Goal: Information Seeking & Learning: Compare options

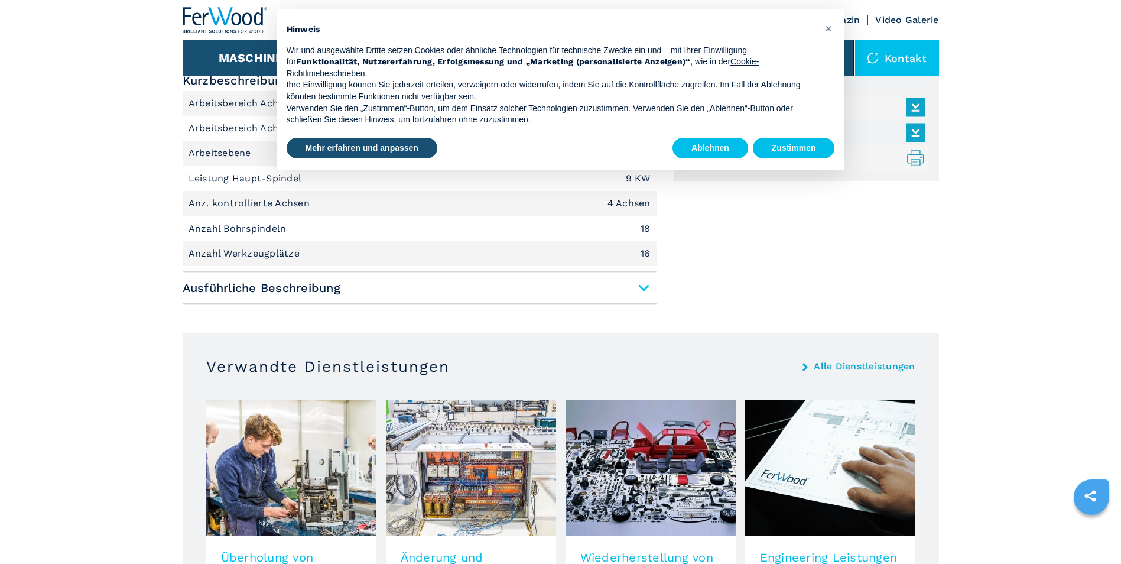
scroll to position [532, 0]
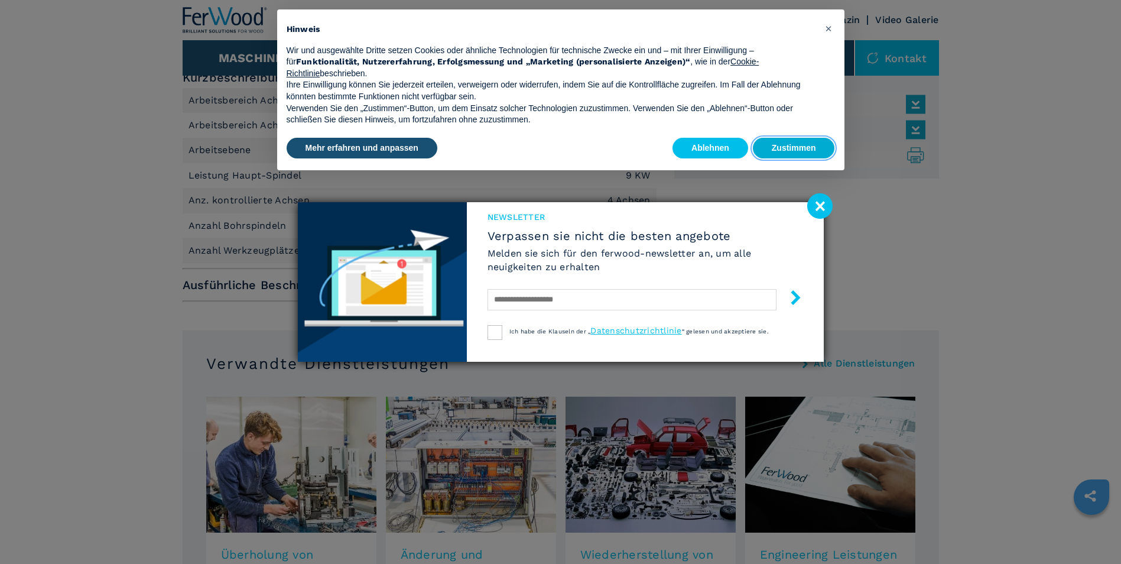
click at [799, 146] on button "Zustimmen" at bounding box center [794, 148] width 82 height 21
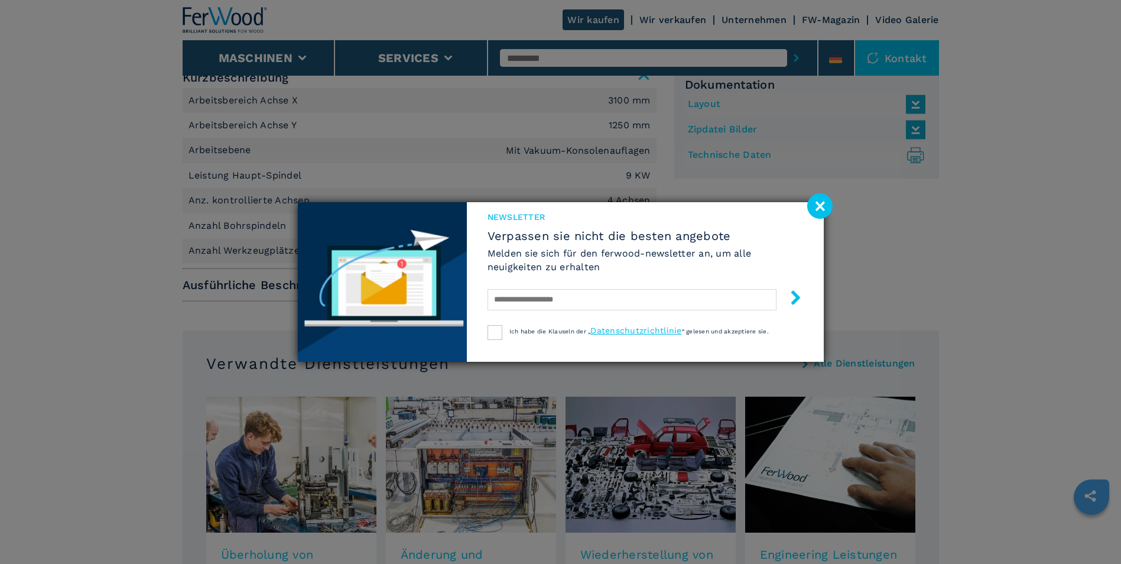
click at [818, 199] on image at bounding box center [819, 205] width 25 height 25
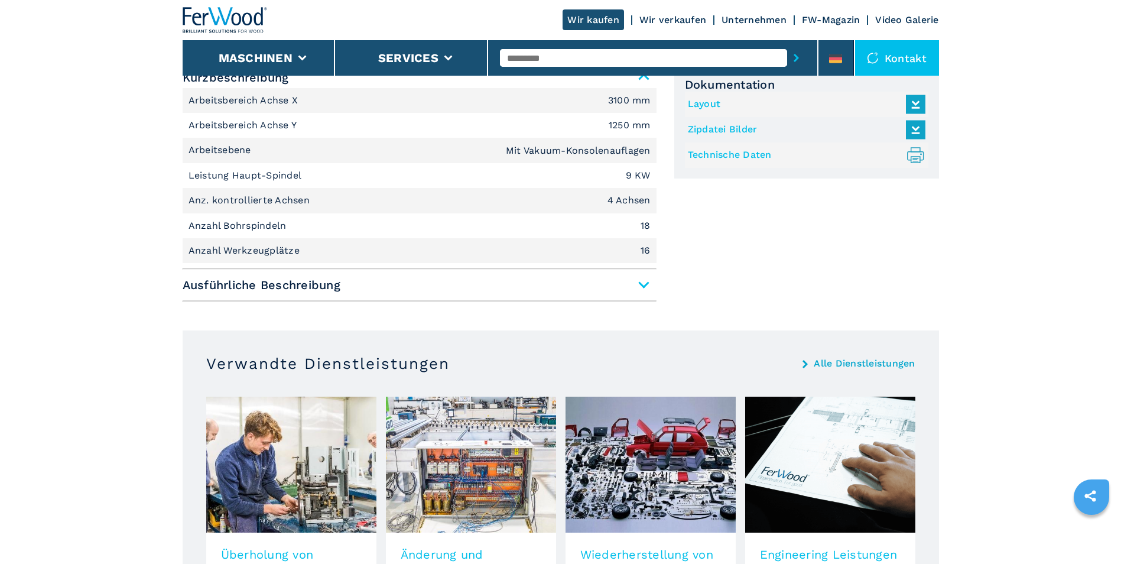
click at [658, 53] on input "text" at bounding box center [643, 58] width 287 height 18
type input "*"
type input "*****"
click at [787, 44] on button "submit-button" at bounding box center [796, 57] width 18 height 27
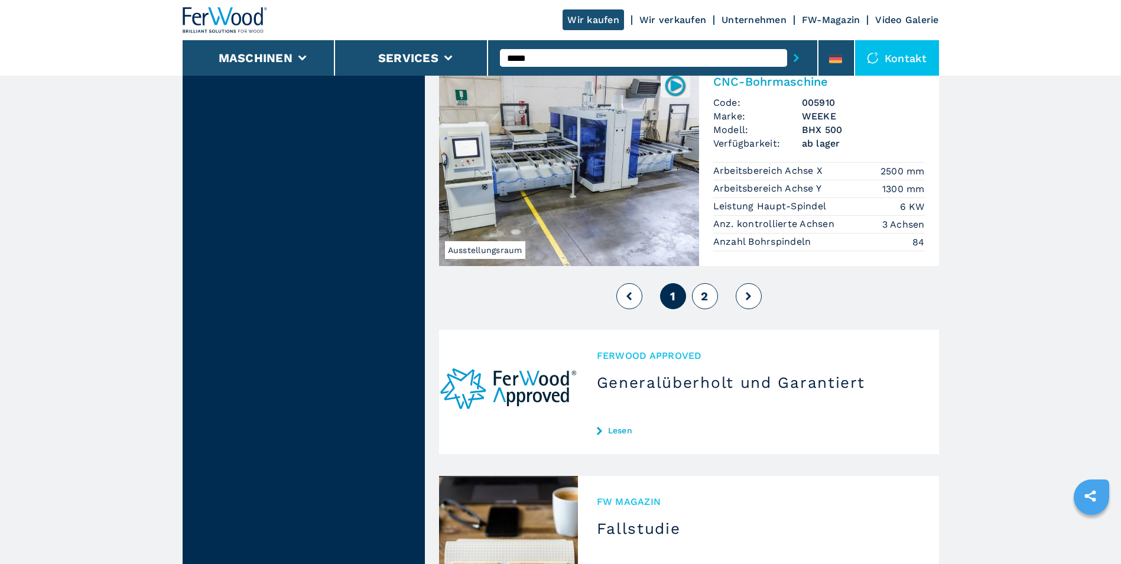
scroll to position [2896, 0]
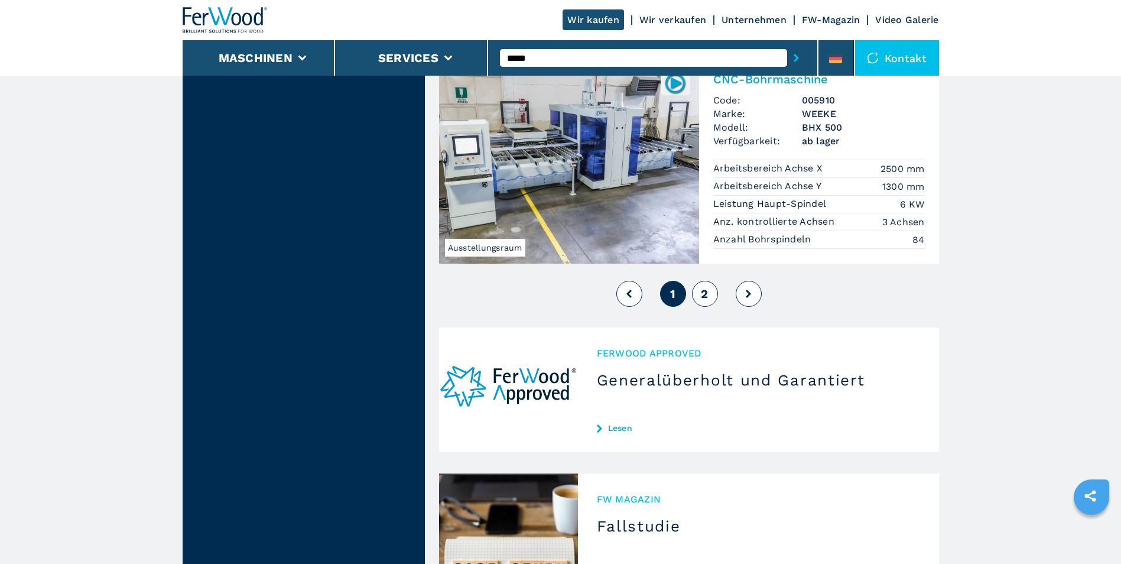
click at [708, 281] on button "2" at bounding box center [705, 294] width 26 height 26
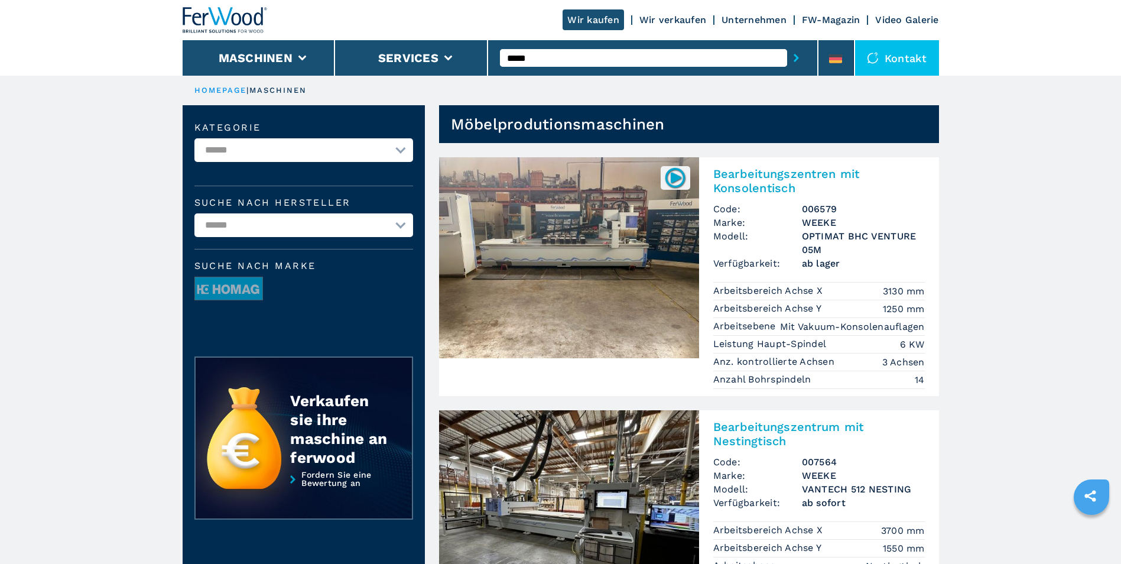
click at [676, 174] on img at bounding box center [675, 177] width 23 height 23
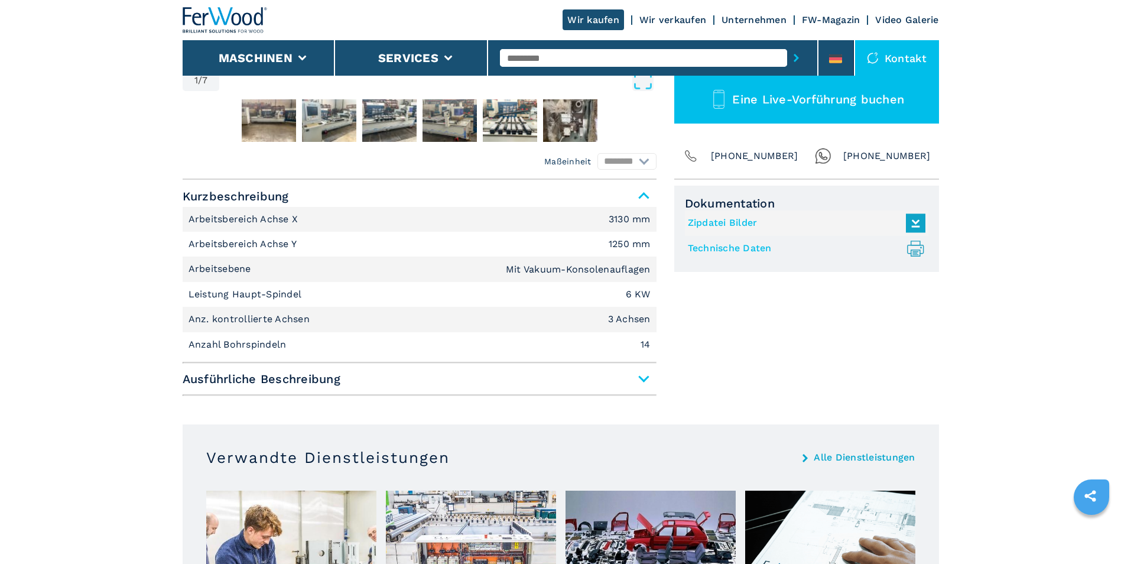
scroll to position [414, 0]
click at [642, 374] on span "Ausführliche Beschreibung" at bounding box center [420, 378] width 474 height 21
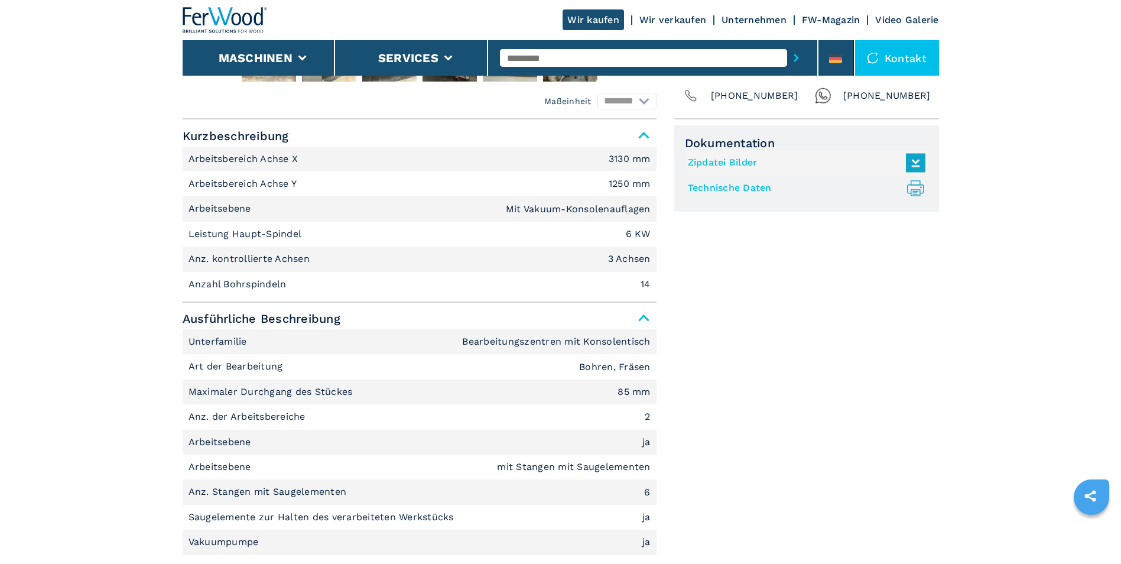
scroll to position [473, 0]
click at [642, 317] on span "Ausführliche Beschreibung" at bounding box center [420, 319] width 474 height 21
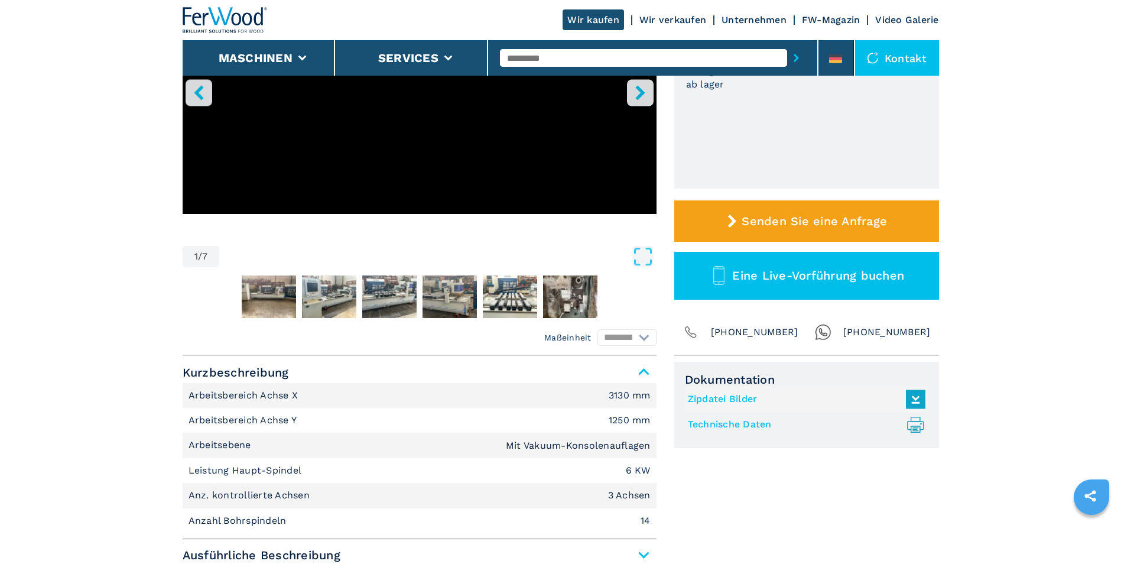
scroll to position [236, 0]
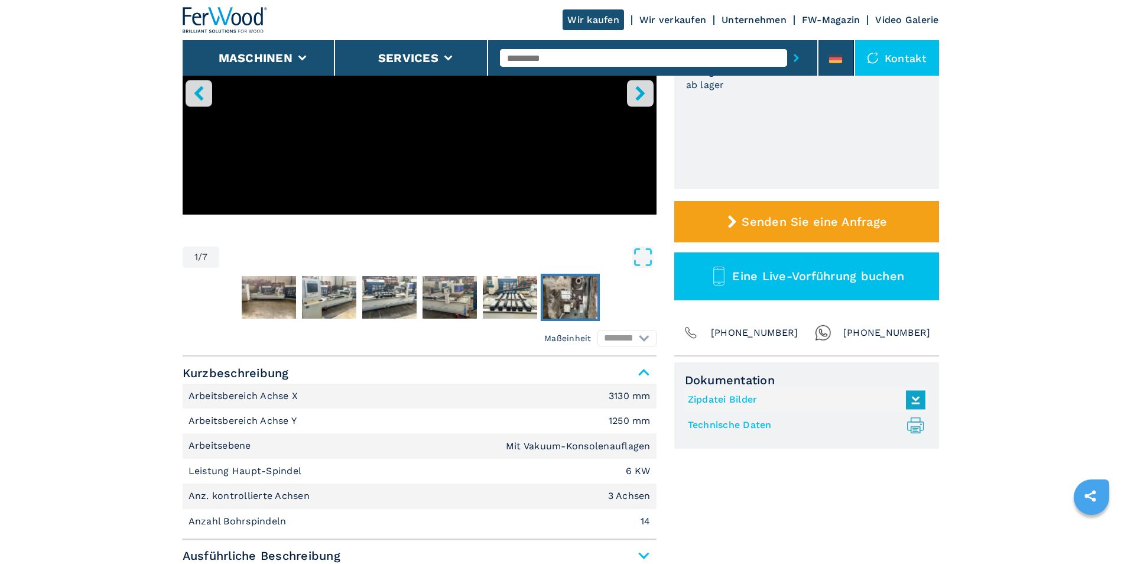
click at [559, 285] on img "Go to Slide 7" at bounding box center [570, 297] width 54 height 43
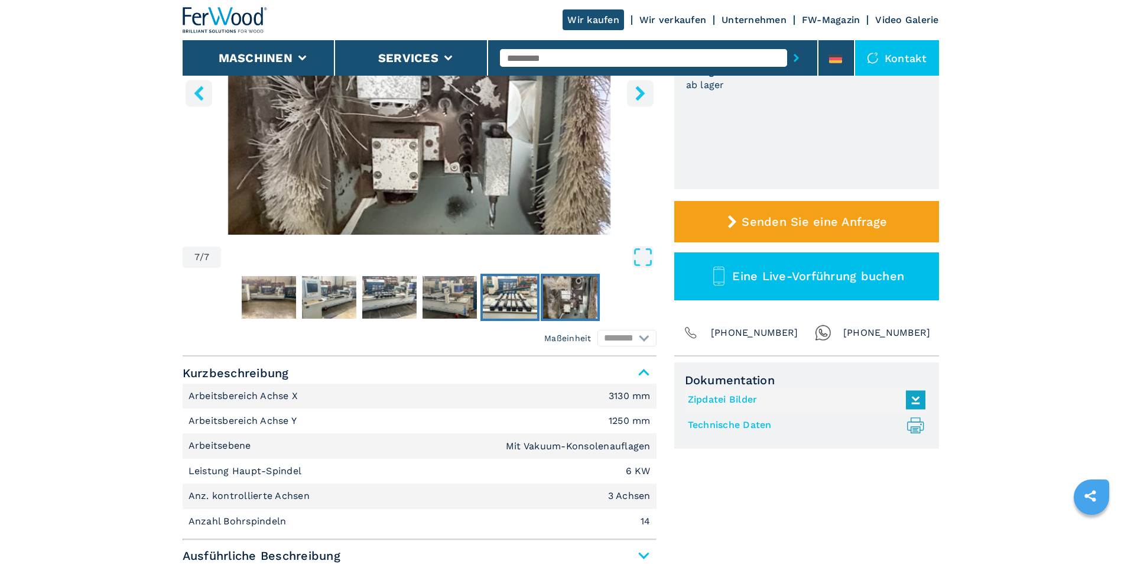
click at [522, 292] on img "Go to Slide 6" at bounding box center [510, 297] width 54 height 43
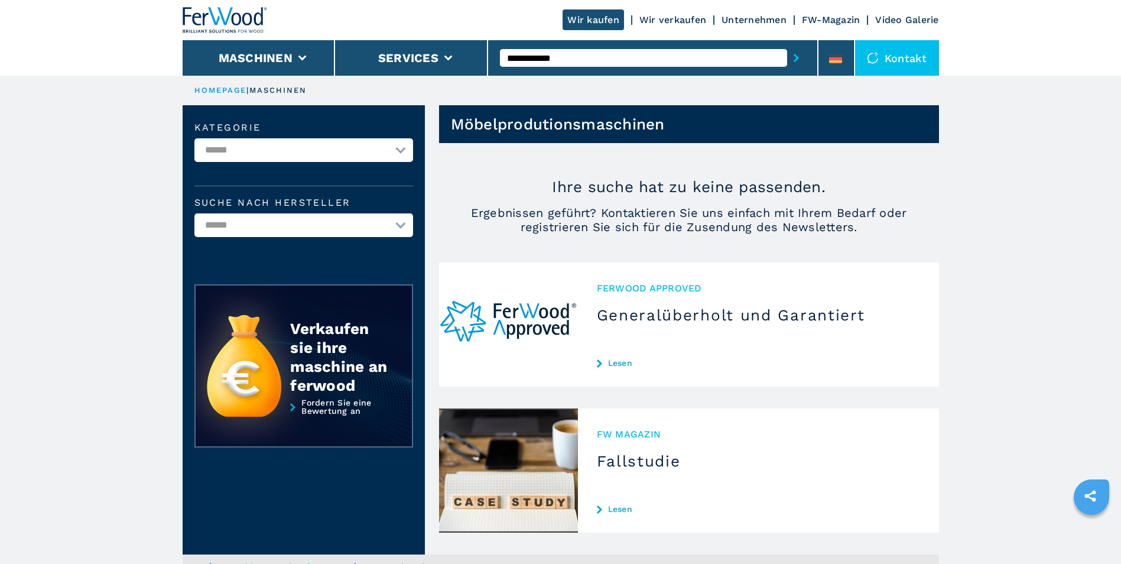
click at [618, 56] on input "**********" at bounding box center [643, 58] width 287 height 18
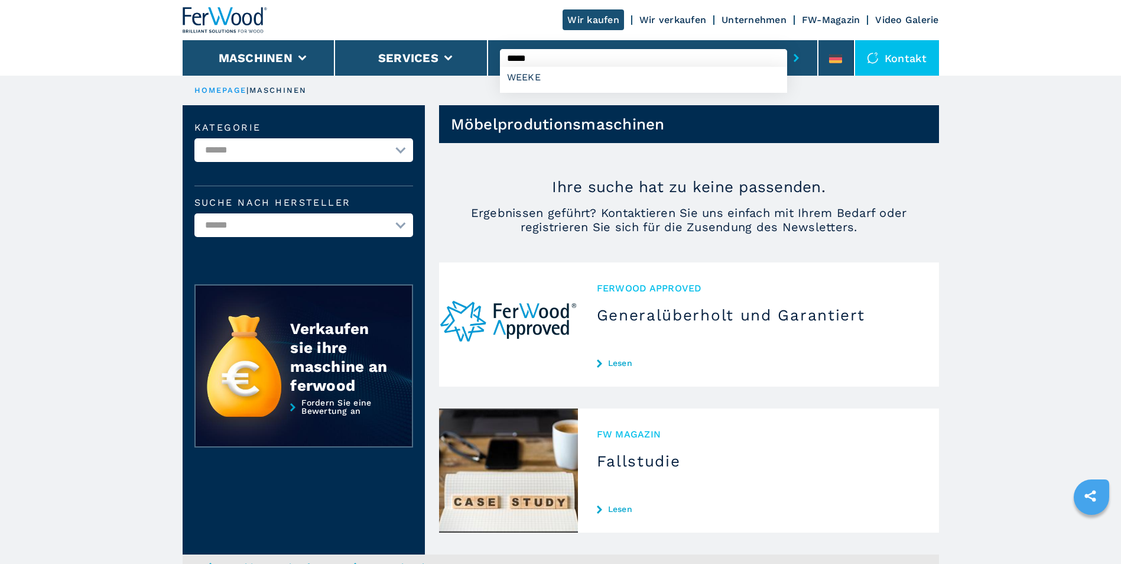
type input "*****"
click at [787, 44] on button "submit-button" at bounding box center [796, 57] width 18 height 27
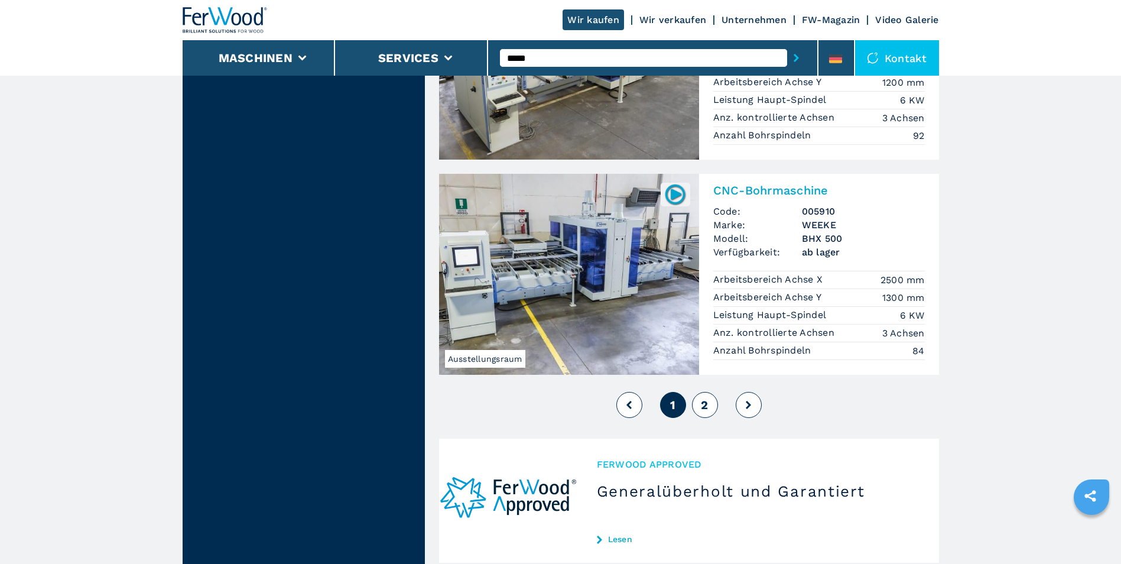
scroll to position [2837, 0]
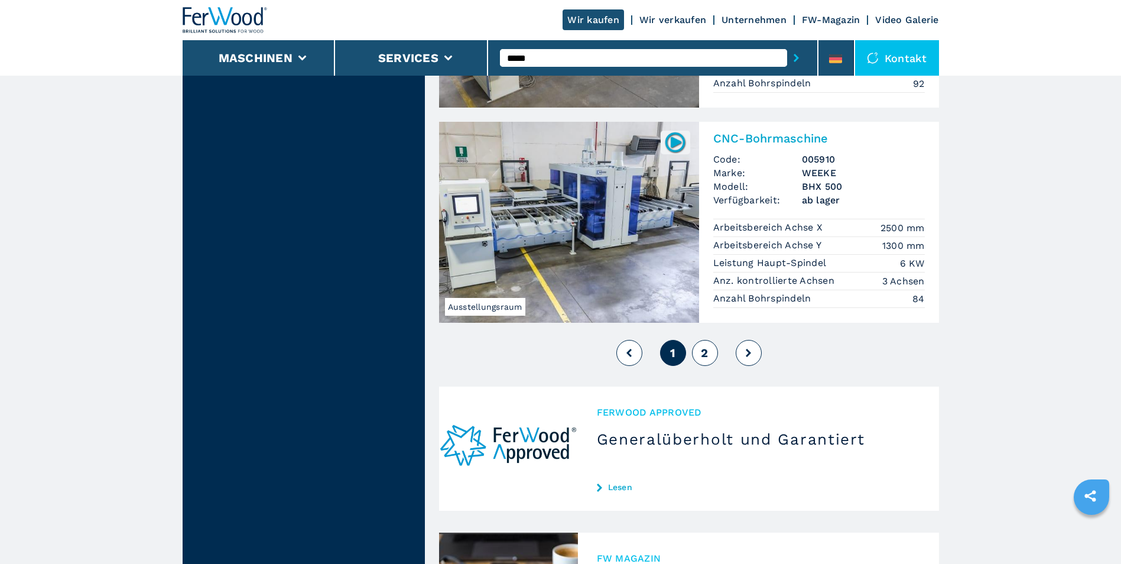
click at [703, 346] on span "2" at bounding box center [704, 353] width 7 height 14
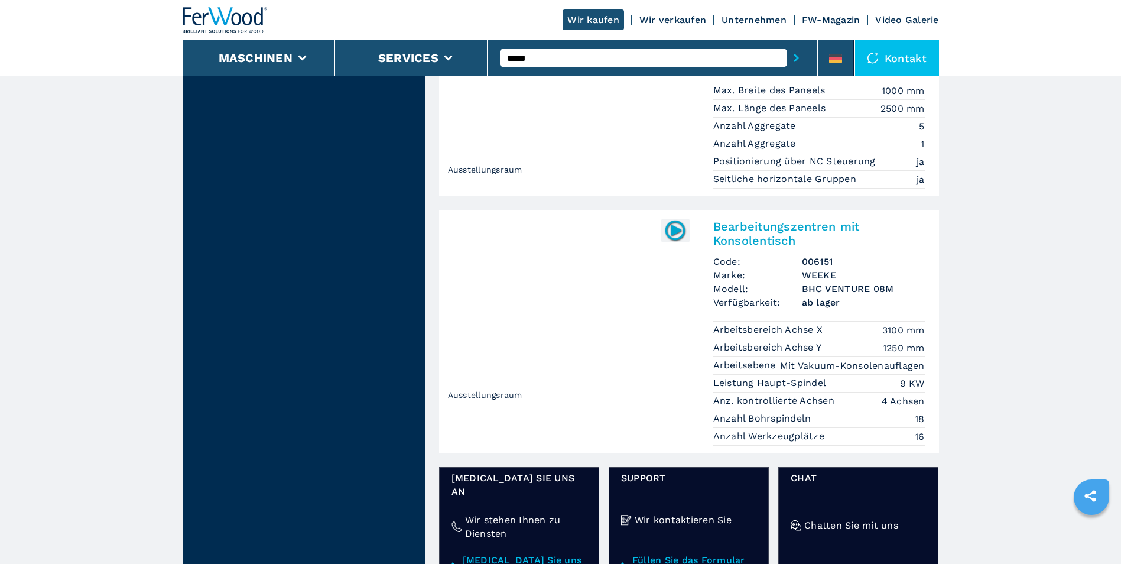
scroll to position [1655, 0]
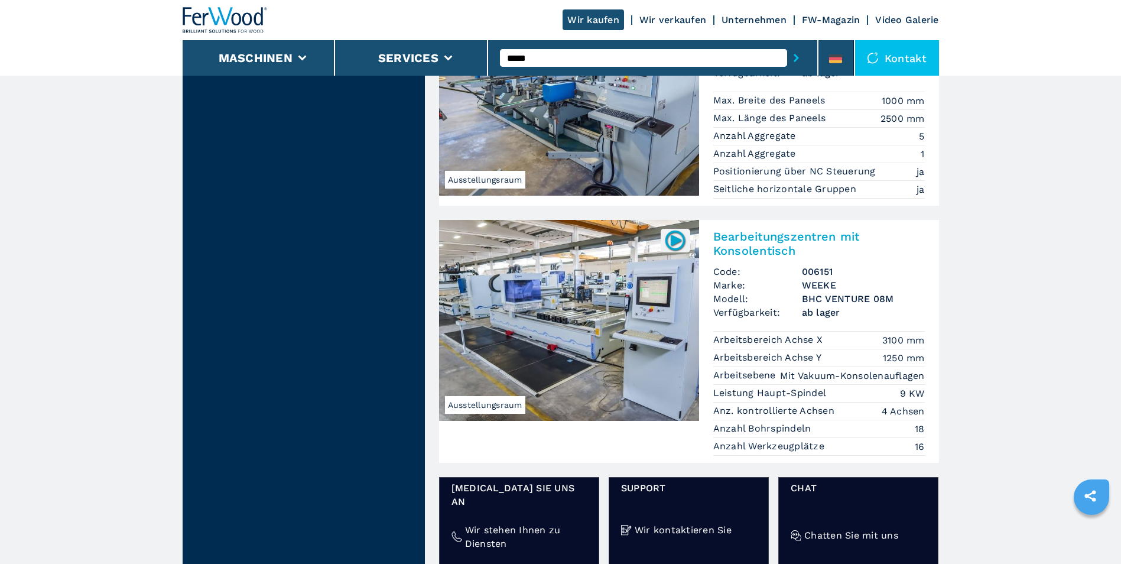
click at [584, 315] on img at bounding box center [569, 320] width 260 height 201
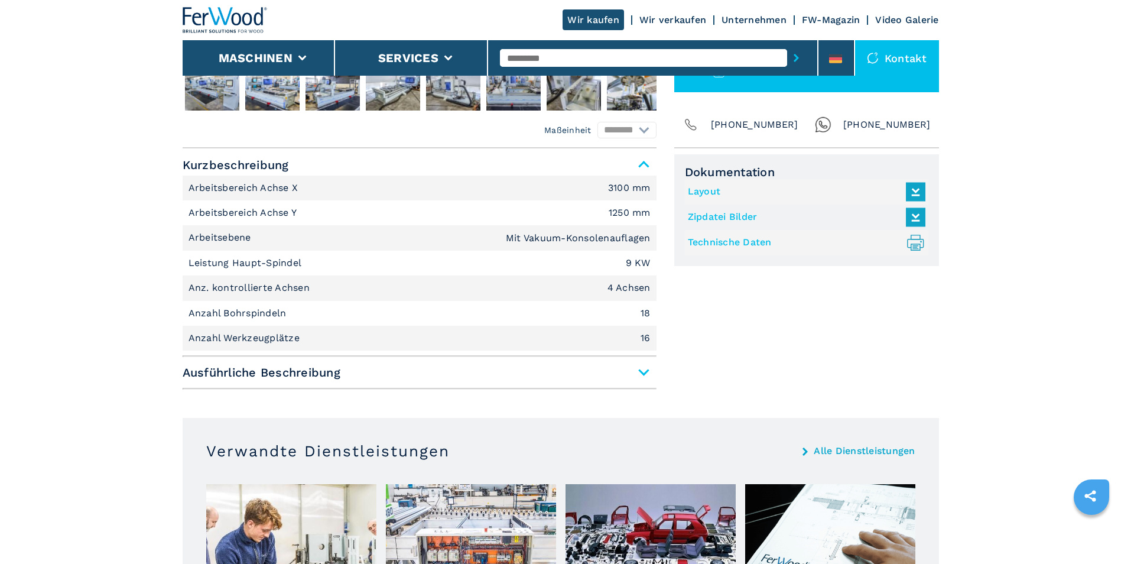
scroll to position [473, 0]
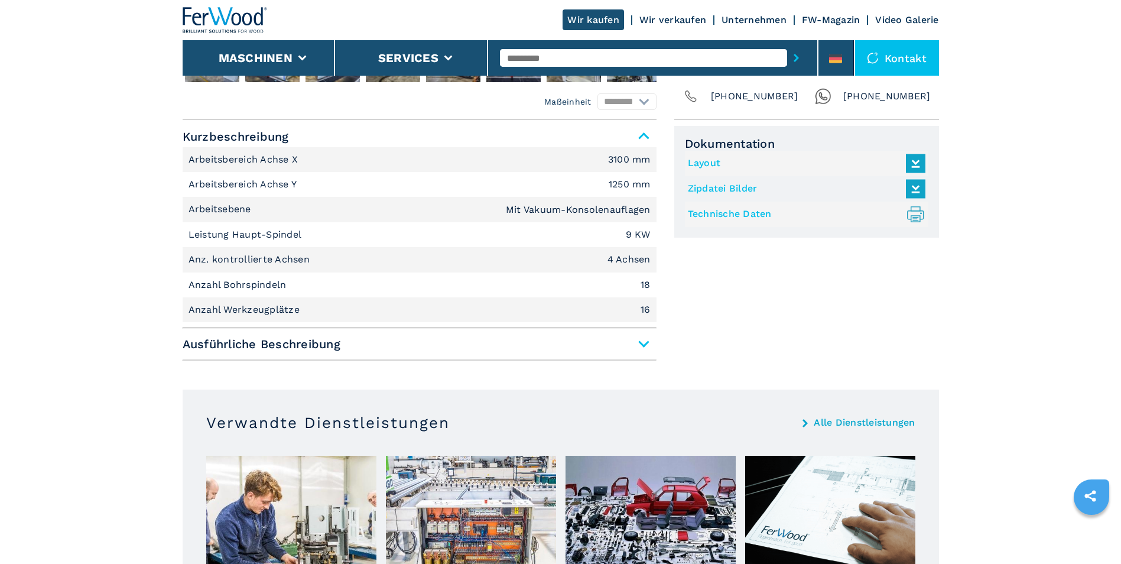
click at [642, 343] on span "Ausführliche Beschreibung" at bounding box center [420, 343] width 474 height 21
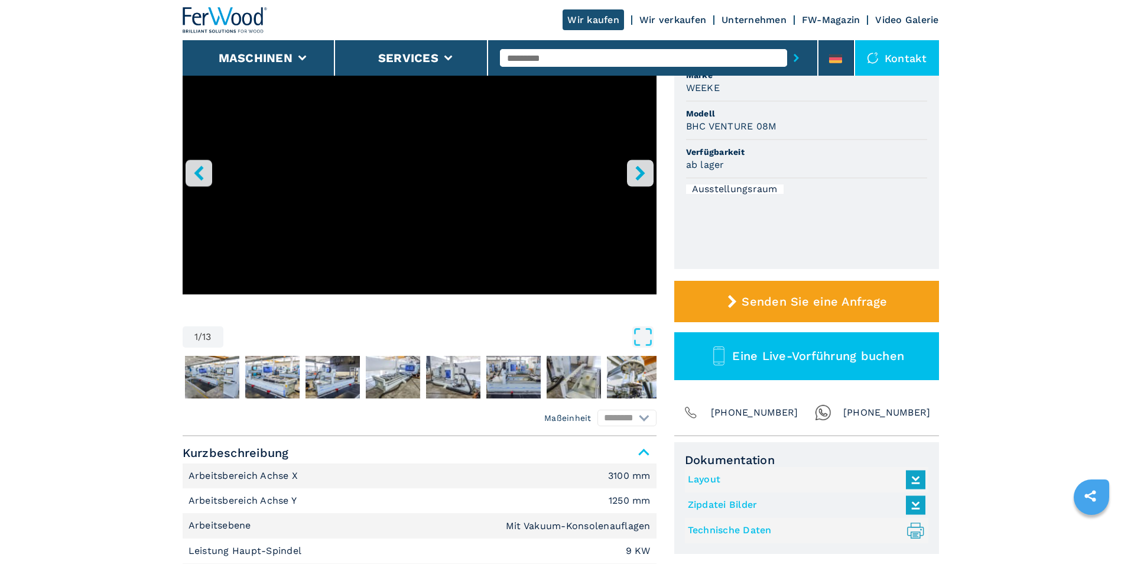
scroll to position [177, 0]
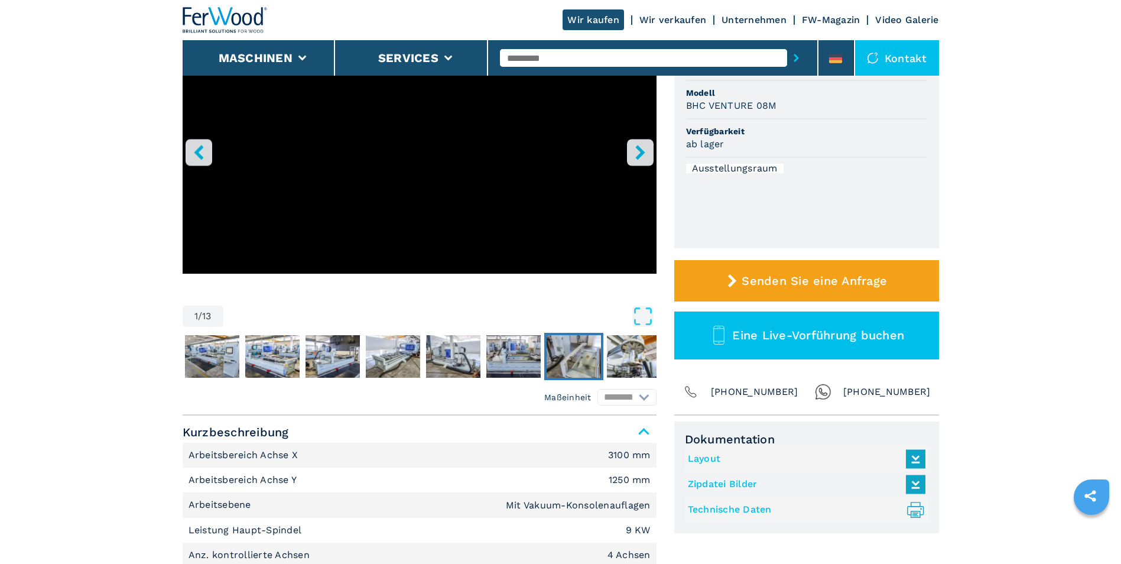
click at [578, 365] on img "Go to Slide 8" at bounding box center [574, 356] width 54 height 43
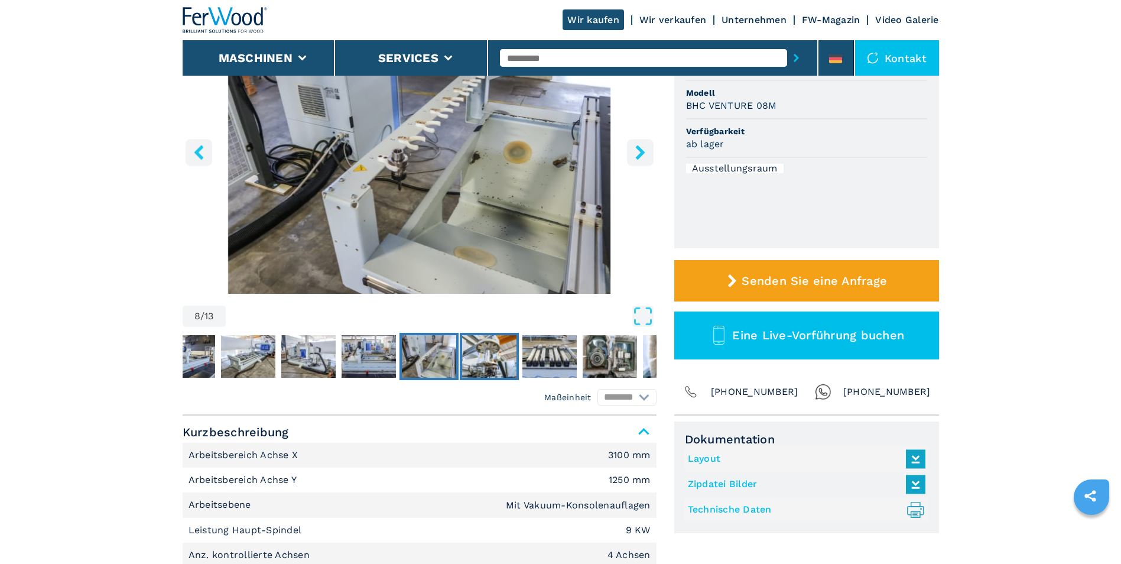
click at [494, 348] on img "Go to Slide 9" at bounding box center [489, 356] width 54 height 43
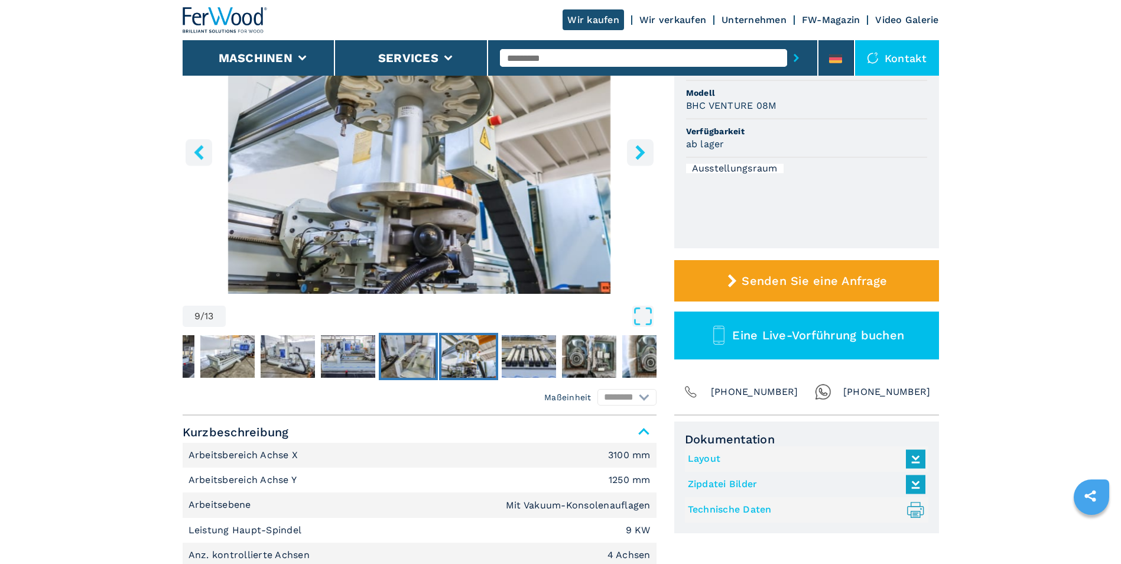
click at [413, 353] on img "Go to Slide 8" at bounding box center [408, 356] width 54 height 43
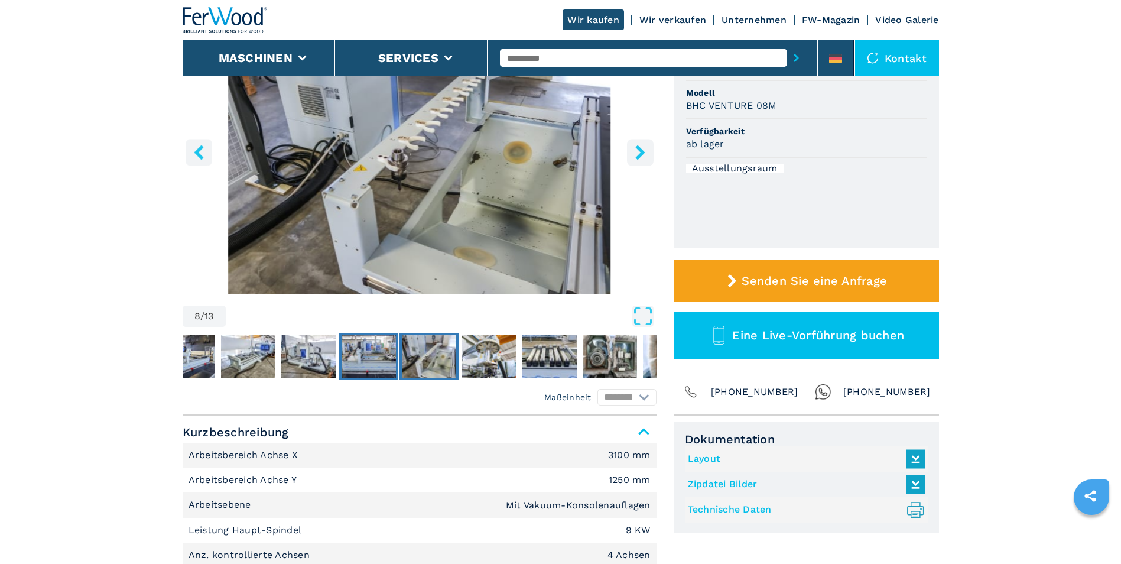
click at [363, 346] on img "Go to Slide 7" at bounding box center [369, 356] width 54 height 43
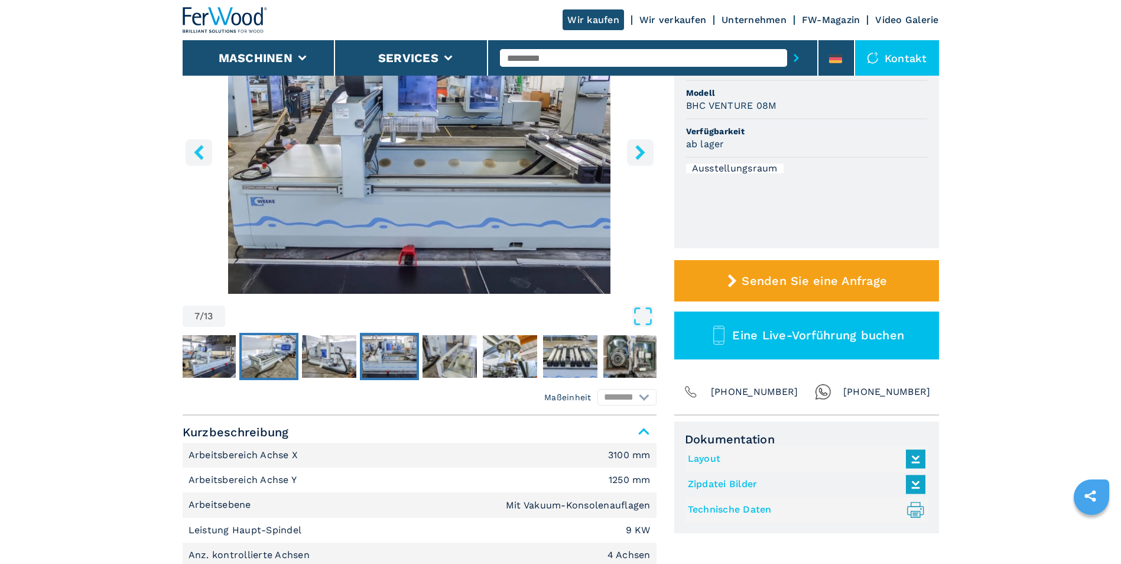
click at [271, 342] on img "Go to Slide 5" at bounding box center [269, 356] width 54 height 43
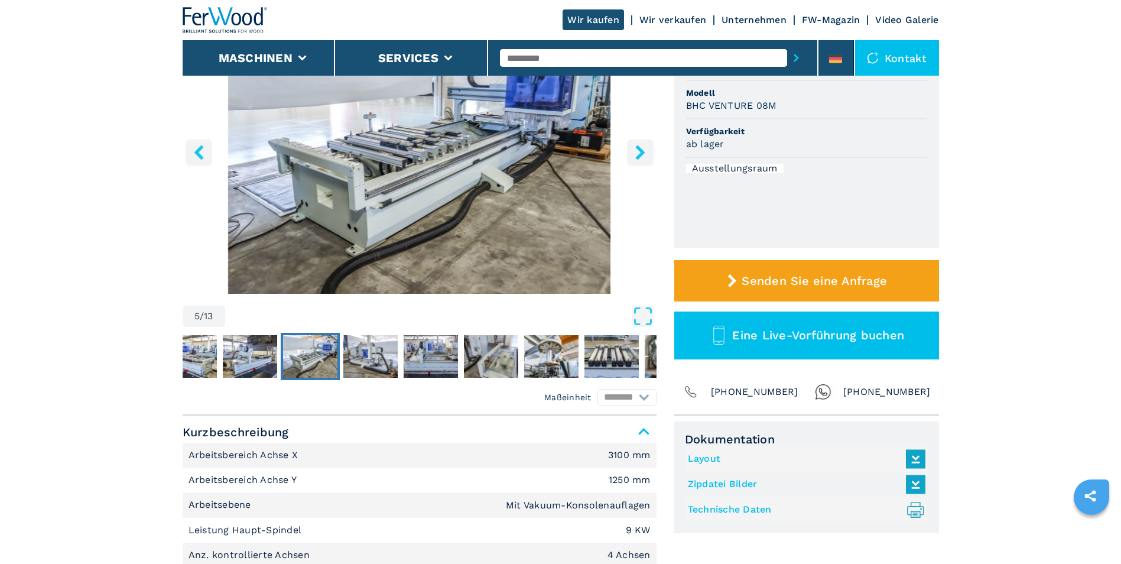
click at [298, 348] on img "Go to Slide 5" at bounding box center [310, 356] width 54 height 43
click at [299, 348] on img "Go to Slide 5" at bounding box center [310, 356] width 54 height 43
click at [358, 356] on img "Go to Slide 6" at bounding box center [370, 356] width 54 height 43
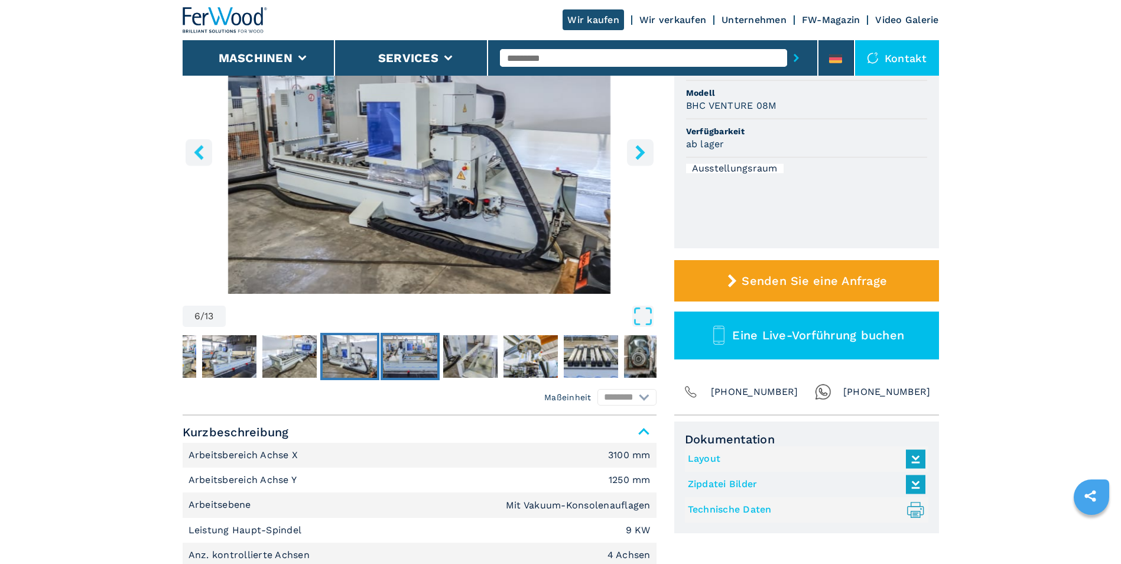
click at [419, 355] on img "Go to Slide 7" at bounding box center [410, 356] width 54 height 43
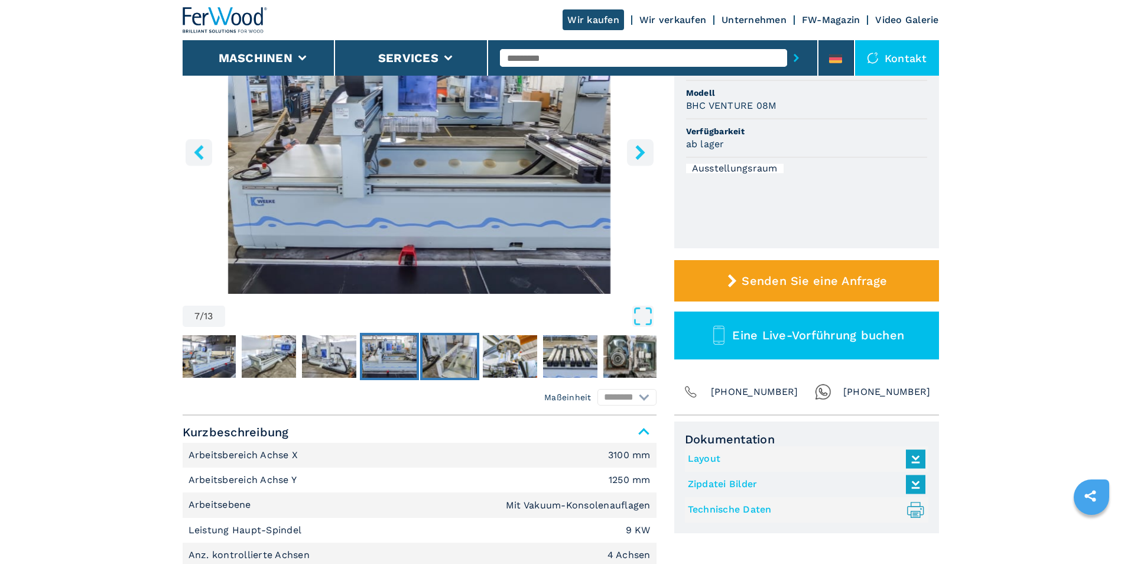
click at [449, 356] on img "Go to Slide 8" at bounding box center [450, 356] width 54 height 43
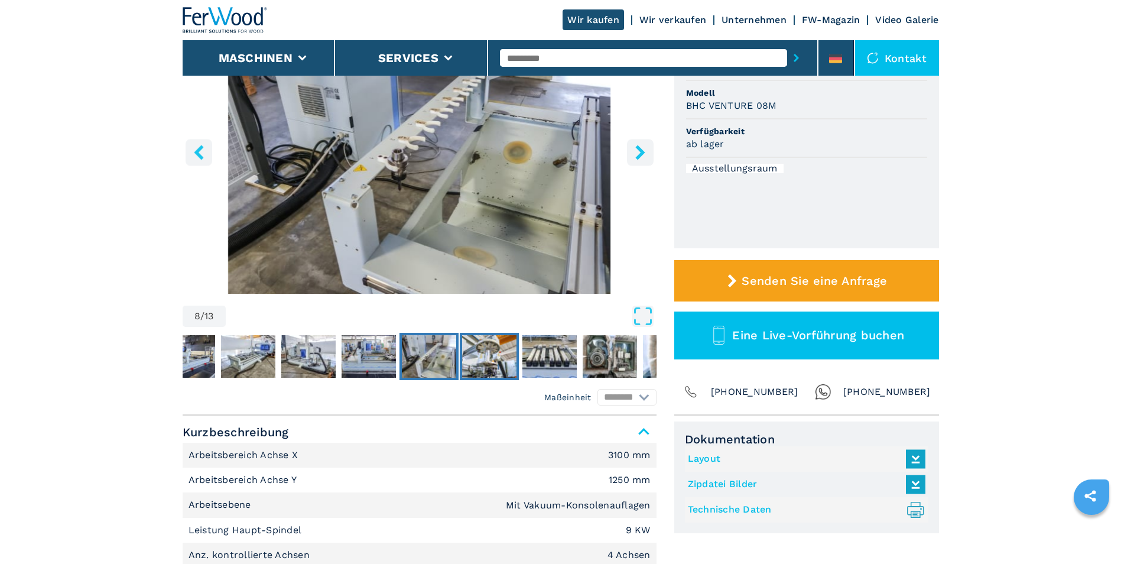
click at [481, 358] on img "Go to Slide 9" at bounding box center [489, 356] width 54 height 43
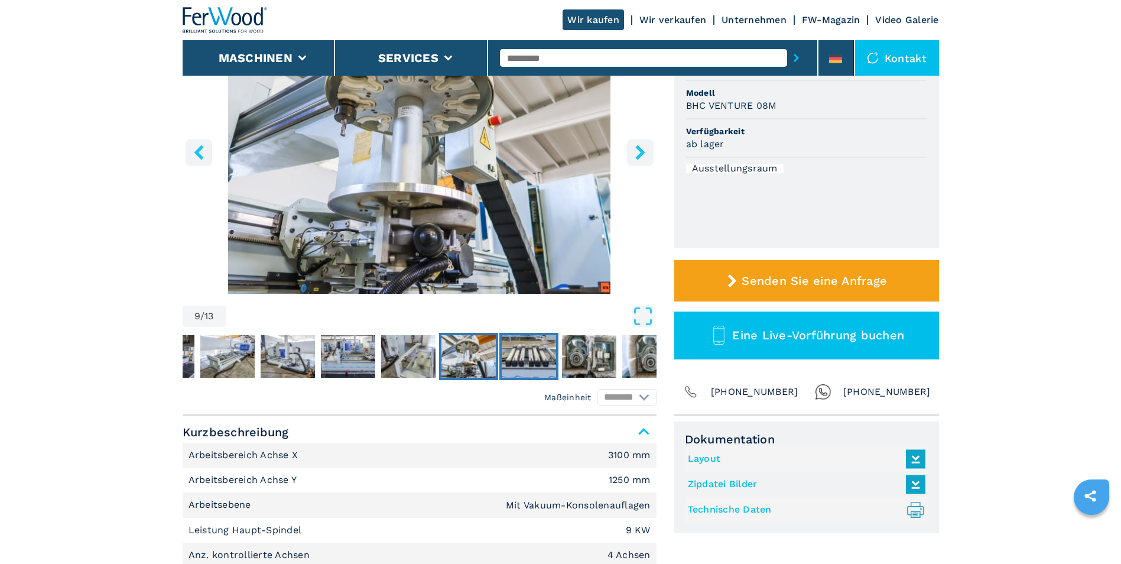
click at [518, 355] on img "Go to Slide 10" at bounding box center [529, 356] width 54 height 43
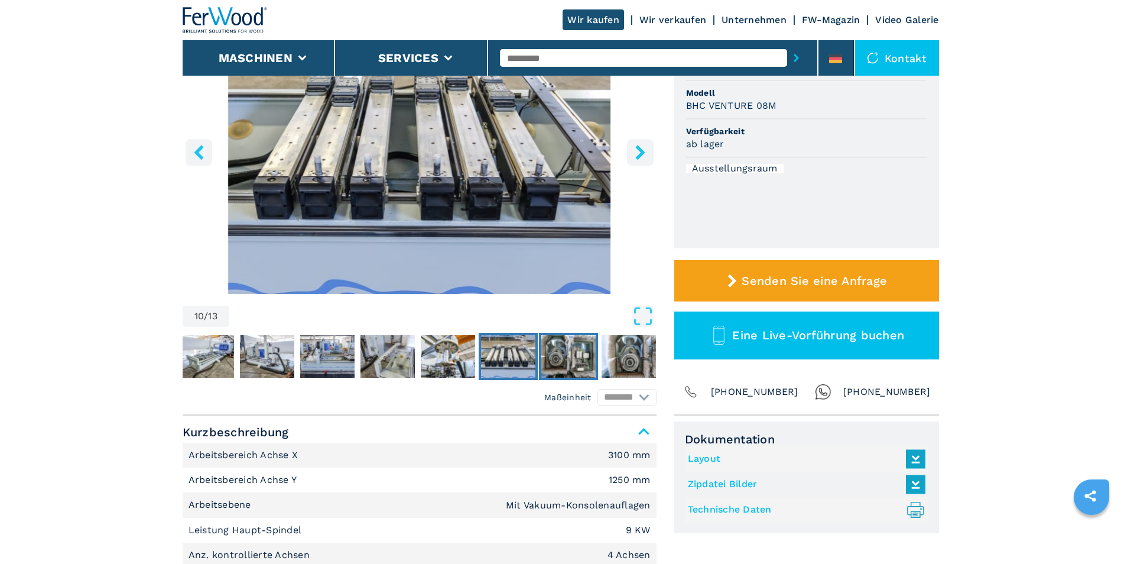
click at [551, 359] on img "Go to Slide 11" at bounding box center [568, 356] width 54 height 43
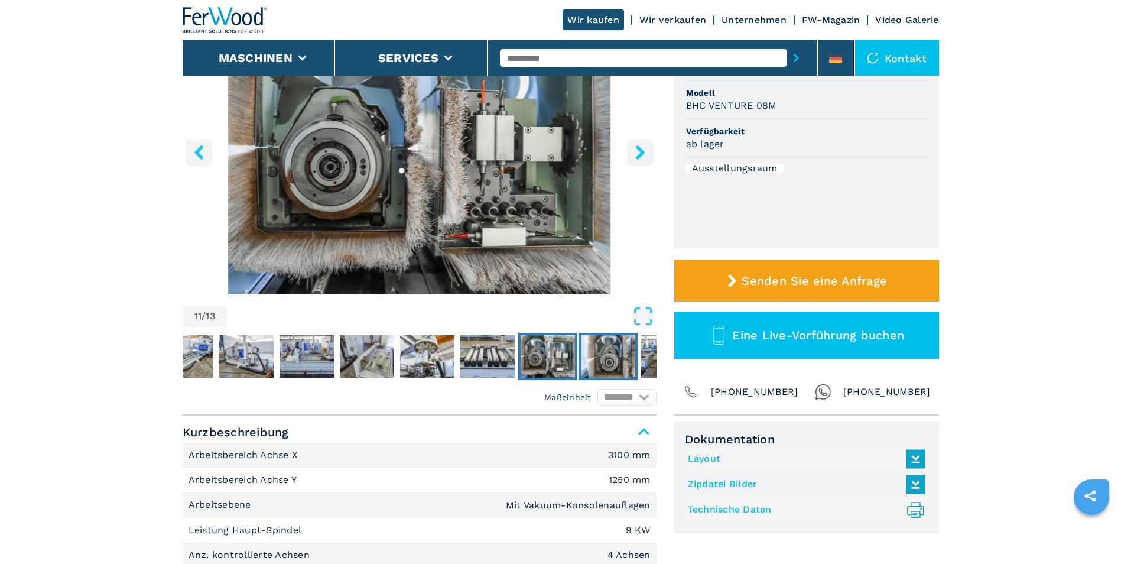
click at [601, 358] on img "Go to Slide 12" at bounding box center [608, 356] width 54 height 43
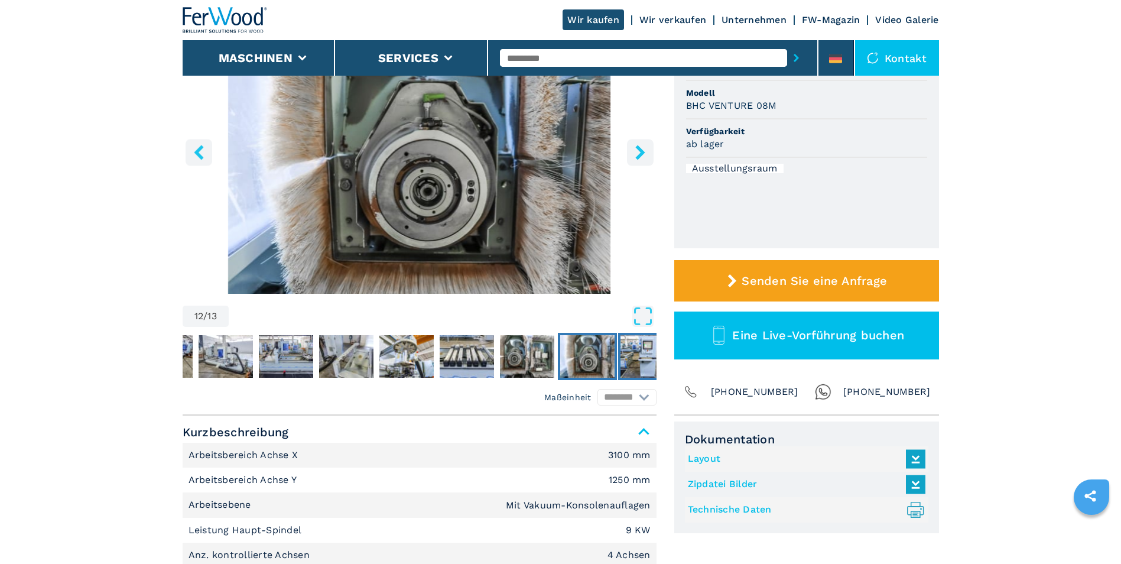
click at [628, 358] on img "Go to Slide 13" at bounding box center [648, 356] width 54 height 43
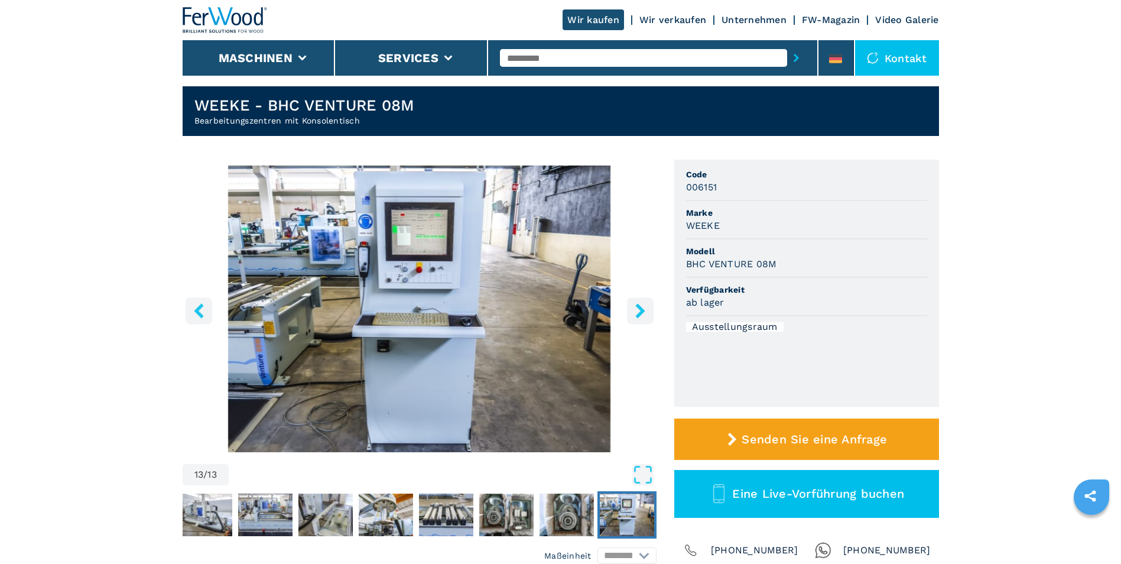
scroll to position [0, 0]
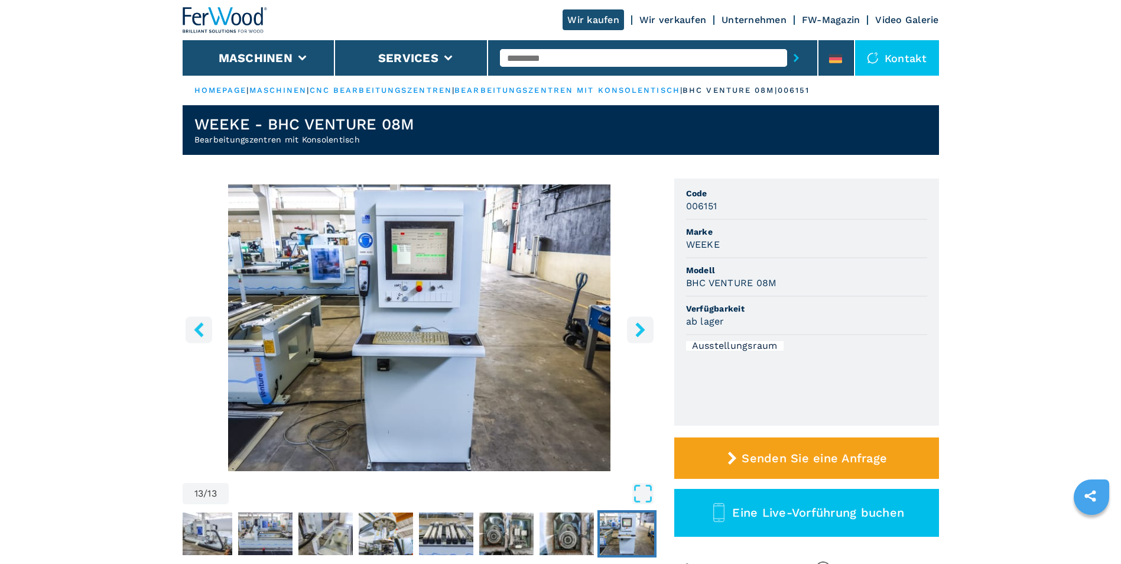
click at [908, 58] on div "Kontakt" at bounding box center [897, 57] width 84 height 35
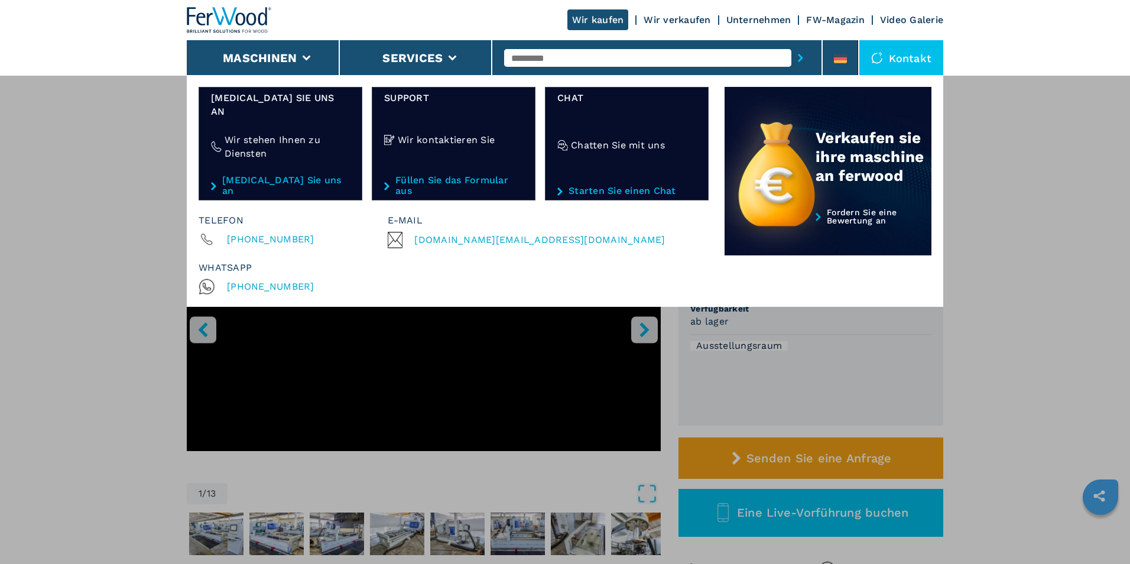
click at [905, 24] on link "Video Galerie" at bounding box center [911, 19] width 63 height 11
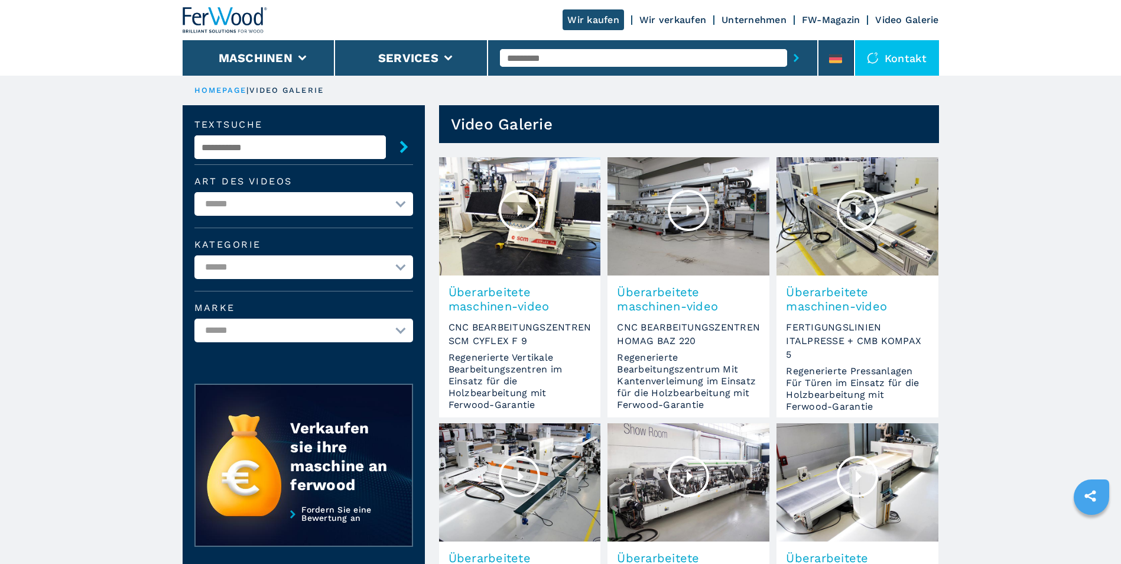
click at [830, 21] on link "FW-Magazin" at bounding box center [831, 19] width 59 height 11
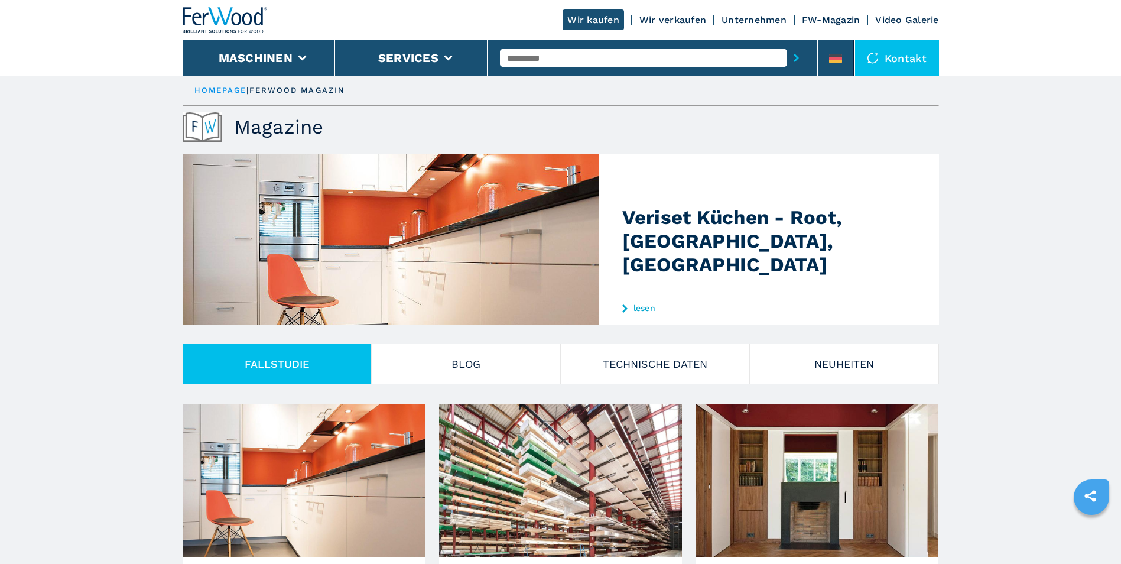
click at [748, 20] on link "Unternehmen" at bounding box center [754, 19] width 65 height 11
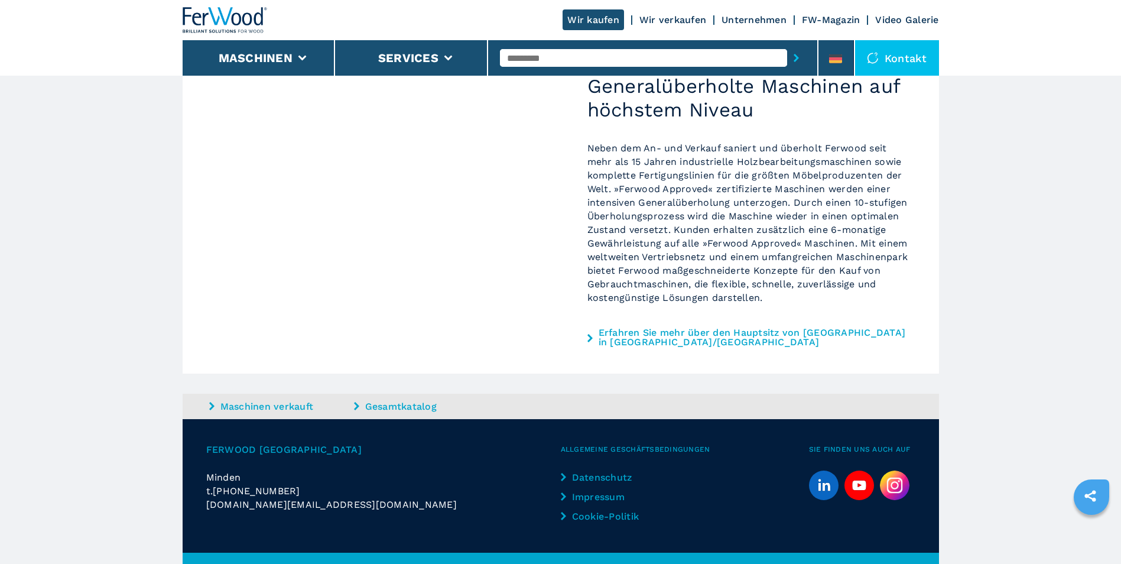
scroll to position [917, 0]
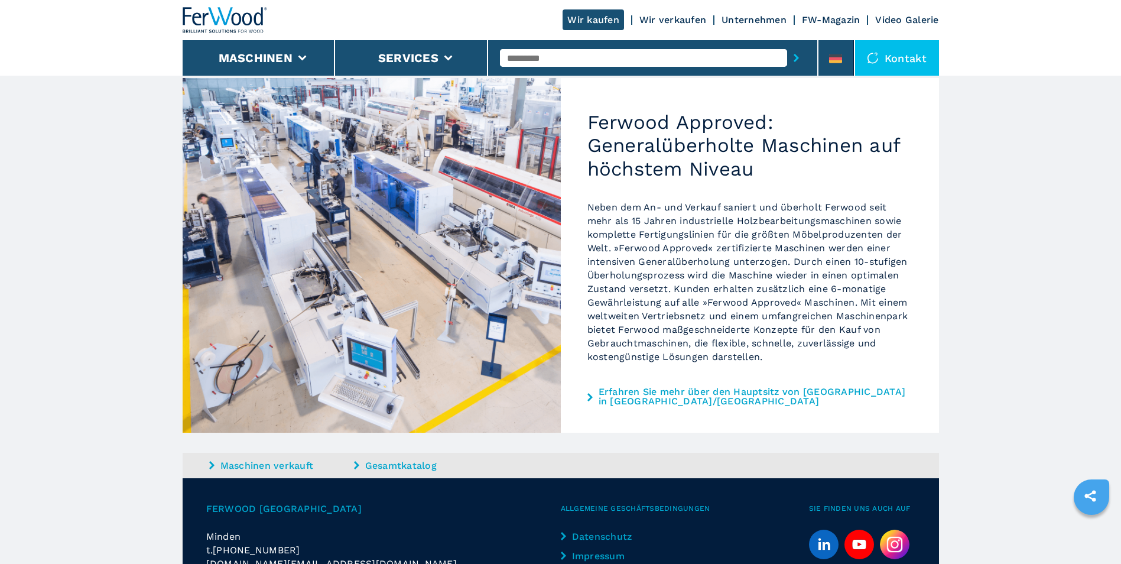
click at [686, 15] on link "Wir verkaufen" at bounding box center [673, 19] width 67 height 11
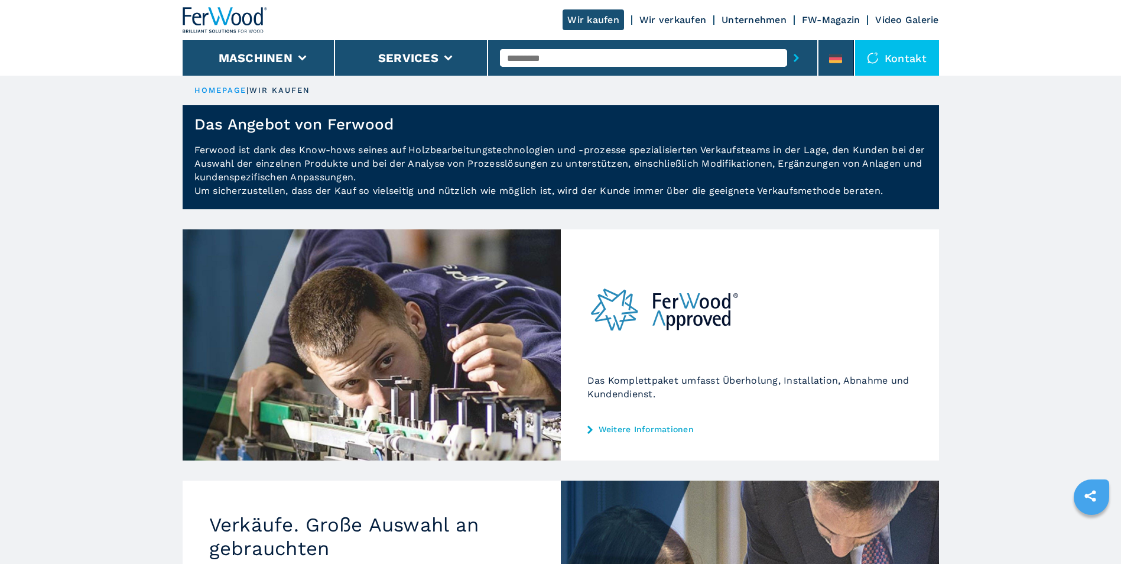
click at [595, 20] on link "Wir kaufen" at bounding box center [593, 19] width 61 height 21
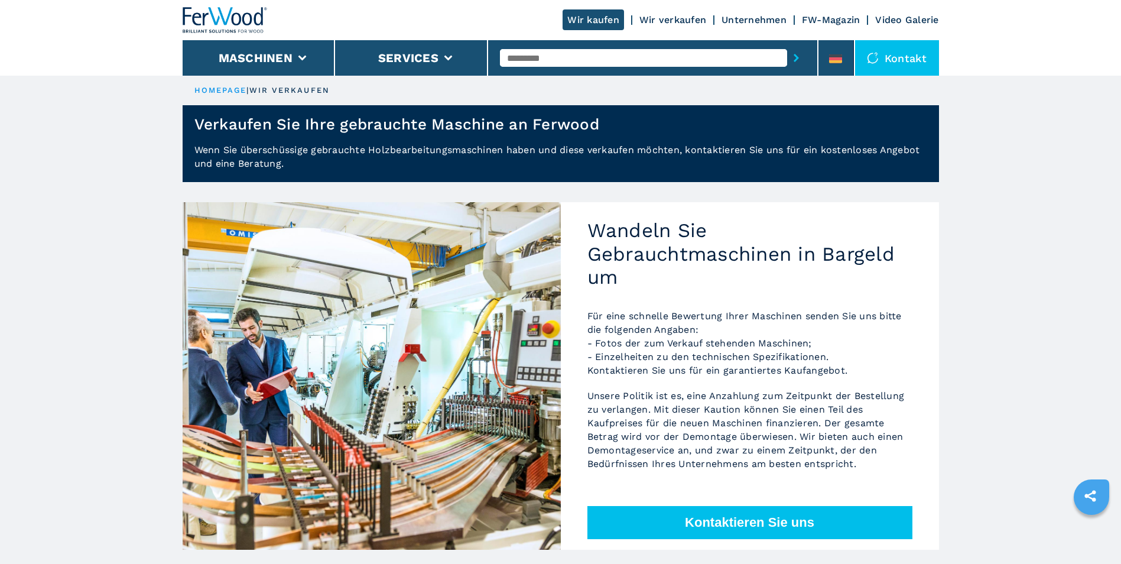
click at [668, 18] on link "Wir verkaufen" at bounding box center [673, 19] width 67 height 11
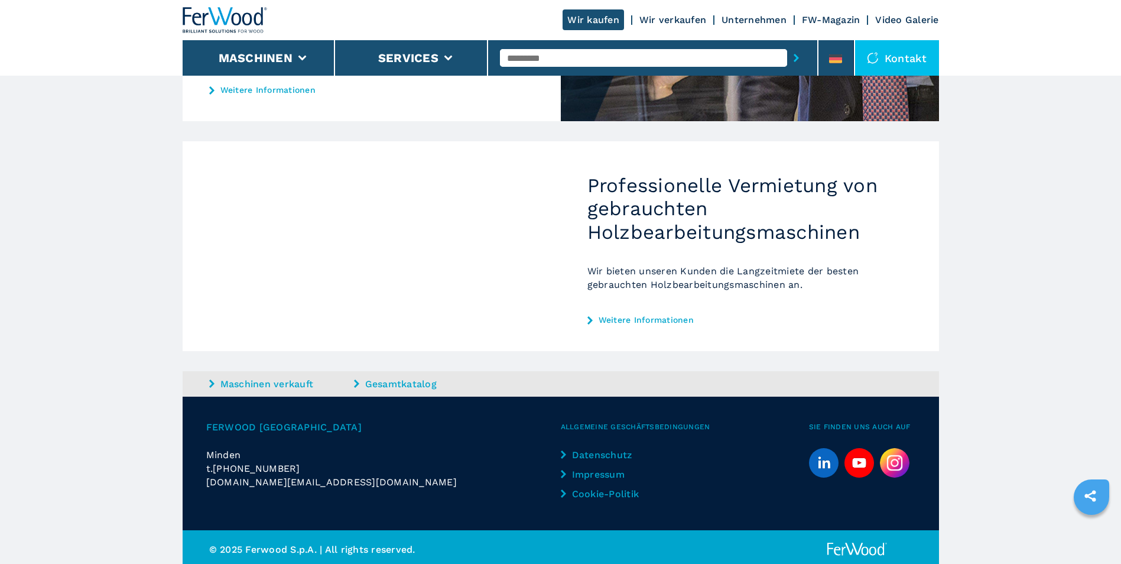
scroll to position [588, 0]
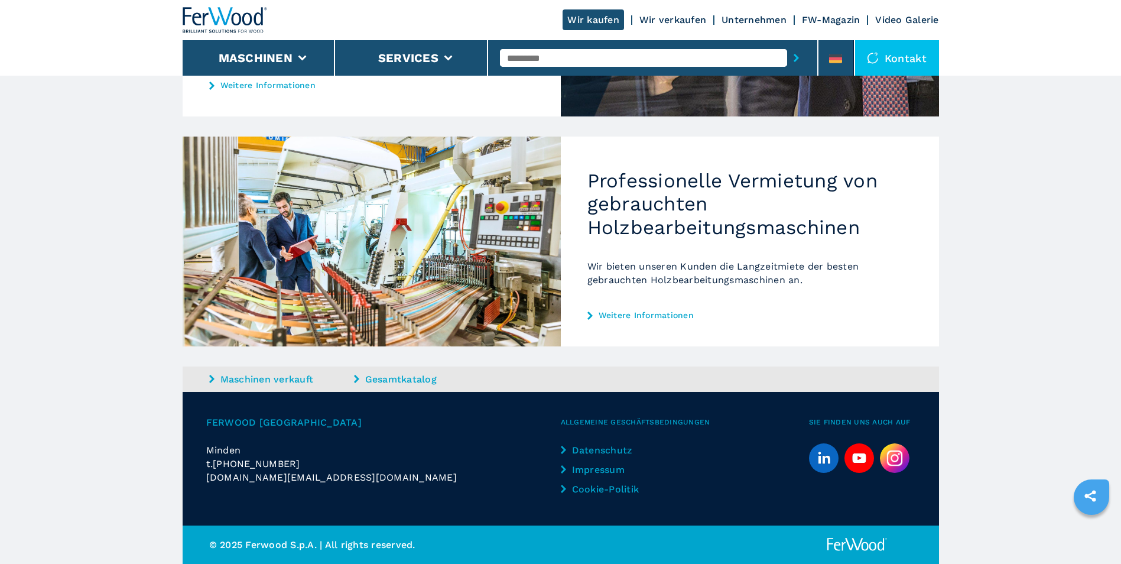
click at [898, 21] on link "Video Galerie" at bounding box center [906, 19] width 63 height 11
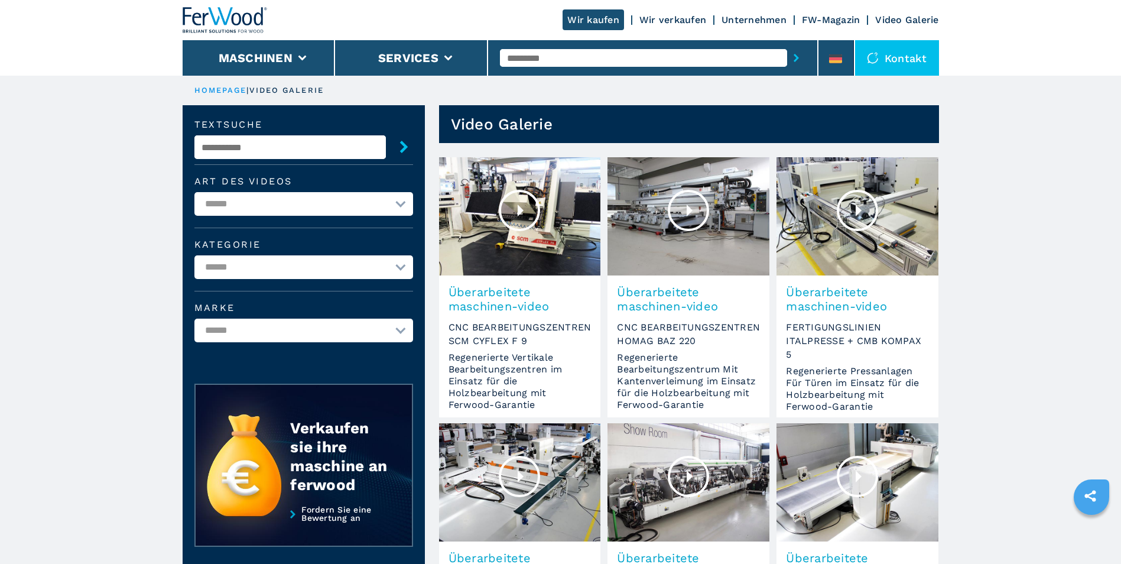
click at [394, 200] on select "**********" at bounding box center [303, 204] width 219 height 24
click at [398, 197] on select "**********" at bounding box center [303, 204] width 219 height 24
click at [389, 267] on select "**********" at bounding box center [303, 267] width 219 height 24
select select "**********"
click at [194, 279] on select "**********" at bounding box center [303, 267] width 219 height 24
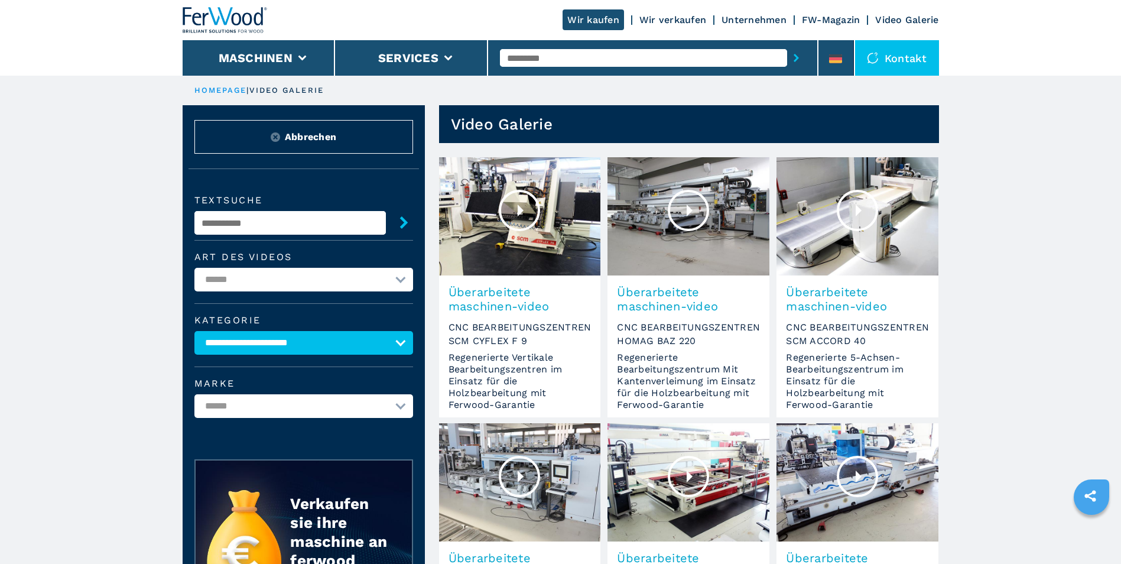
click at [397, 400] on select "**********" at bounding box center [303, 406] width 219 height 24
select select "**********"
click at [194, 394] on select "**********" at bounding box center [303, 406] width 219 height 24
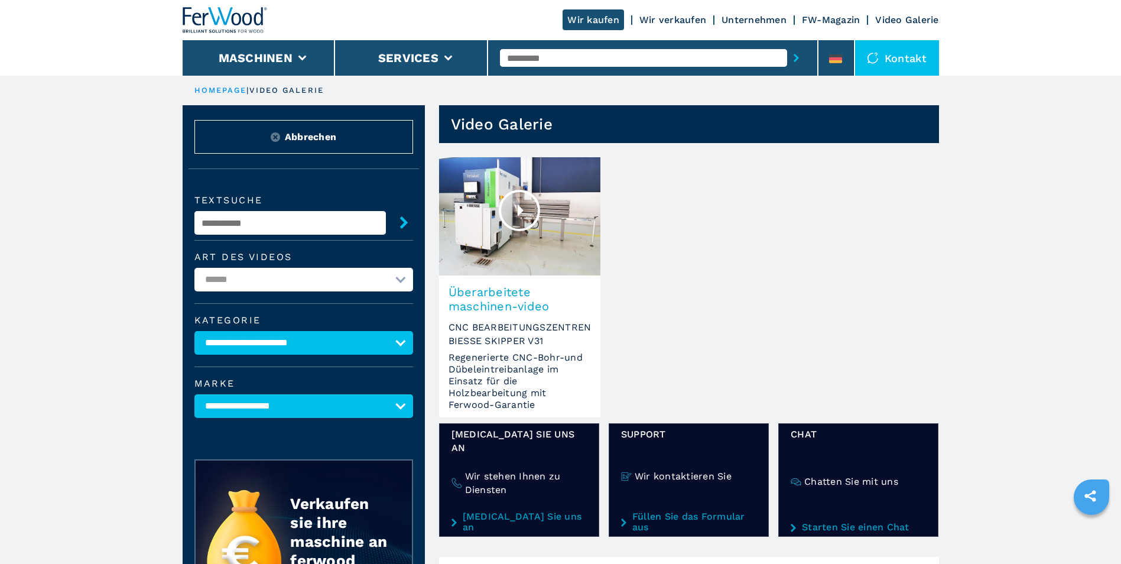
click at [511, 207] on div at bounding box center [519, 210] width 41 height 41
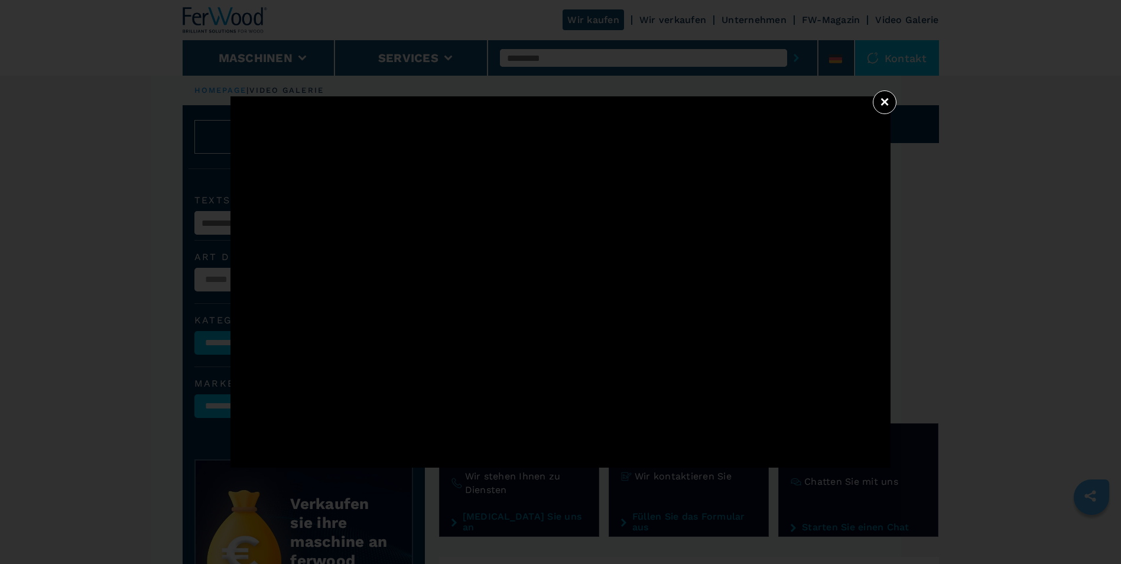
click at [958, 407] on div "×" at bounding box center [561, 281] width 1101 height 371
click at [890, 101] on button "×" at bounding box center [885, 102] width 24 height 24
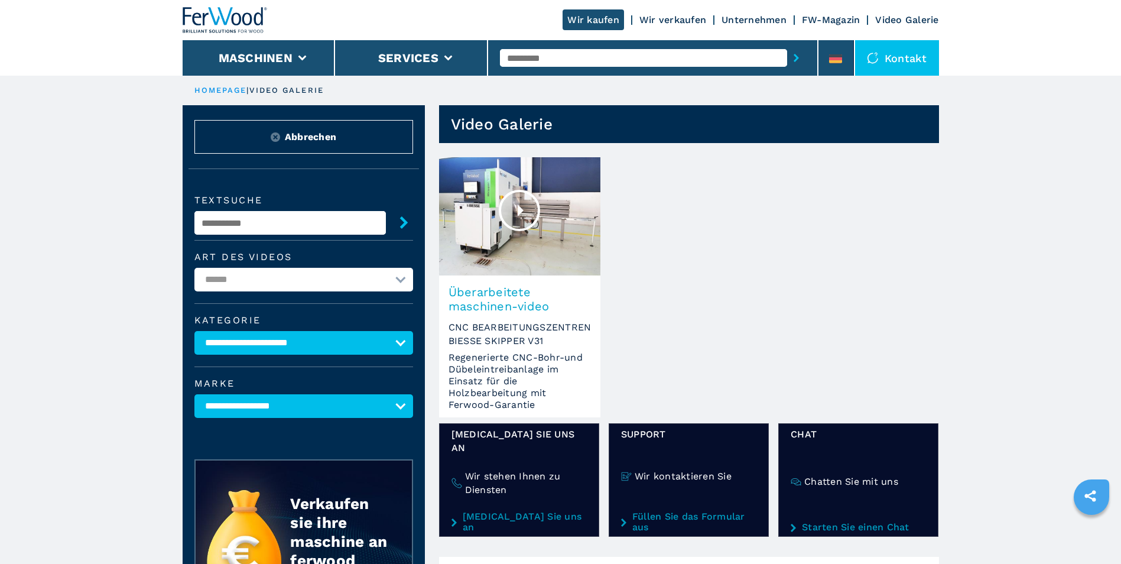
click at [397, 403] on select "**********" at bounding box center [303, 406] width 219 height 24
click at [405, 220] on icon "submit" at bounding box center [404, 222] width 12 height 12
click at [402, 225] on icon "submit" at bounding box center [404, 222] width 8 height 12
click at [374, 215] on input "text" at bounding box center [290, 223] width 192 height 24
type input "***"
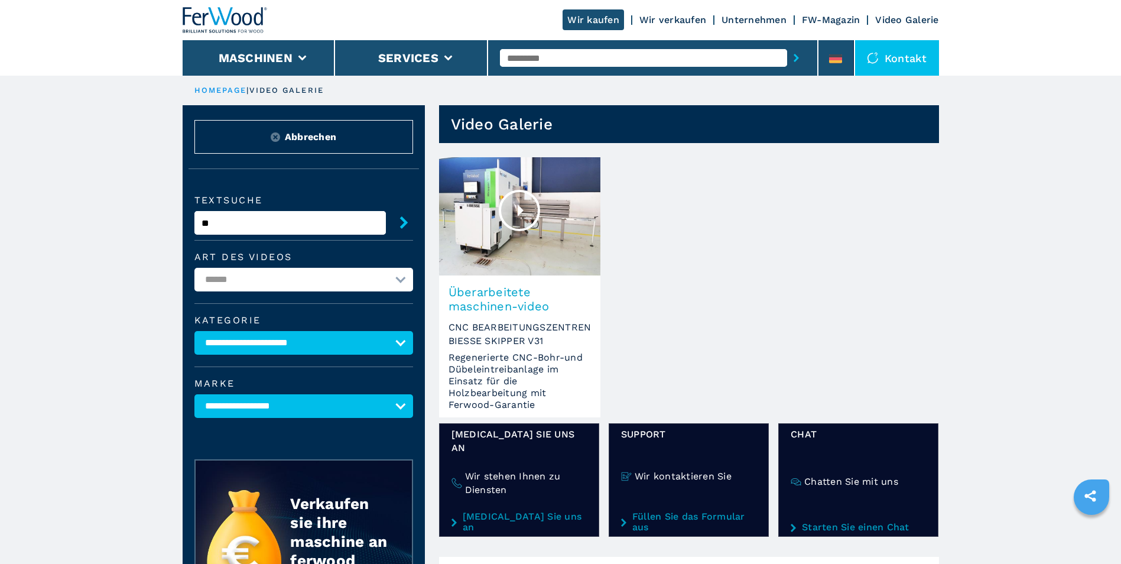
select select
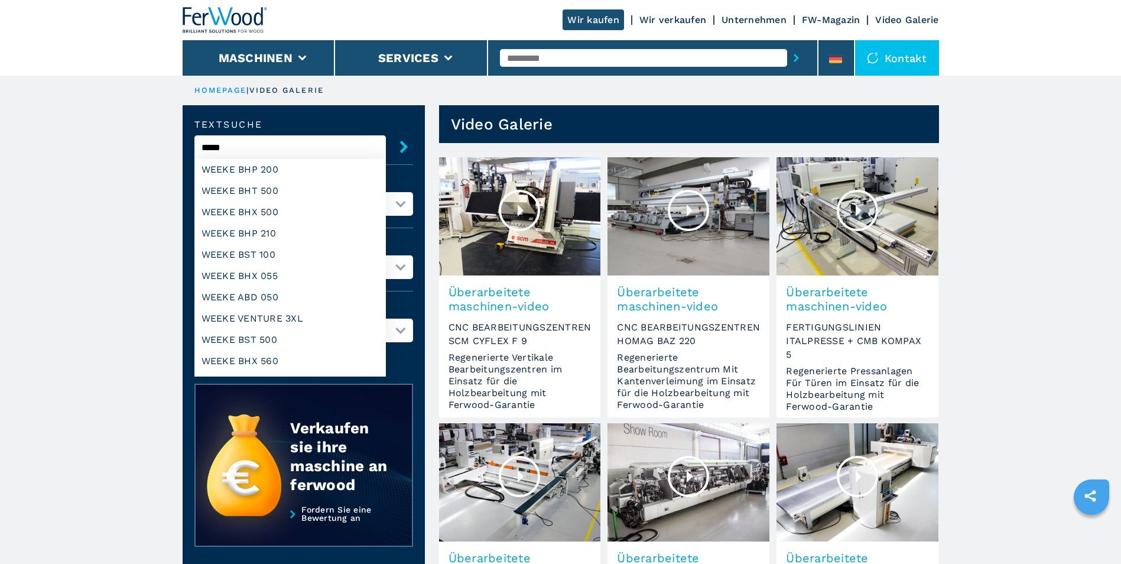
type input "*****"
click at [386, 135] on button "submit" at bounding box center [399, 147] width 27 height 24
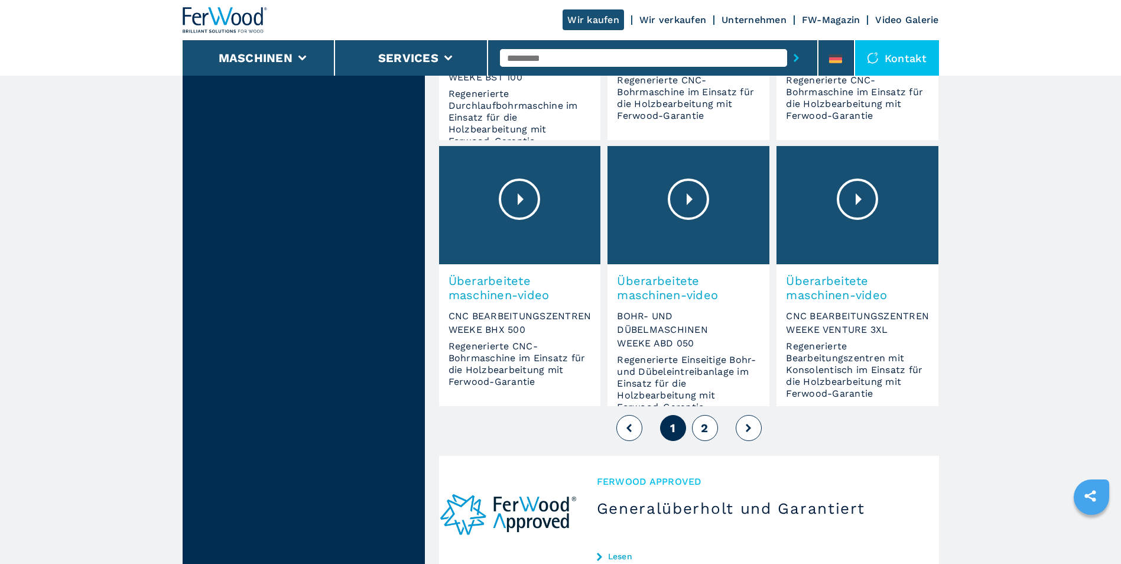
scroll to position [946, 0]
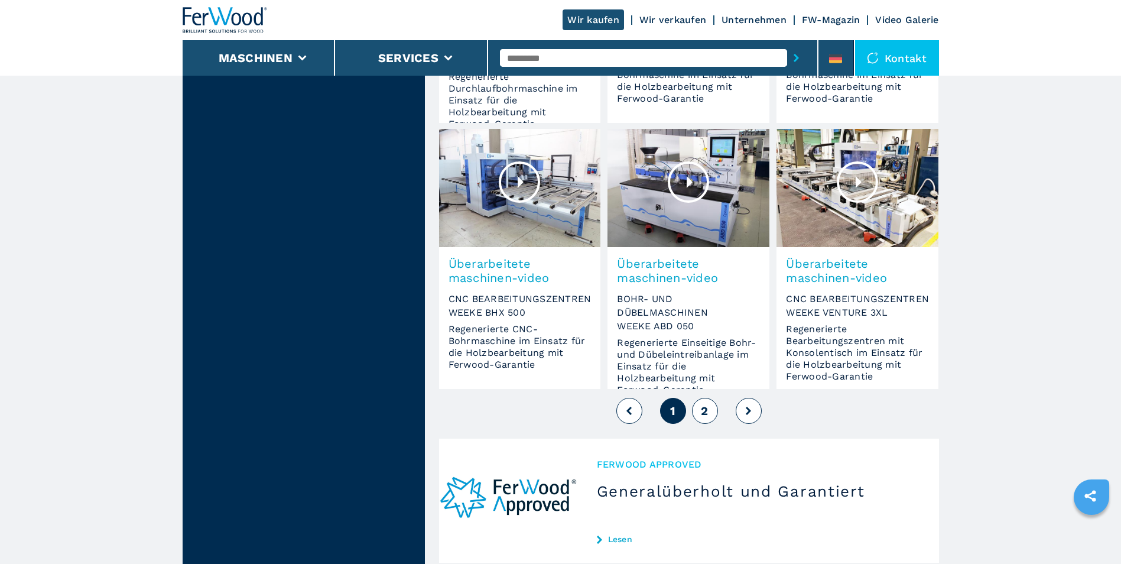
click at [711, 398] on button "2" at bounding box center [705, 411] width 26 height 26
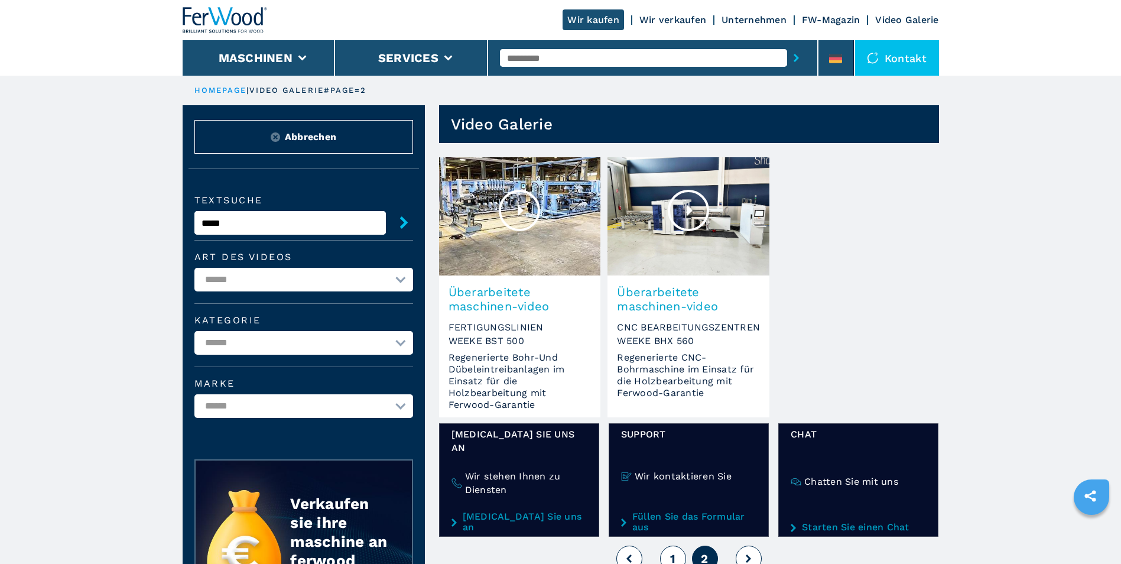
click at [391, 273] on select "**********" at bounding box center [303, 280] width 219 height 24
click at [398, 342] on select "**********" at bounding box center [303, 343] width 219 height 24
select select "**********"
click at [194, 331] on select "**********" at bounding box center [303, 343] width 219 height 24
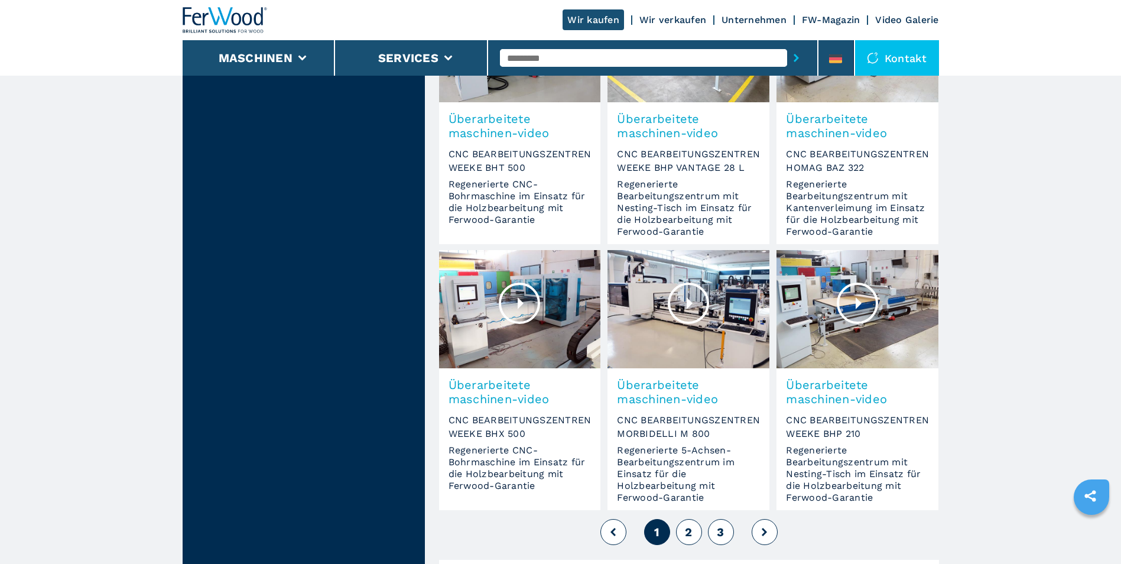
scroll to position [827, 0]
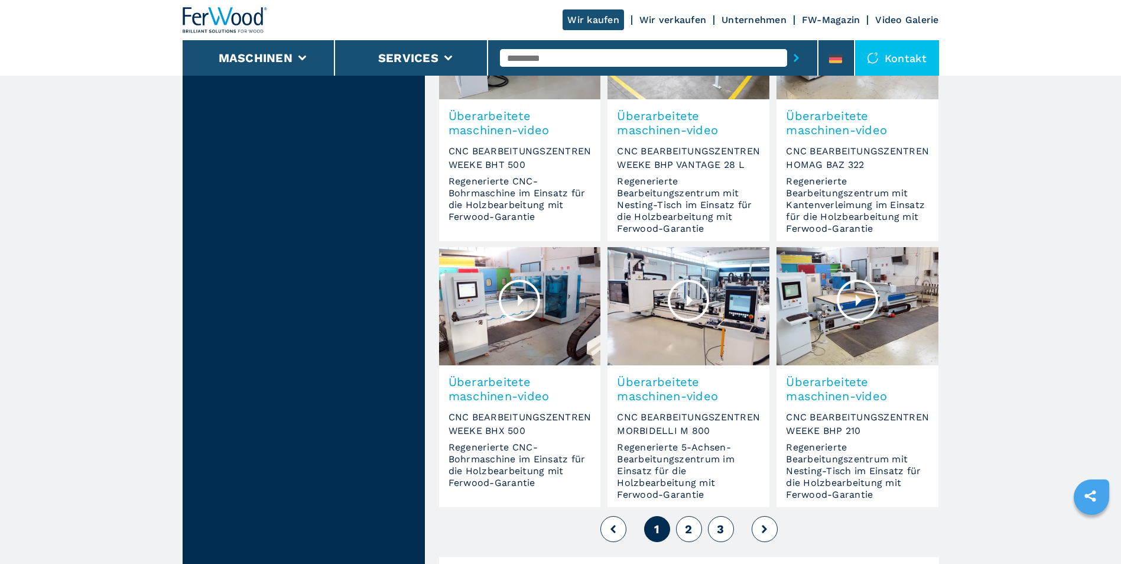
click at [696, 516] on button "2" at bounding box center [689, 529] width 26 height 26
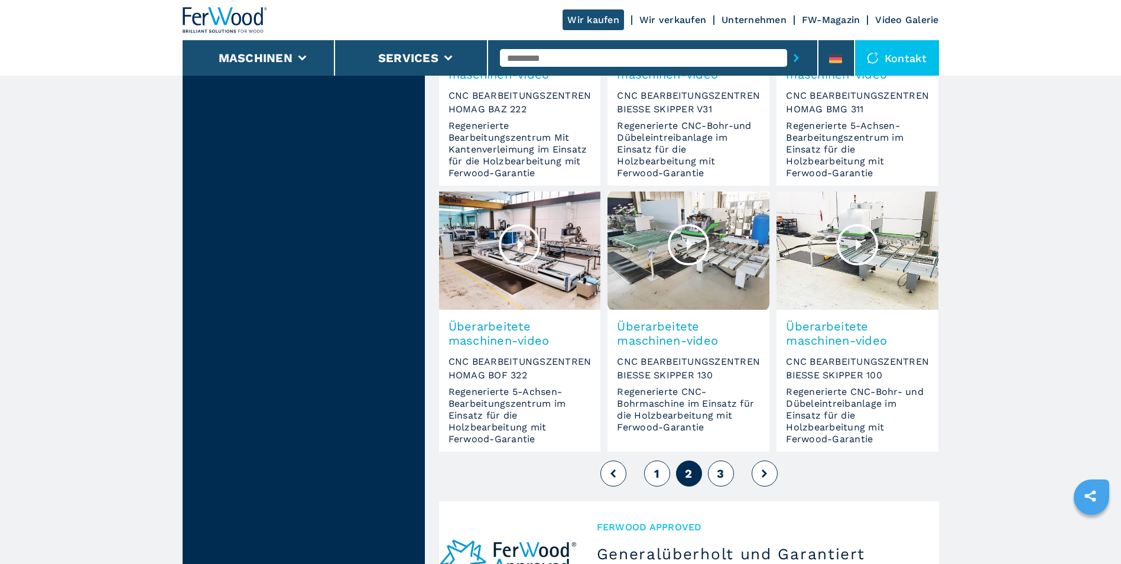
scroll to position [887, 0]
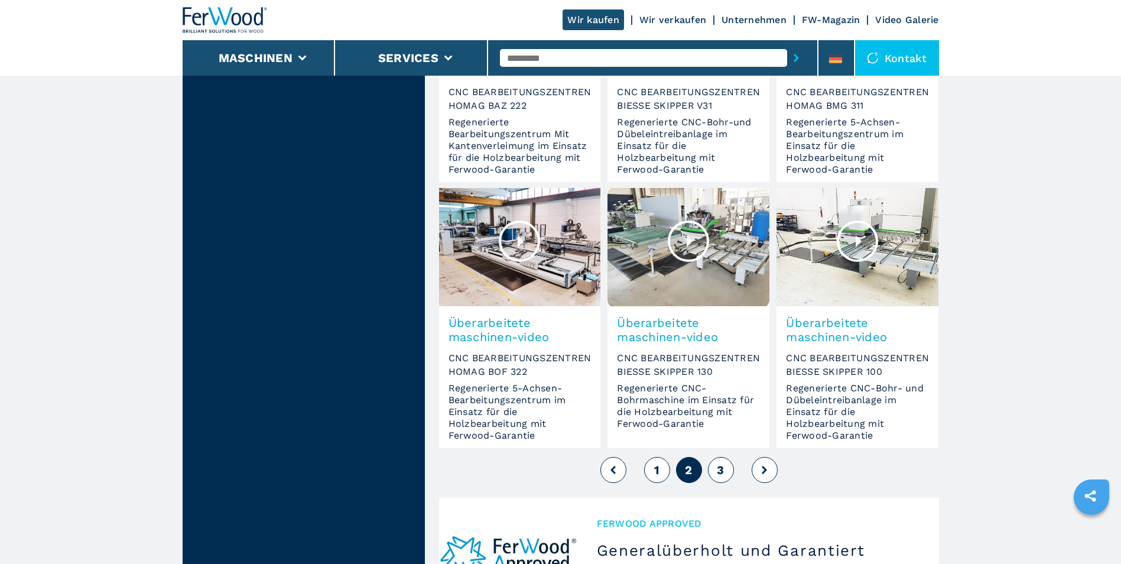
click at [719, 457] on button "3" at bounding box center [721, 470] width 26 height 26
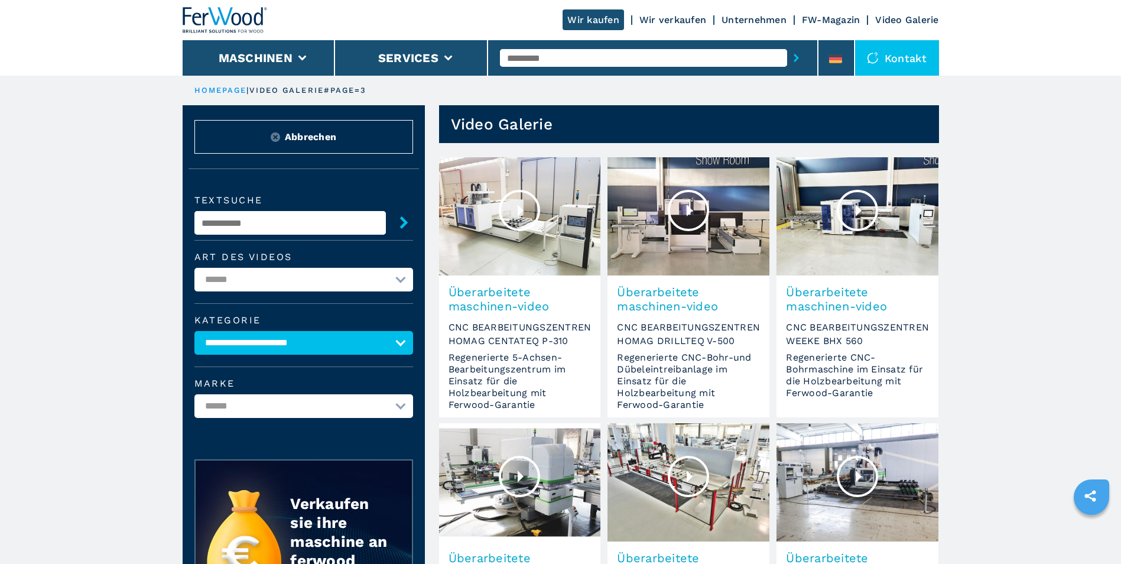
click at [514, 215] on div at bounding box center [519, 210] width 41 height 41
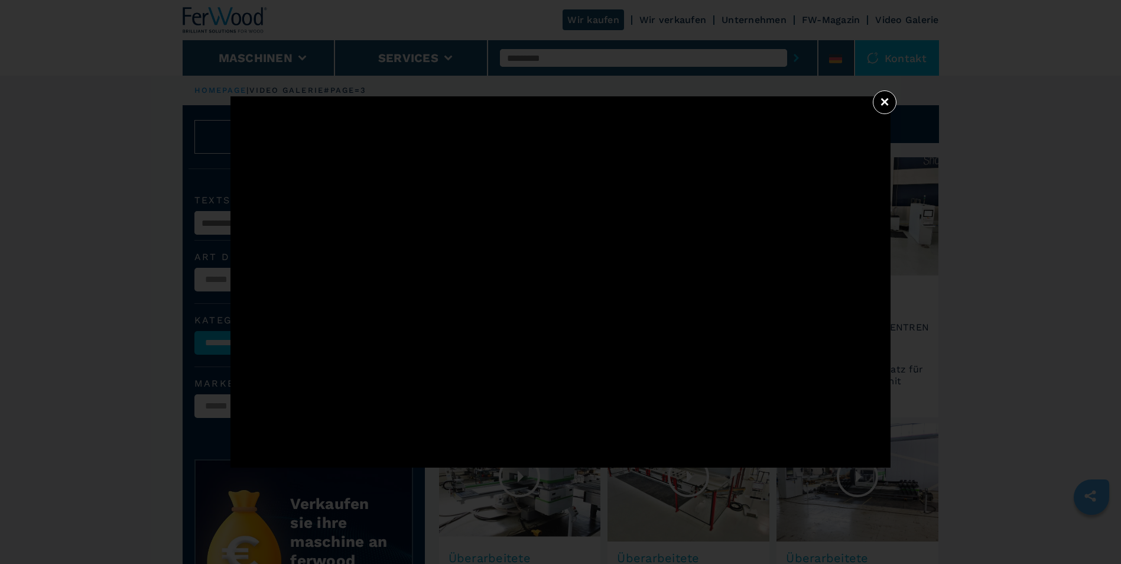
click at [793, 478] on div "×" at bounding box center [560, 282] width 1121 height 564
click at [890, 101] on button "×" at bounding box center [885, 102] width 24 height 24
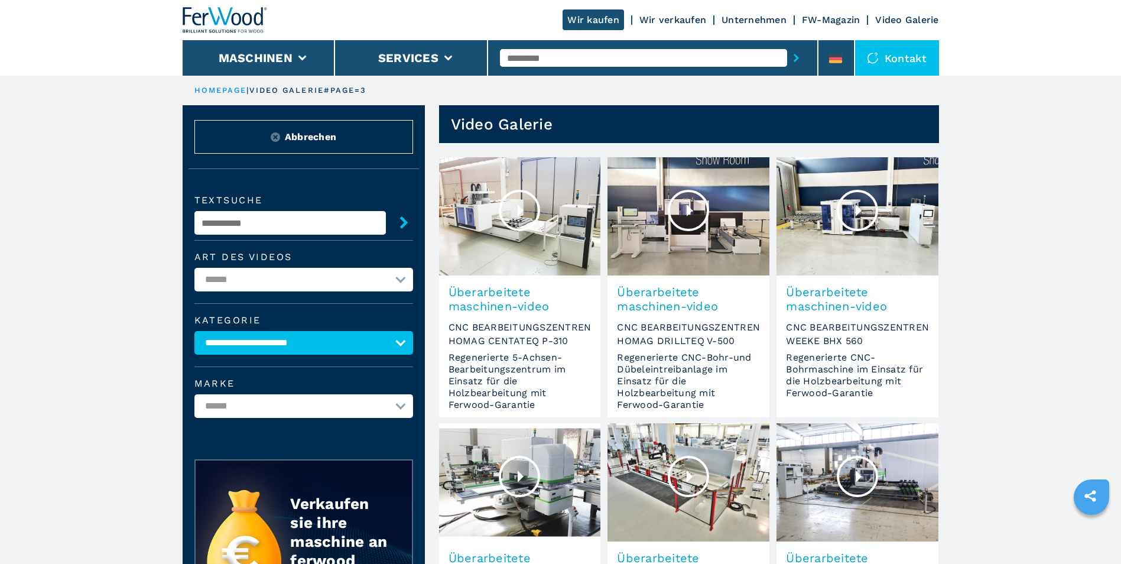
click at [690, 19] on link "Wir verkaufen" at bounding box center [673, 19] width 67 height 11
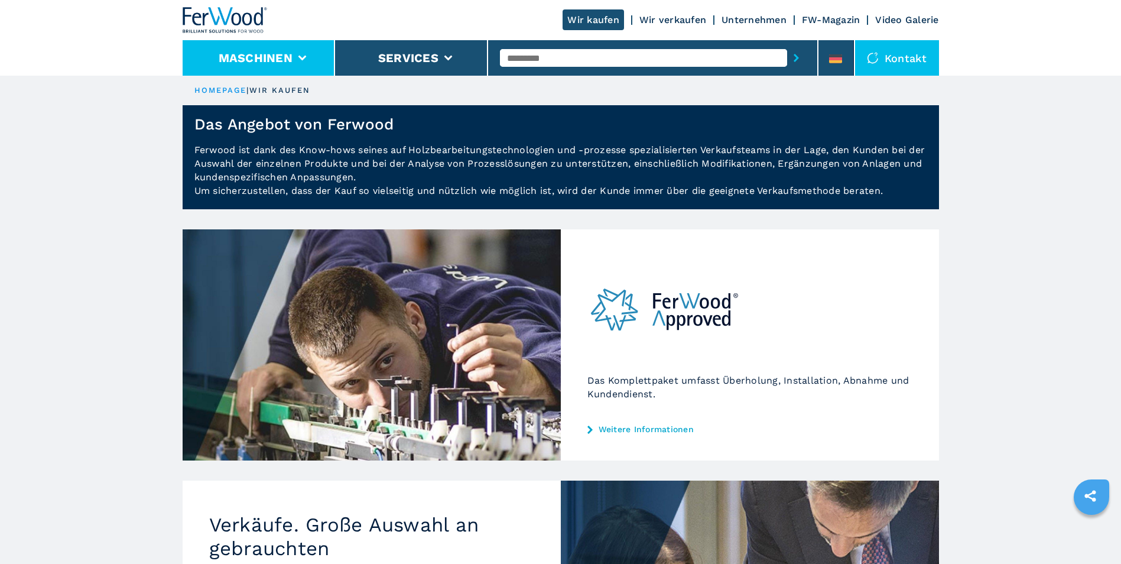
click at [304, 62] on li "Maschinen" at bounding box center [259, 57] width 153 height 35
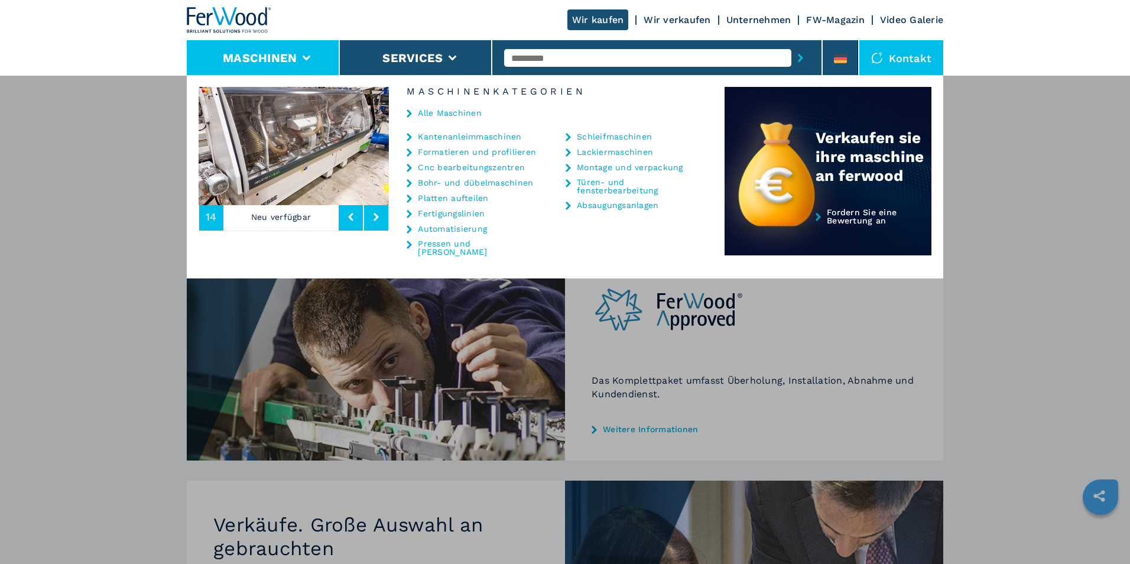
click at [371, 222] on button at bounding box center [376, 216] width 24 height 27
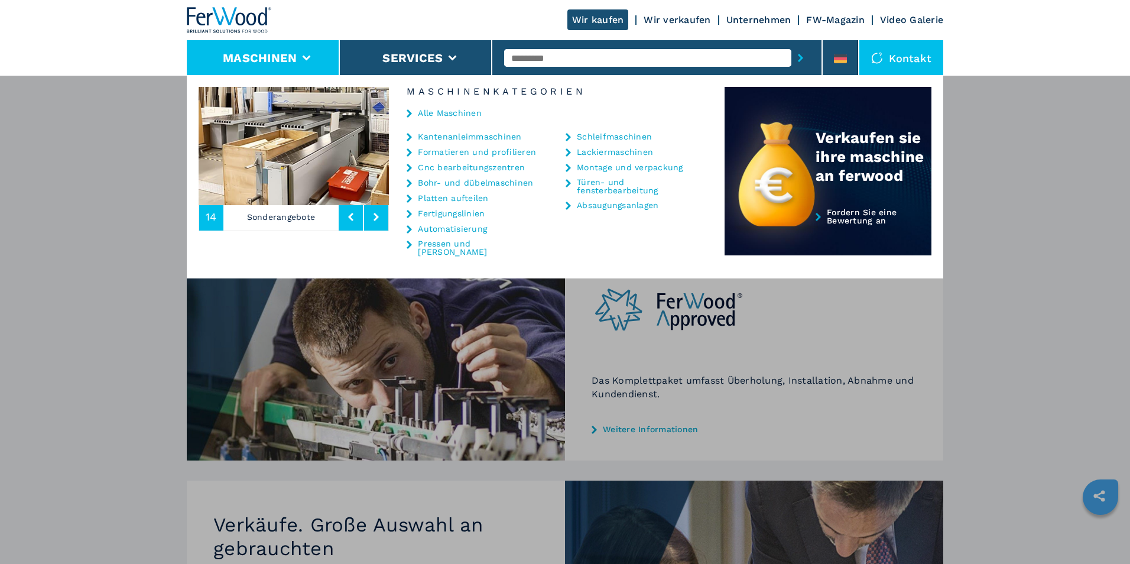
click at [371, 222] on button at bounding box center [376, 216] width 24 height 27
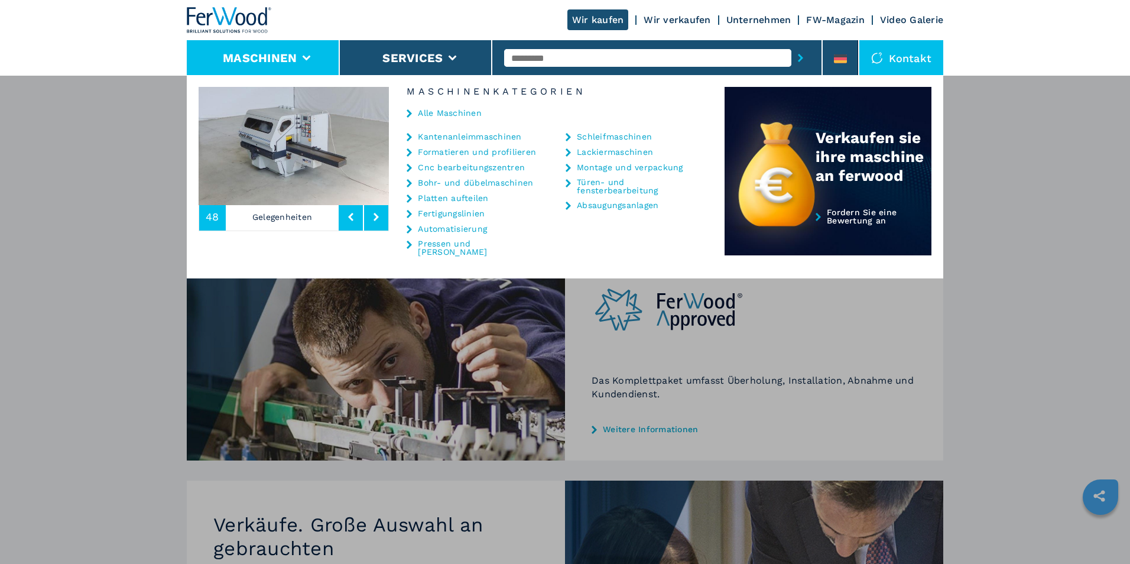
click at [371, 222] on button at bounding box center [376, 216] width 24 height 27
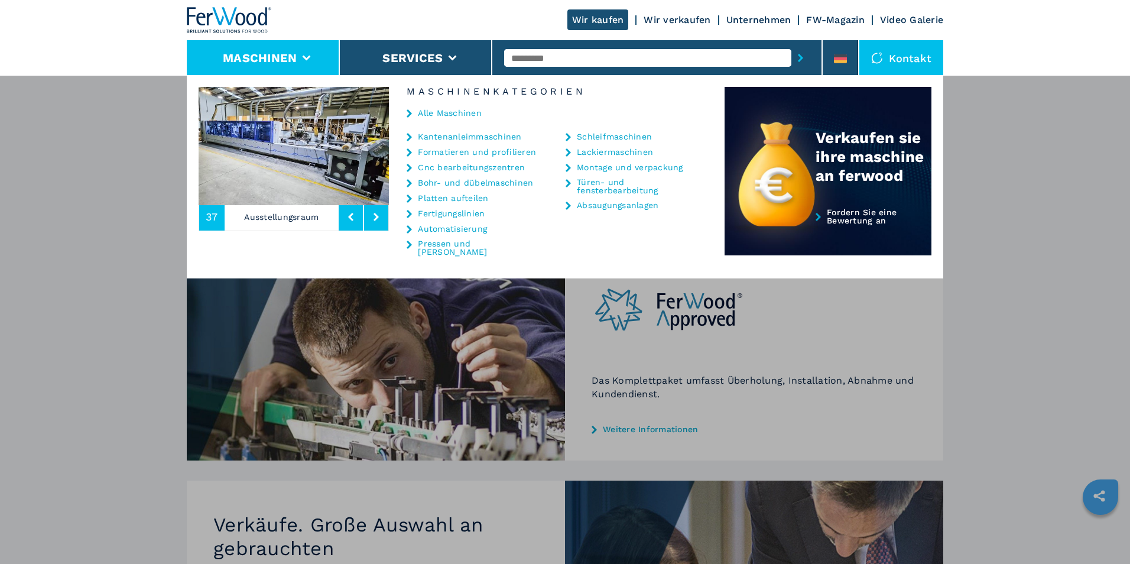
click at [371, 222] on button at bounding box center [376, 216] width 24 height 27
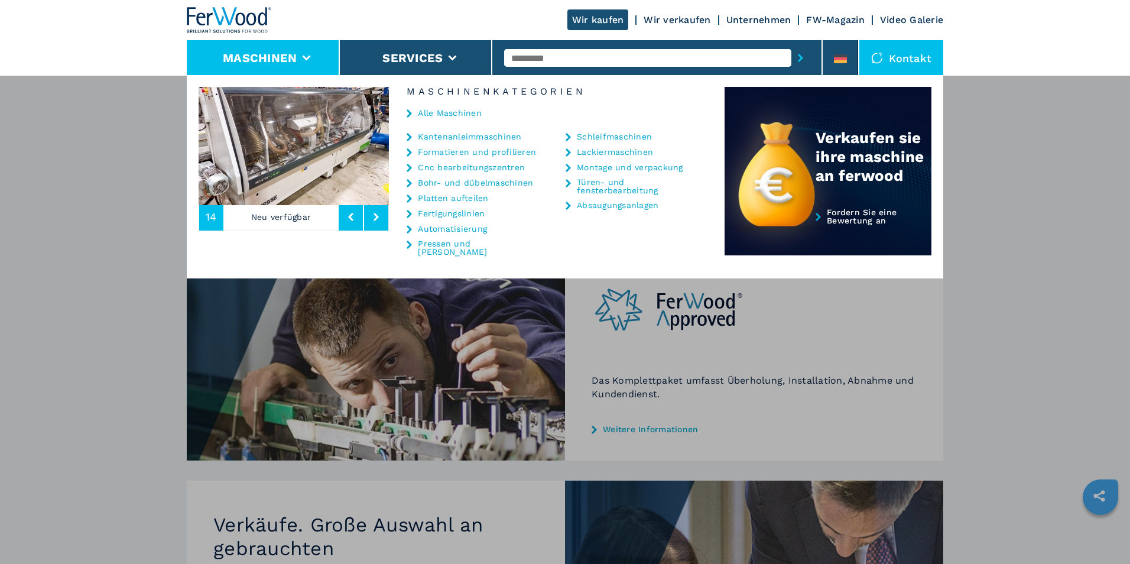
click at [371, 222] on button at bounding box center [376, 216] width 24 height 27
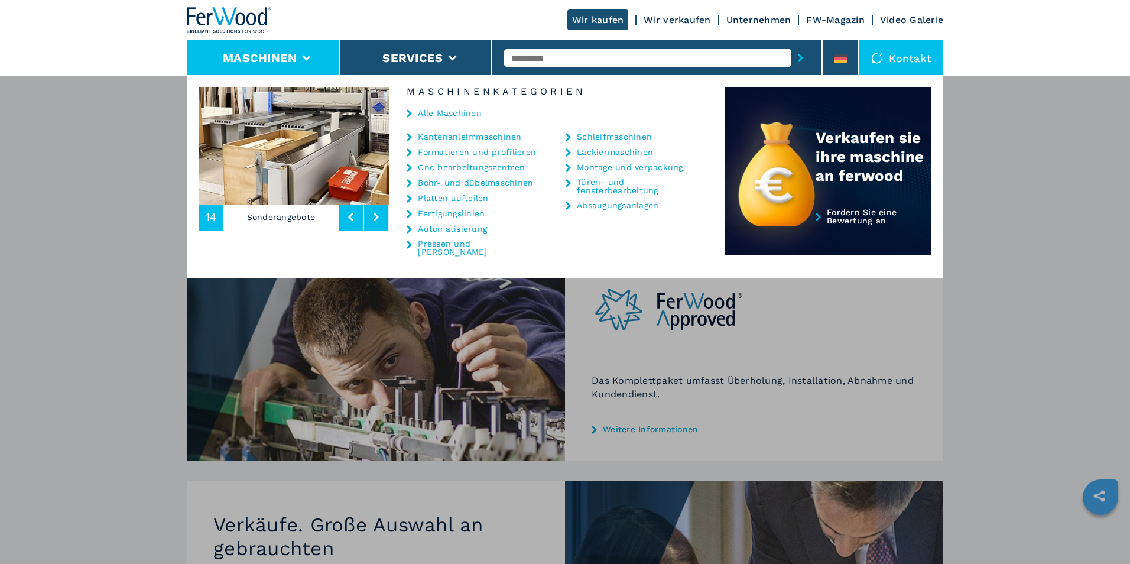
click at [437, 201] on link "Platten aufteilen" at bounding box center [453, 198] width 70 height 8
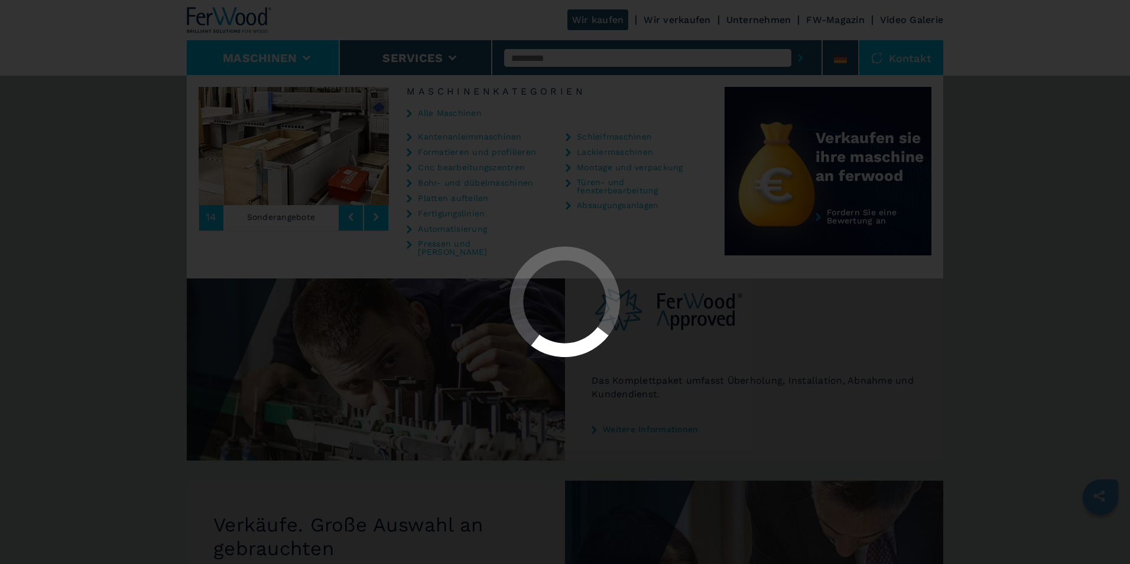
select select "**********"
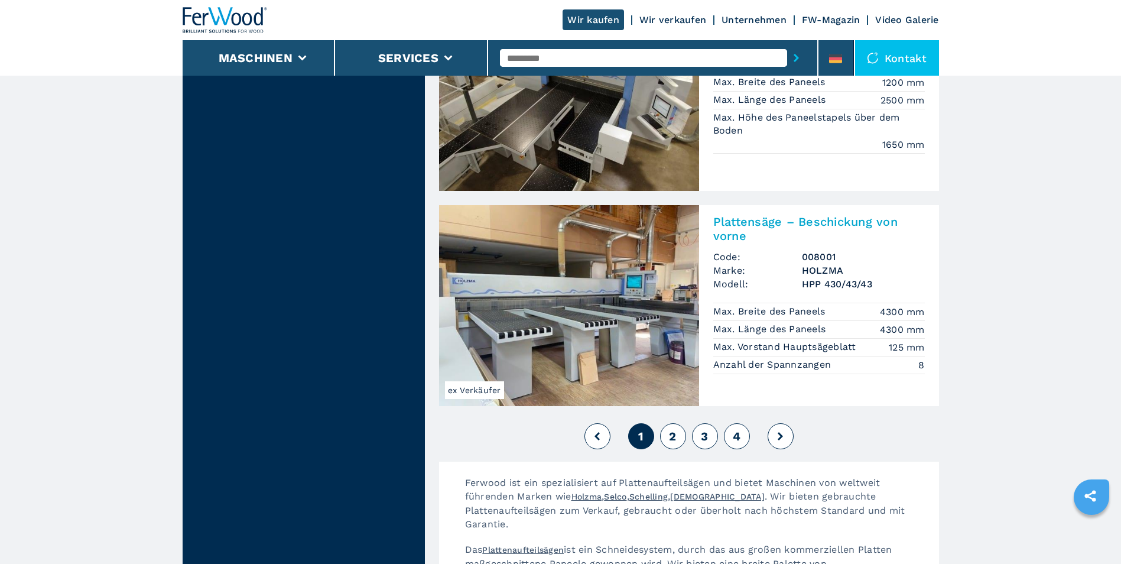
scroll to position [2601, 0]
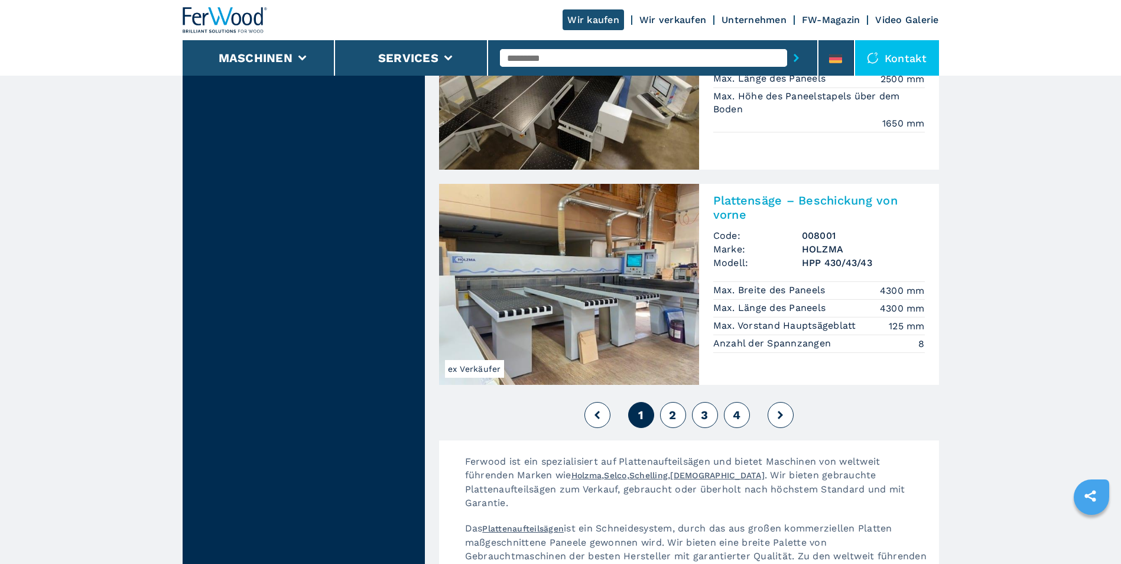
click at [676, 408] on span "2" at bounding box center [672, 415] width 7 height 14
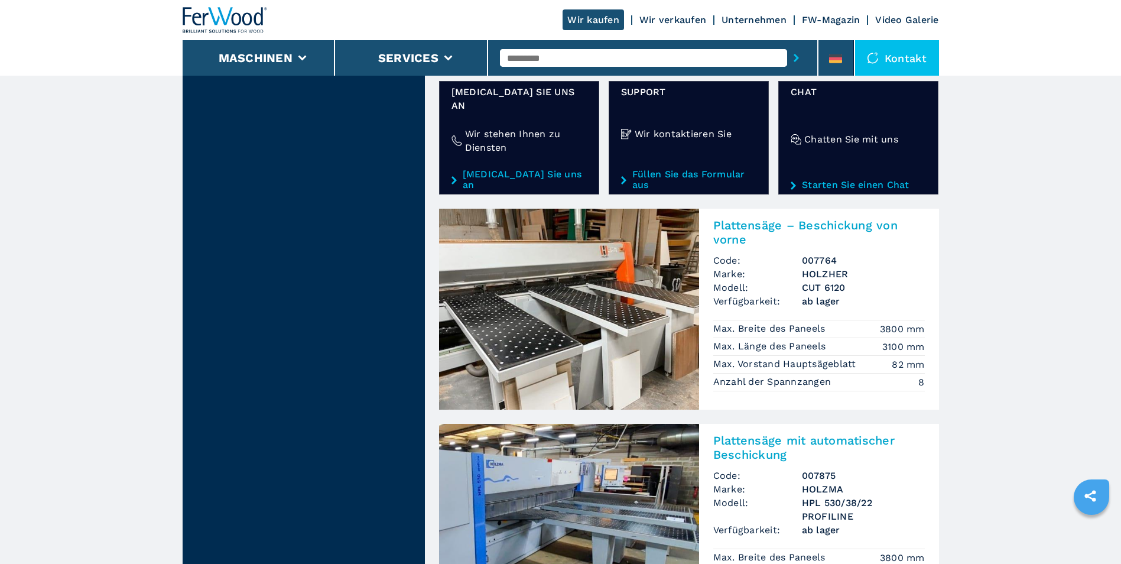
scroll to position [2069, 0]
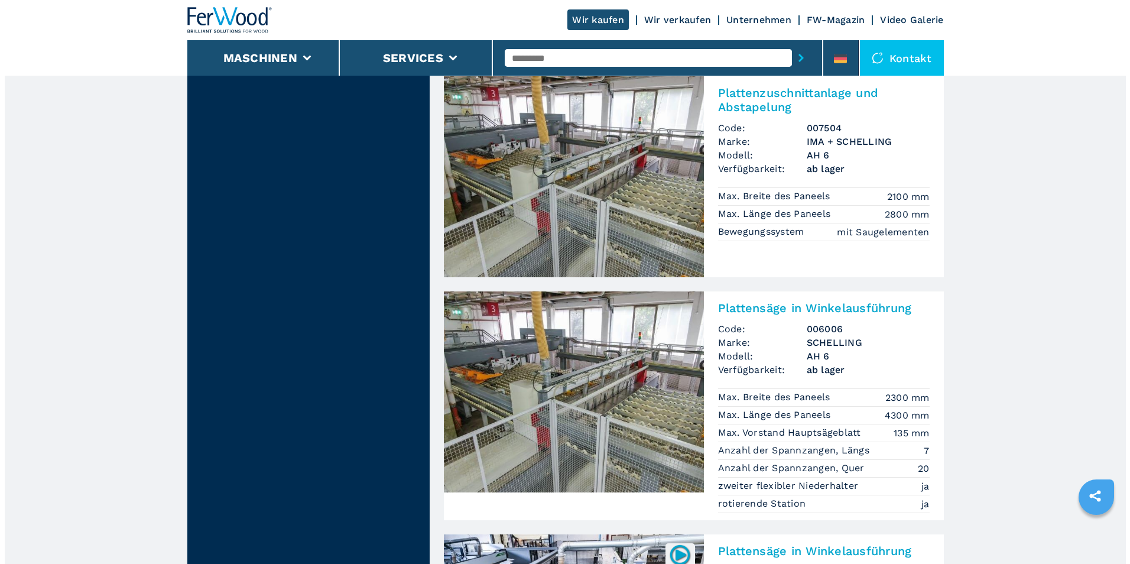
scroll to position [1123, 0]
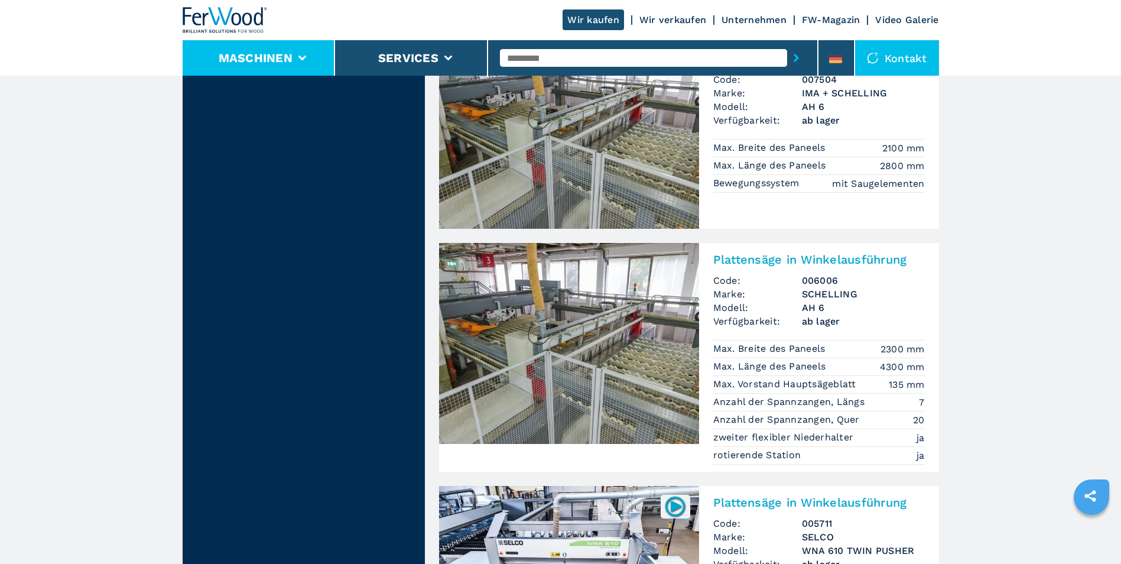
click at [297, 58] on li "Maschinen" at bounding box center [259, 57] width 153 height 35
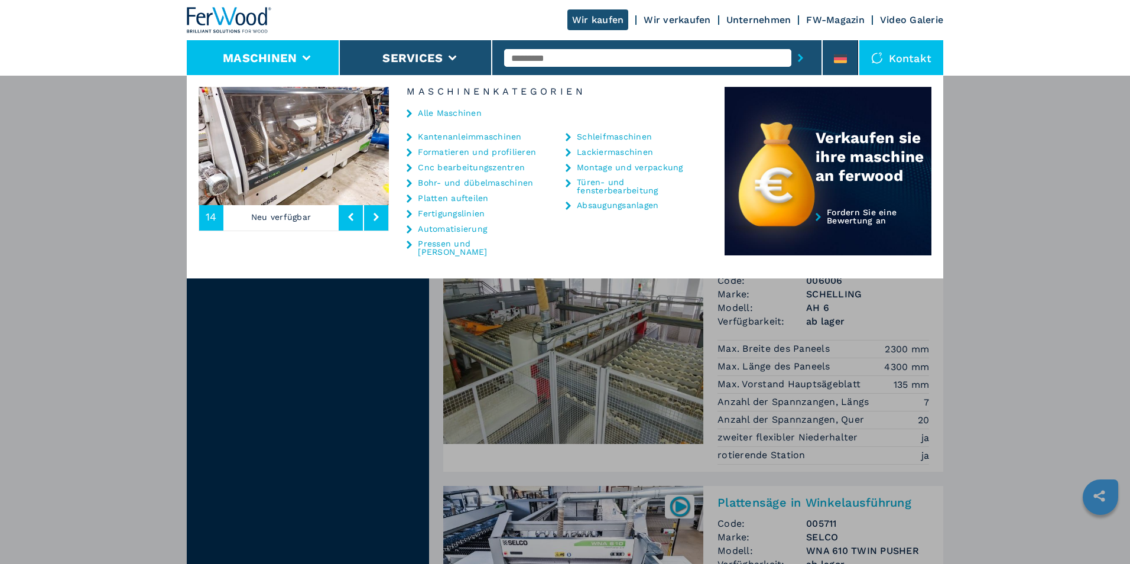
click at [587, 136] on link "Schleifmaschinen" at bounding box center [614, 136] width 75 height 8
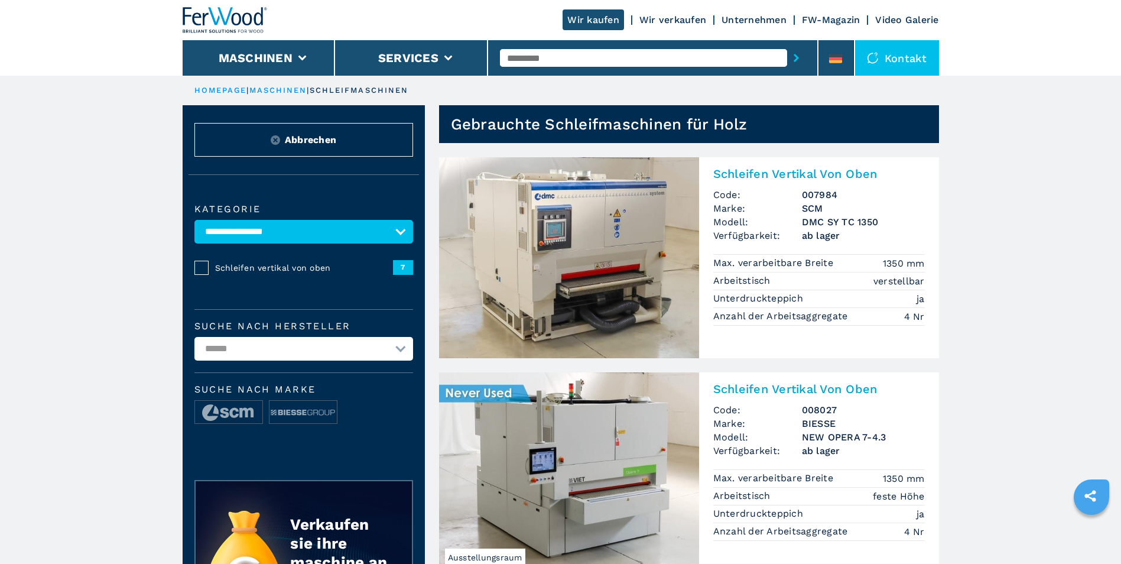
click at [395, 229] on select "**********" at bounding box center [303, 232] width 219 height 24
click at [194, 220] on select "**********" at bounding box center [303, 232] width 219 height 24
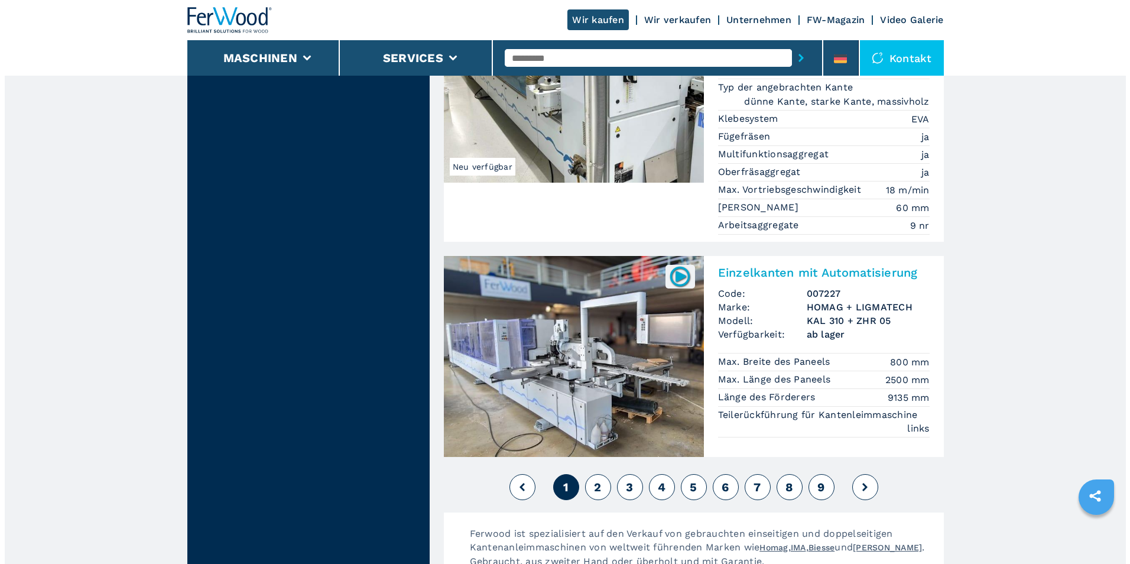
scroll to position [2896, 0]
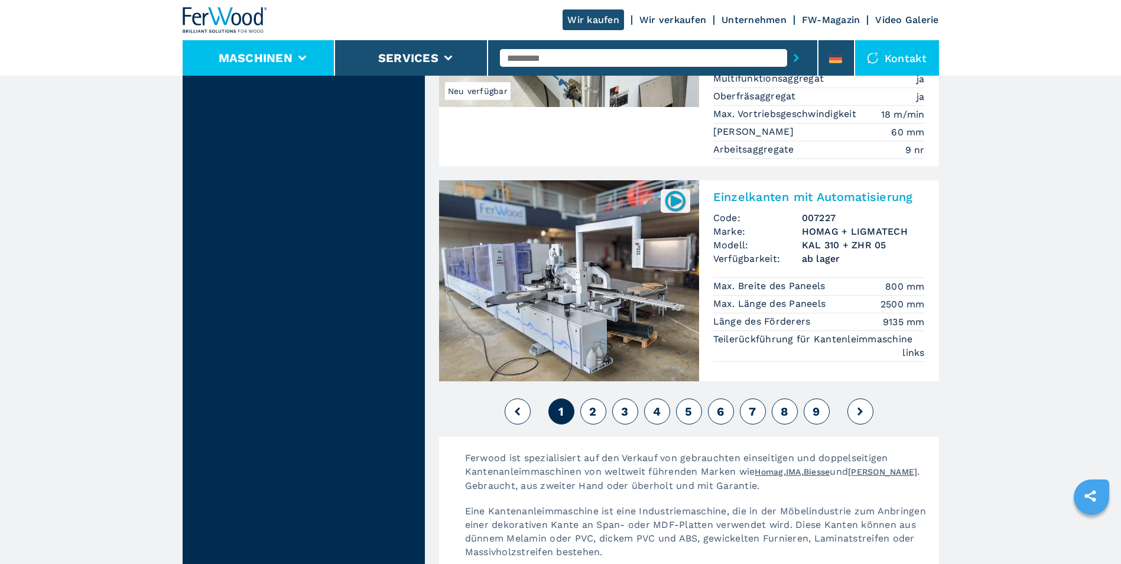
click at [304, 59] on icon at bounding box center [302, 58] width 8 height 5
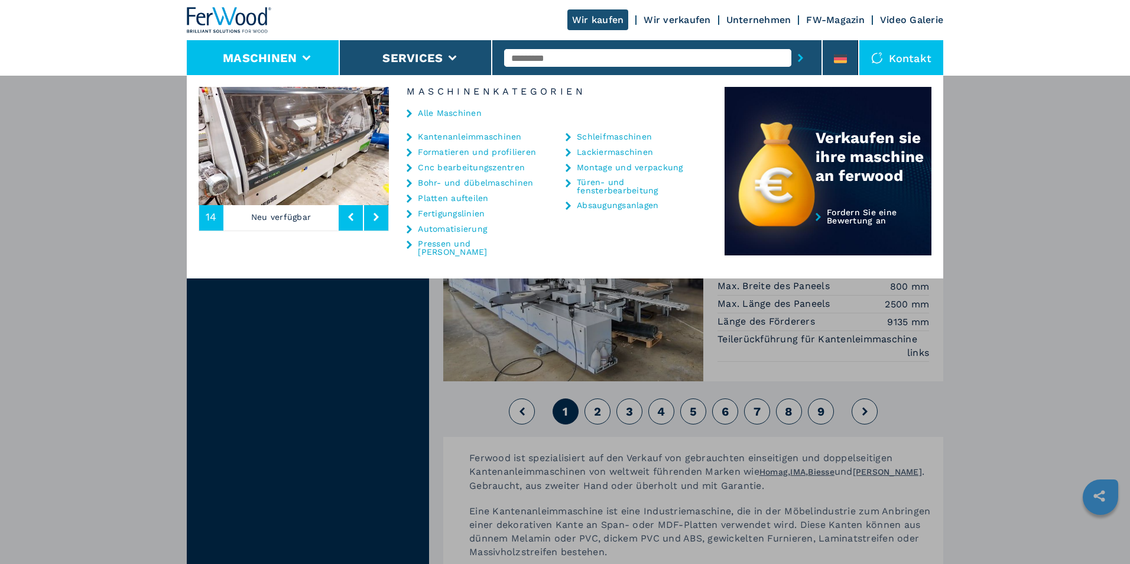
click at [457, 244] on link "Pressen und [PERSON_NAME]" at bounding box center [477, 247] width 118 height 17
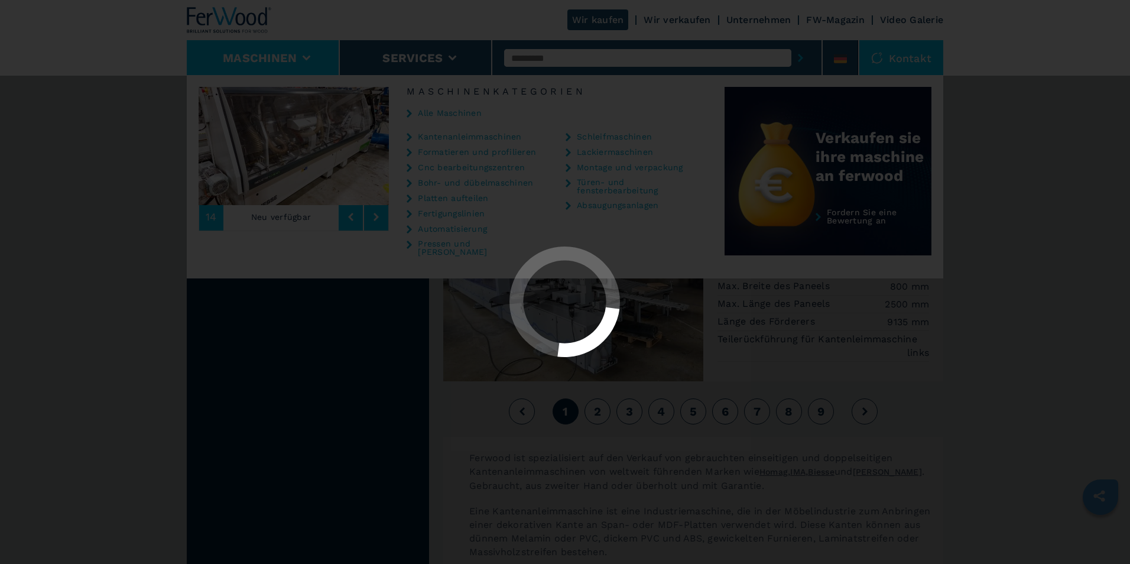
select select "**********"
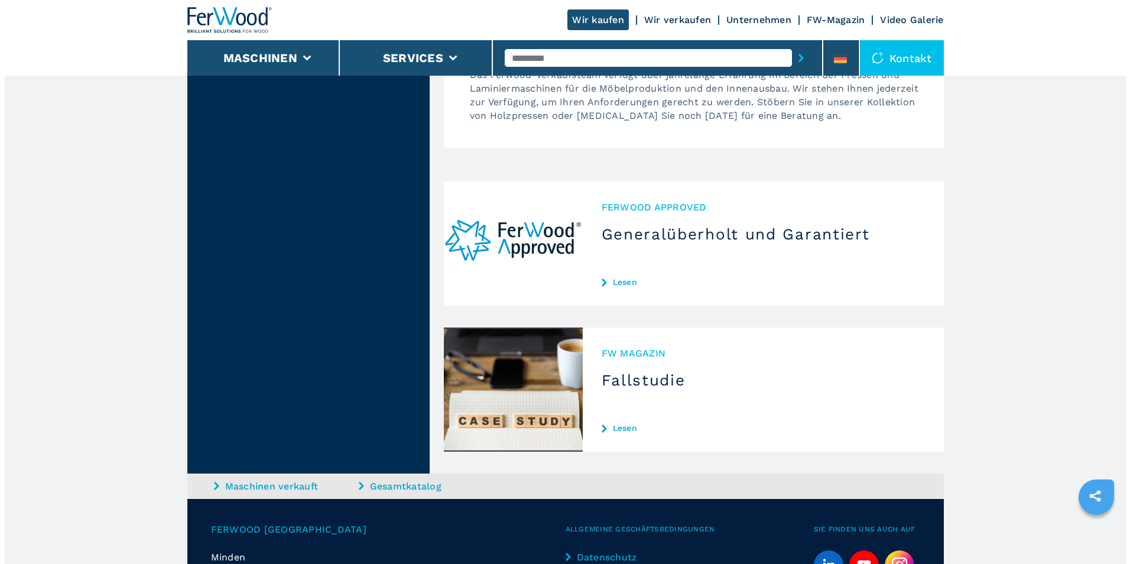
scroll to position [3310, 0]
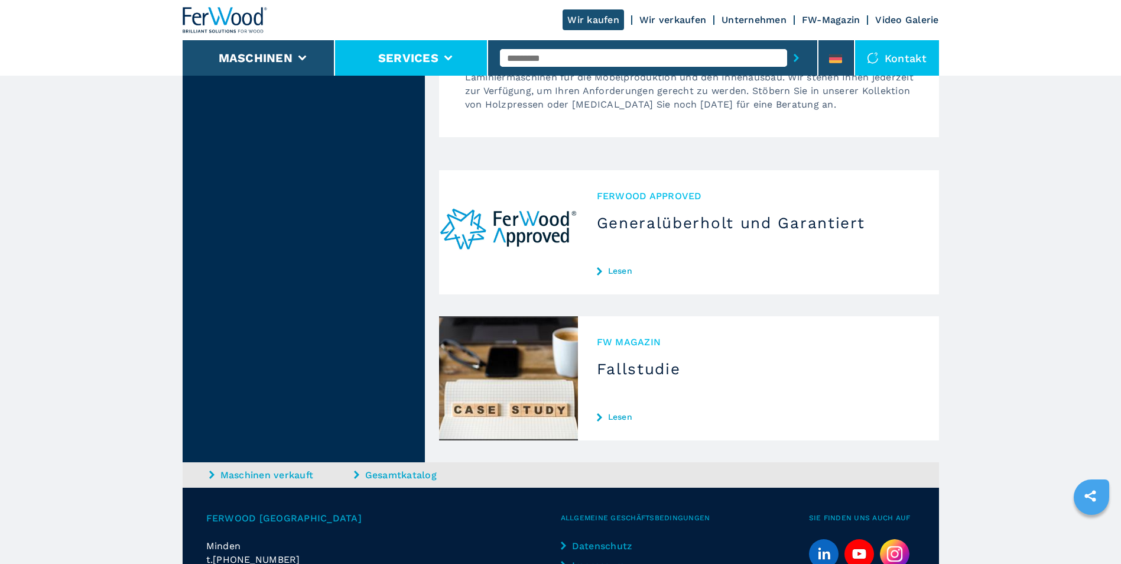
click at [426, 61] on button "Services" at bounding box center [408, 58] width 60 height 14
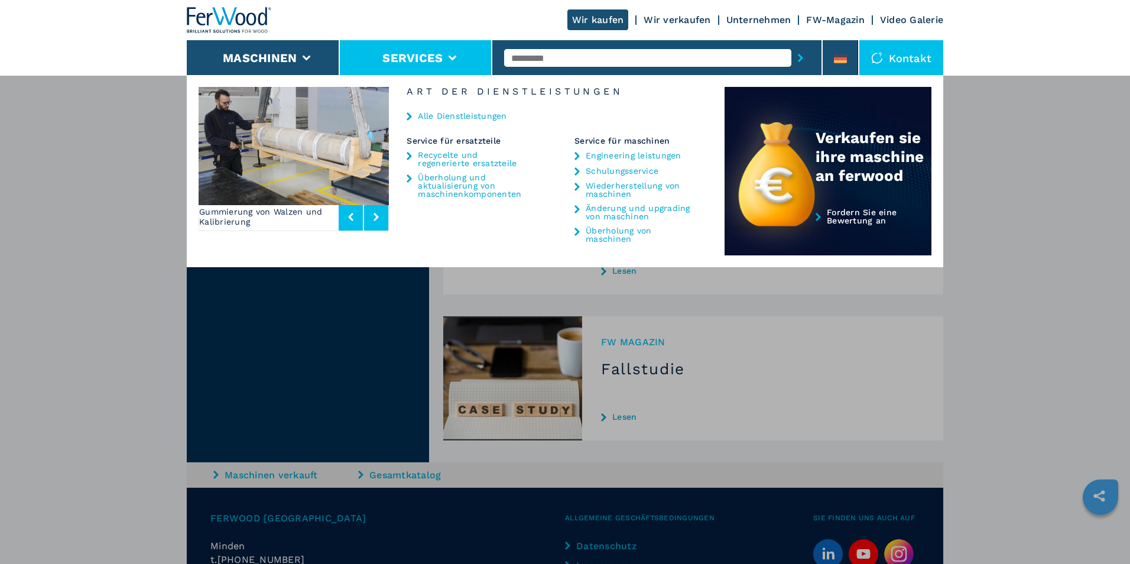
click at [608, 239] on link "Überholung von maschinen" at bounding box center [641, 234] width 111 height 17
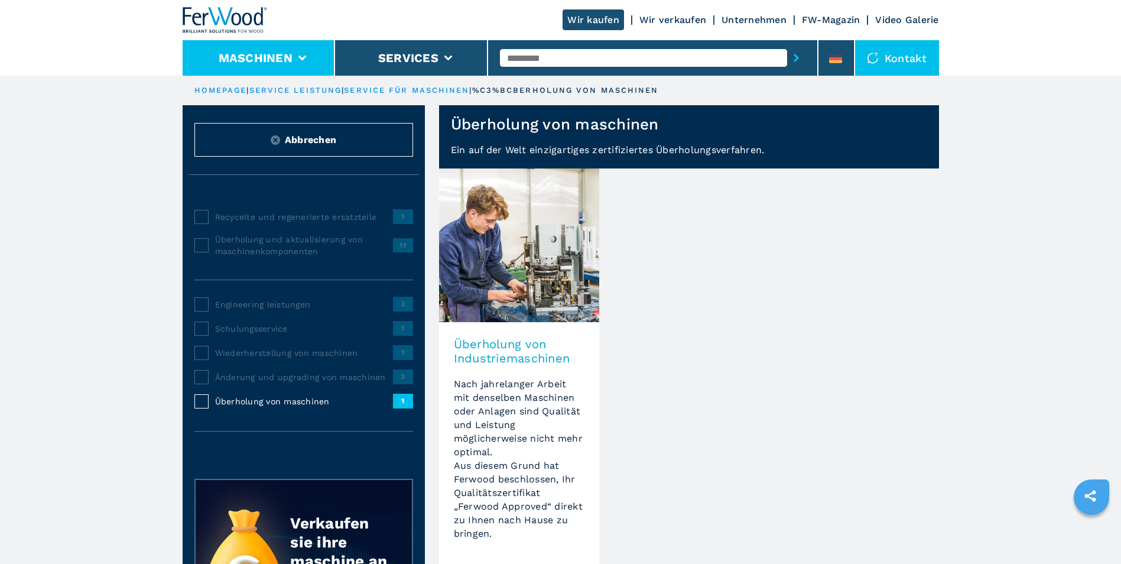
click at [306, 60] on icon at bounding box center [302, 58] width 8 height 5
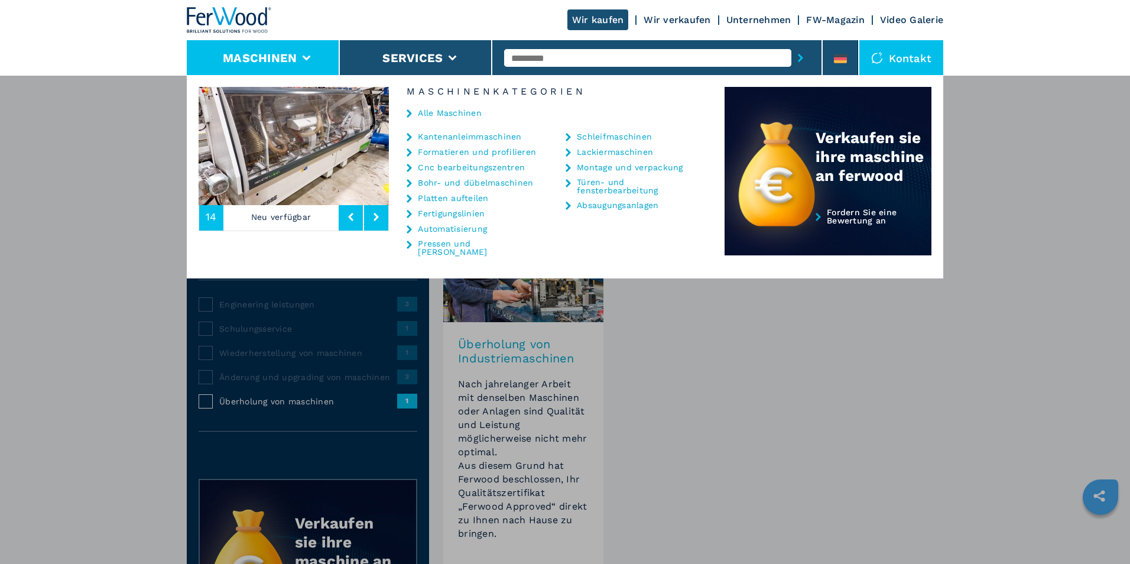
click at [450, 184] on link "Bohr- und dübelmaschinen" at bounding box center [475, 182] width 115 height 8
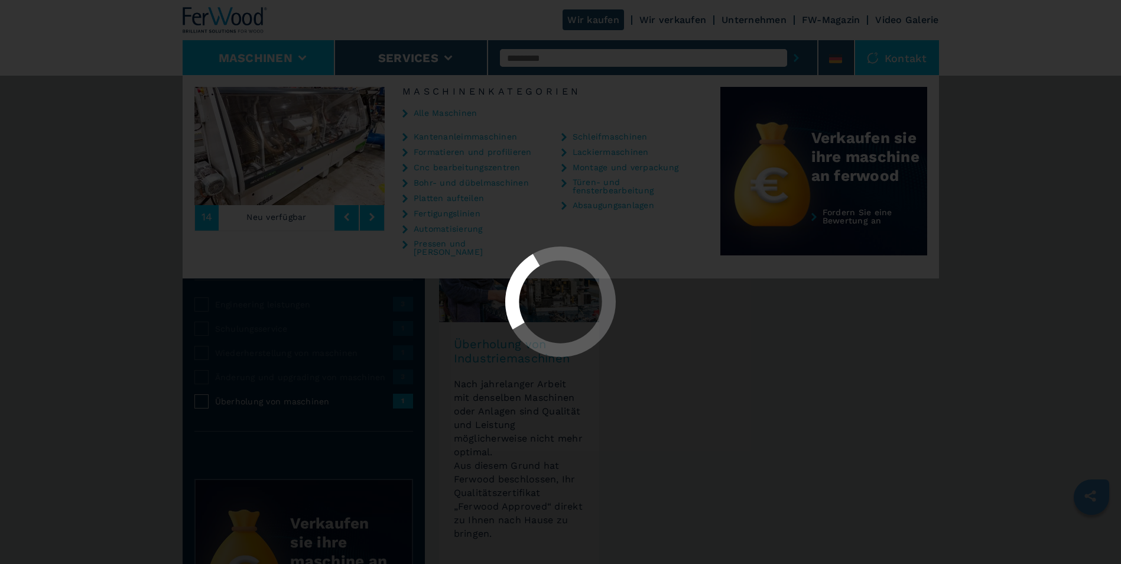
select select "**********"
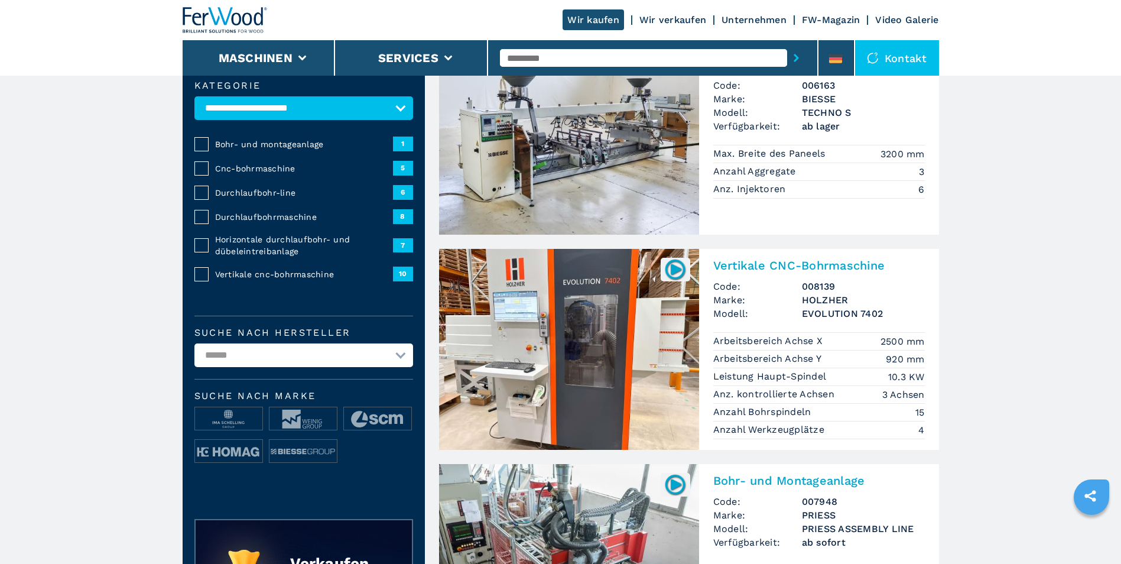
scroll to position [177, 0]
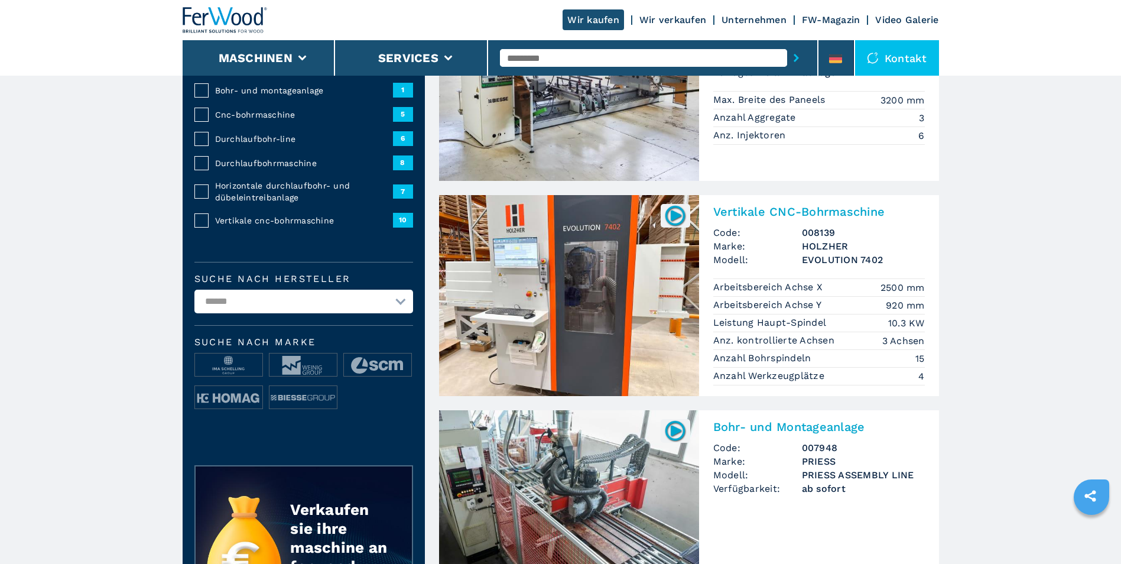
click at [564, 281] on img at bounding box center [569, 295] width 260 height 201
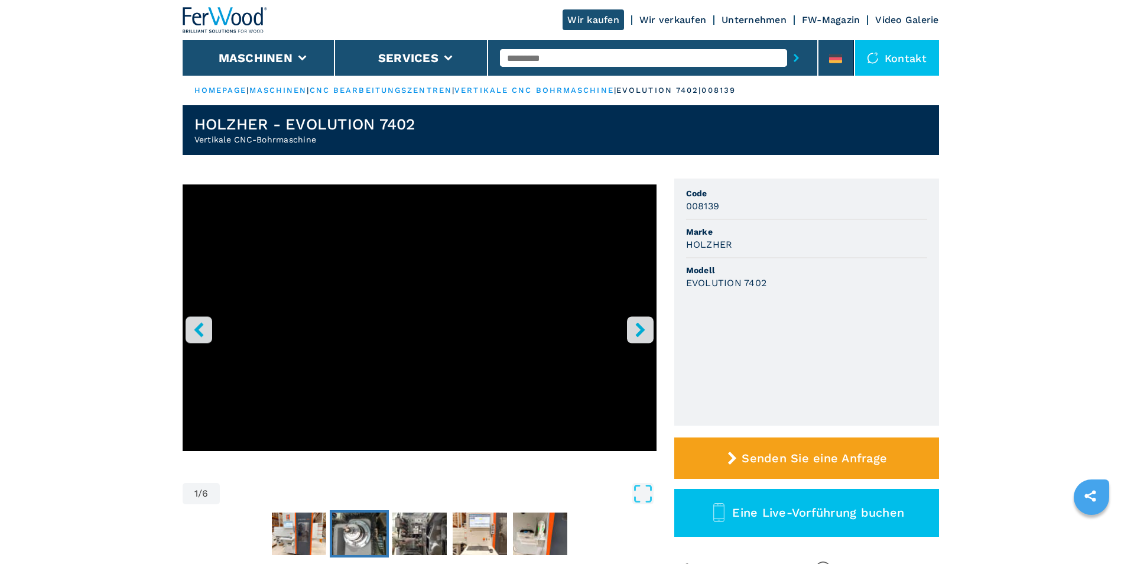
click at [369, 527] on img "Go to Slide 3" at bounding box center [359, 533] width 54 height 43
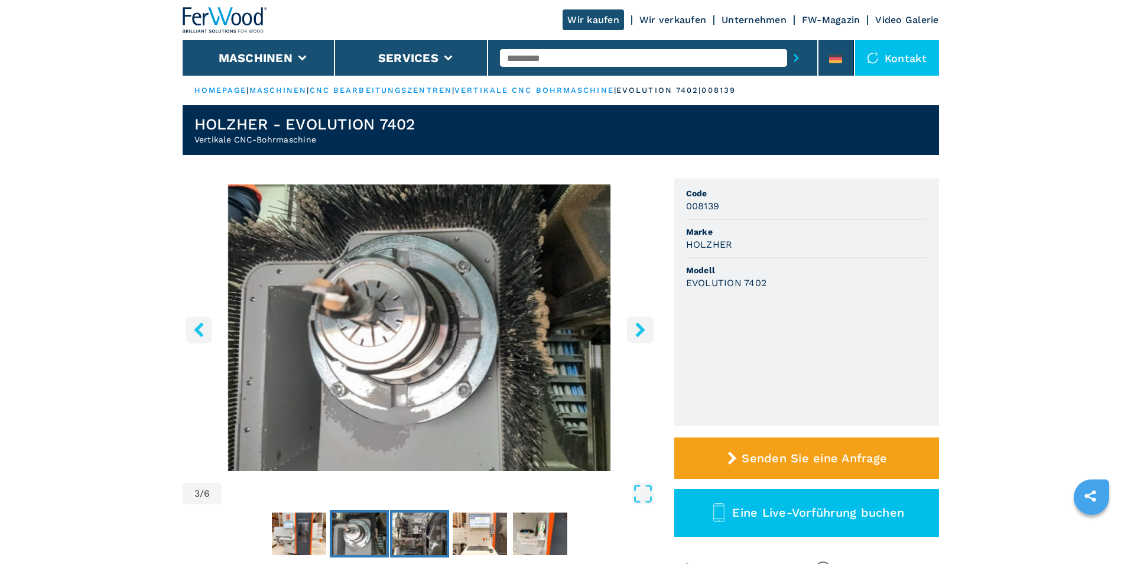
click at [408, 533] on img "Go to Slide 4" at bounding box center [419, 533] width 54 height 43
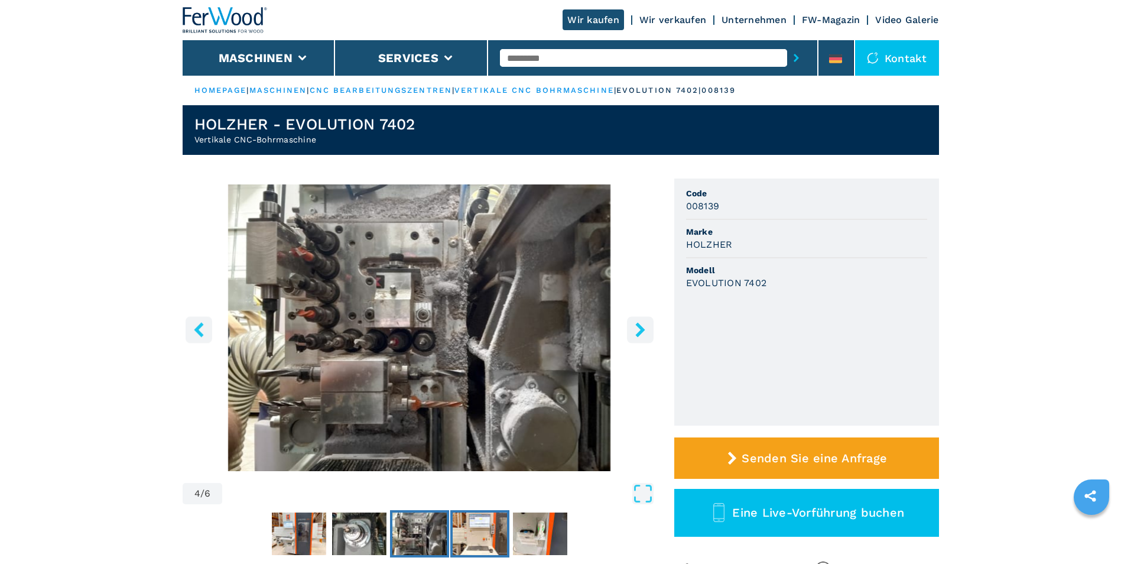
click at [466, 529] on img "Go to Slide 5" at bounding box center [480, 533] width 54 height 43
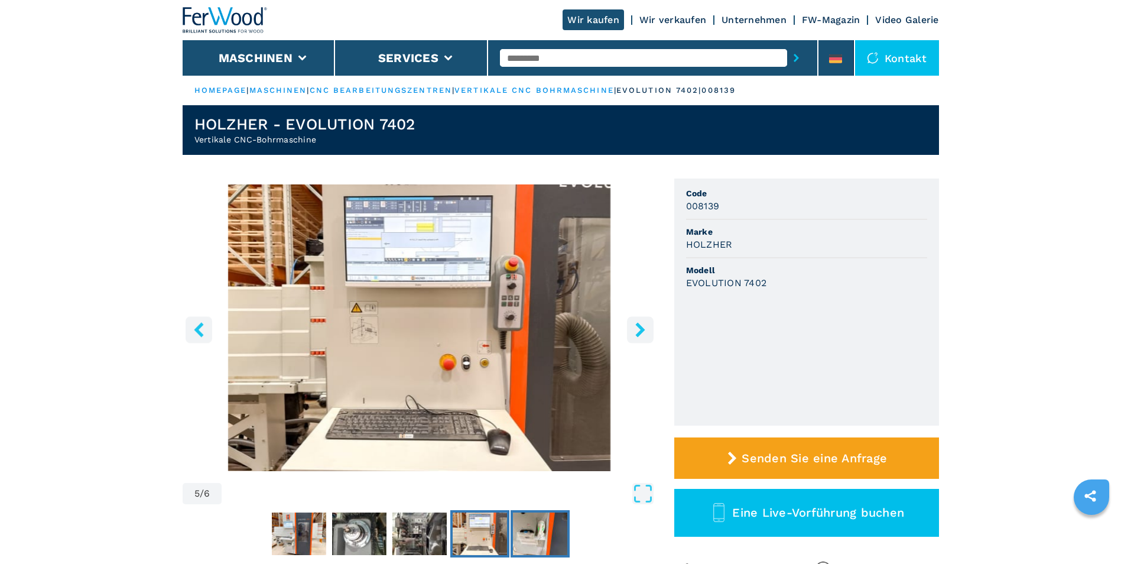
click at [524, 535] on img "Go to Slide 6" at bounding box center [540, 533] width 54 height 43
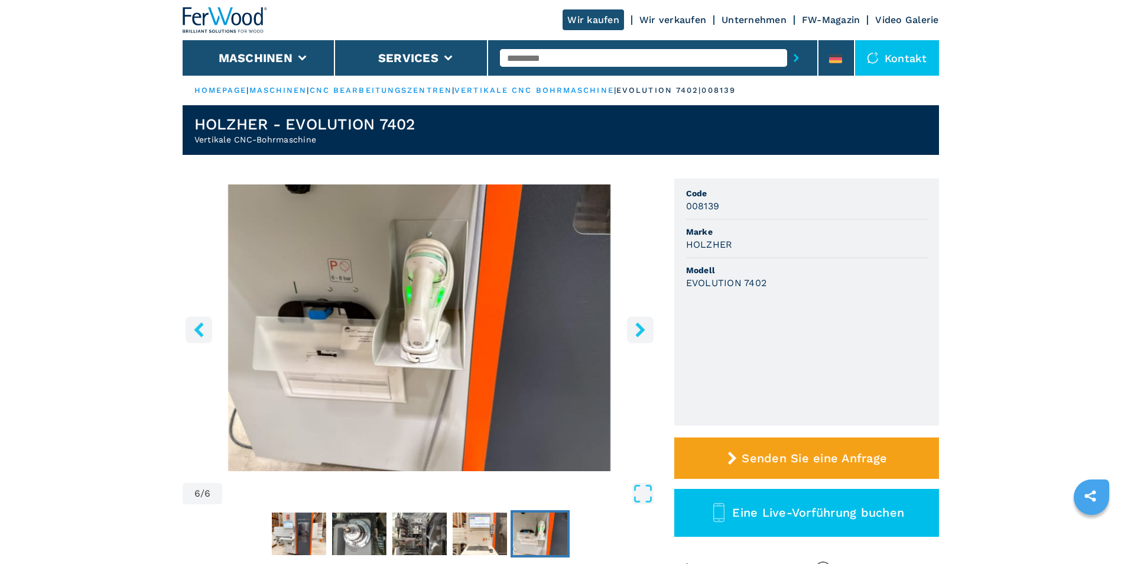
click at [647, 329] on button "right-button" at bounding box center [640, 329] width 27 height 27
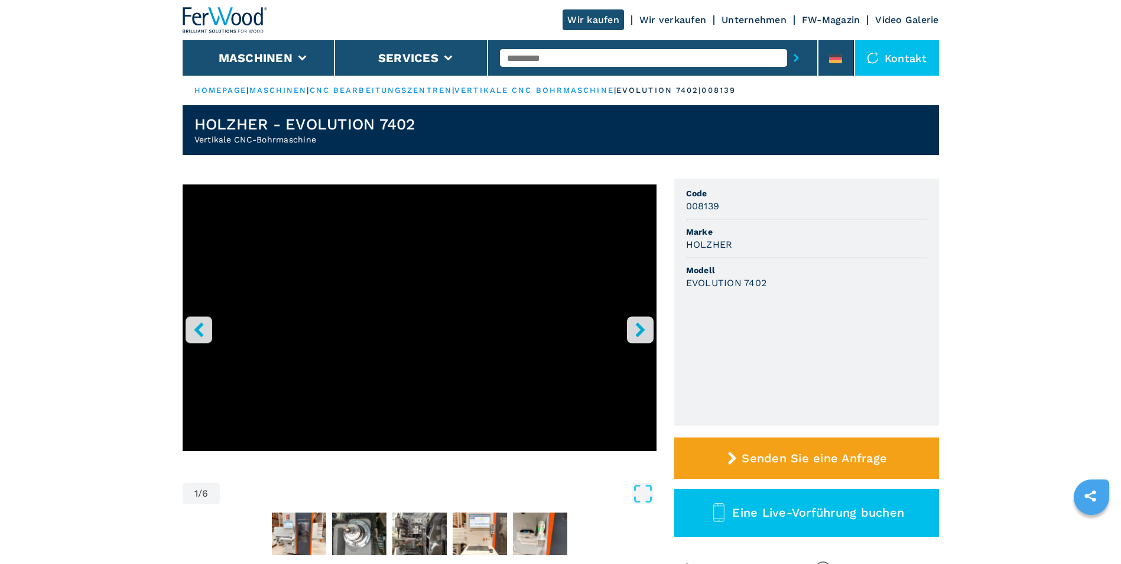
select select "**********"
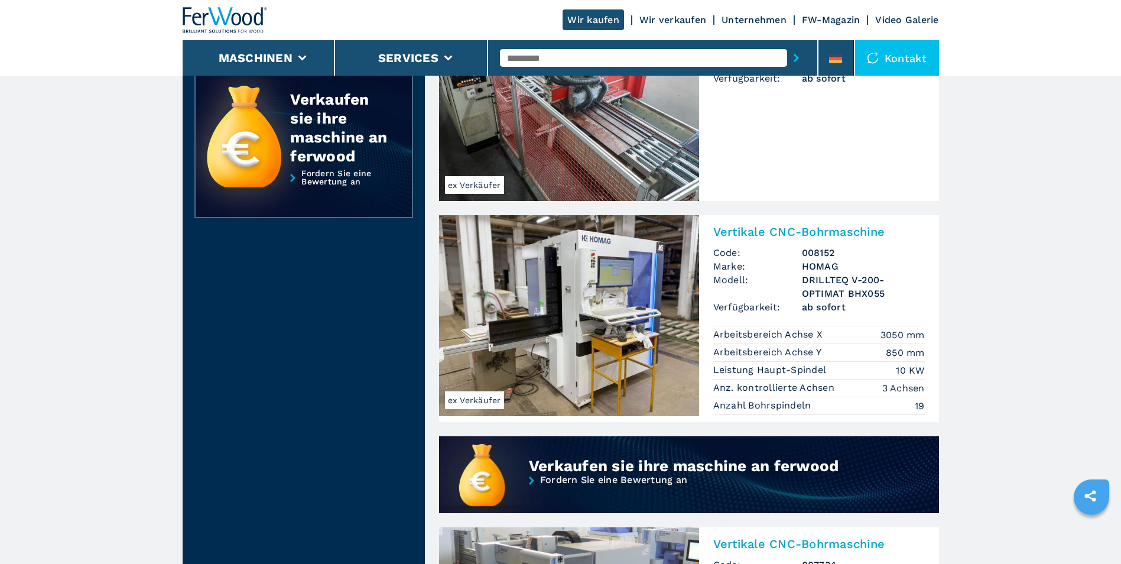
scroll to position [591, 0]
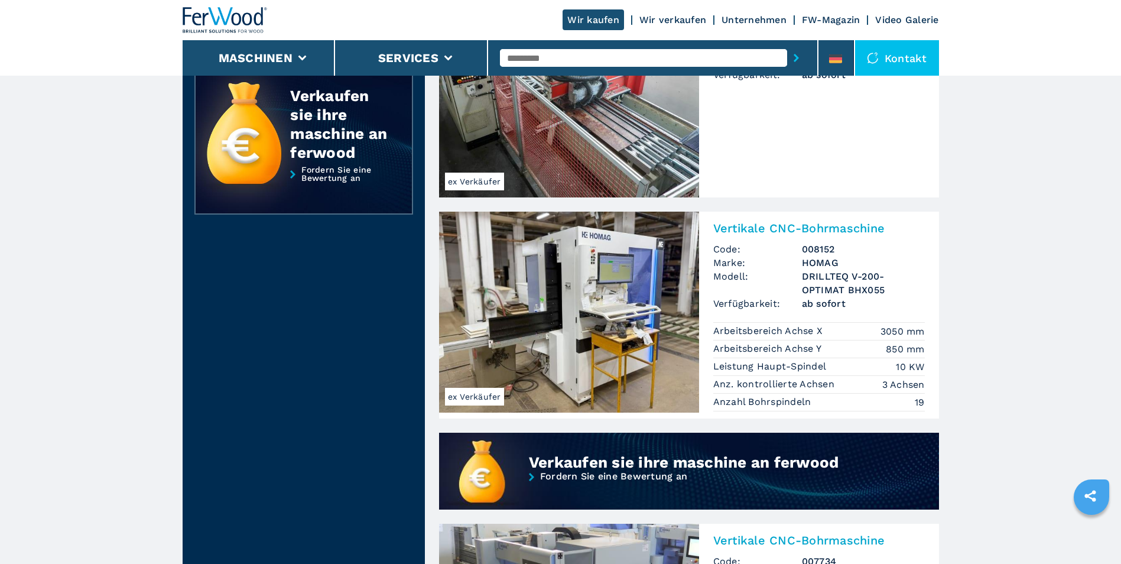
click at [578, 316] on img at bounding box center [569, 312] width 260 height 201
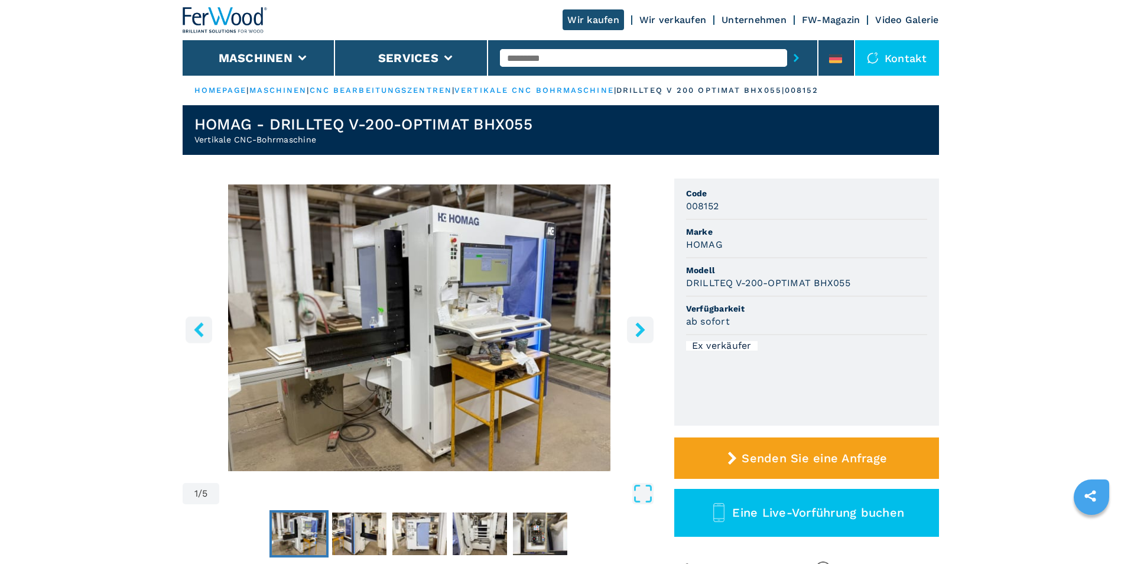
click at [546, 324] on img "Go to Slide 1" at bounding box center [420, 327] width 474 height 287
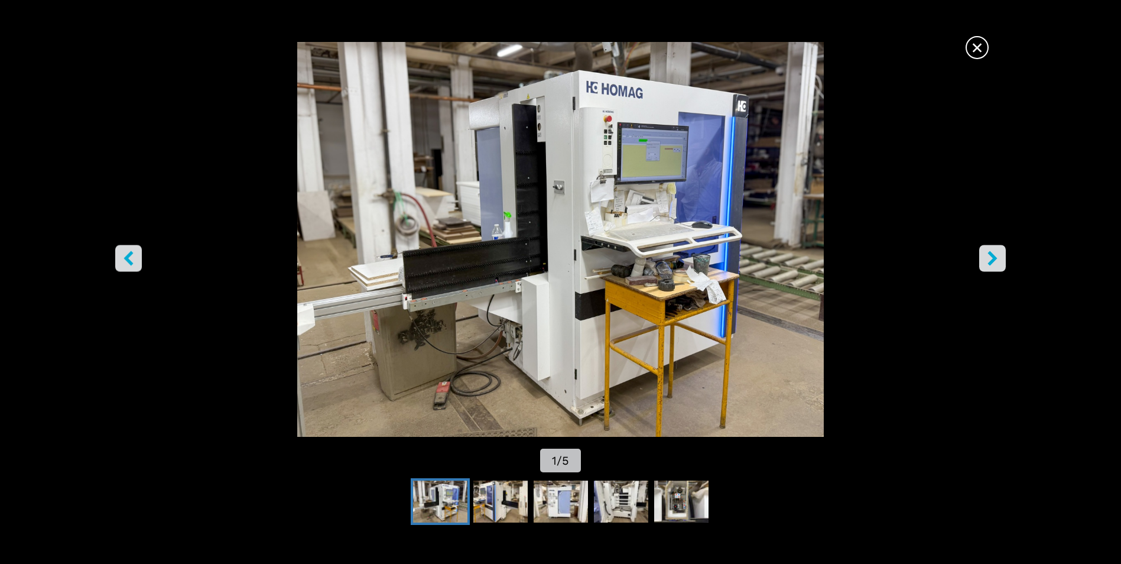
click at [546, 324] on div "Go to Slide 1" at bounding box center [560, 239] width 1121 height 395
click at [509, 492] on img "Go to Slide 2" at bounding box center [500, 502] width 54 height 43
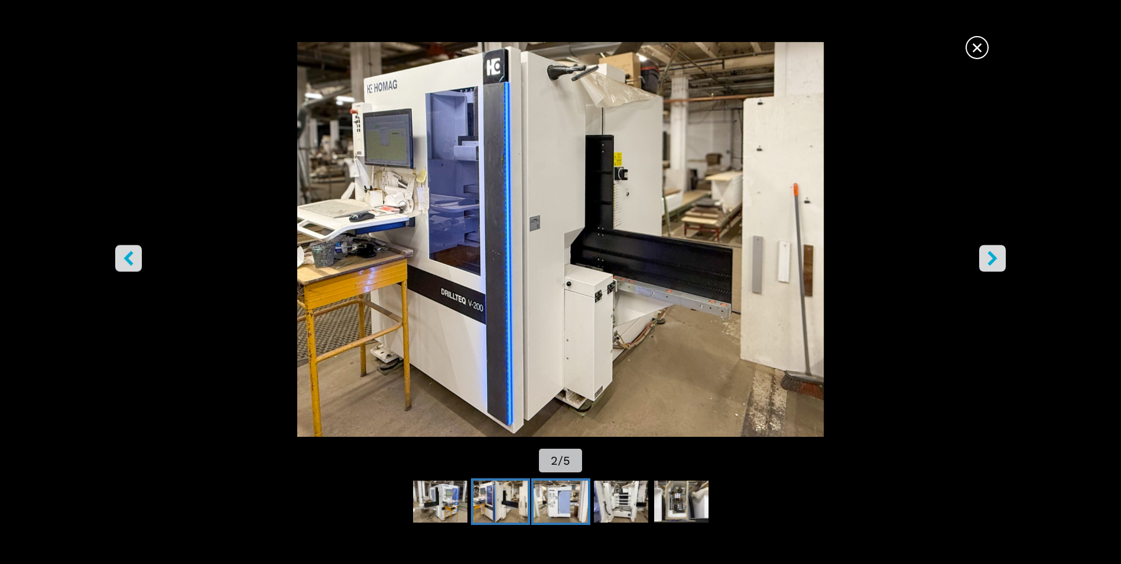
click at [551, 496] on img "Go to Slide 3" at bounding box center [561, 502] width 54 height 43
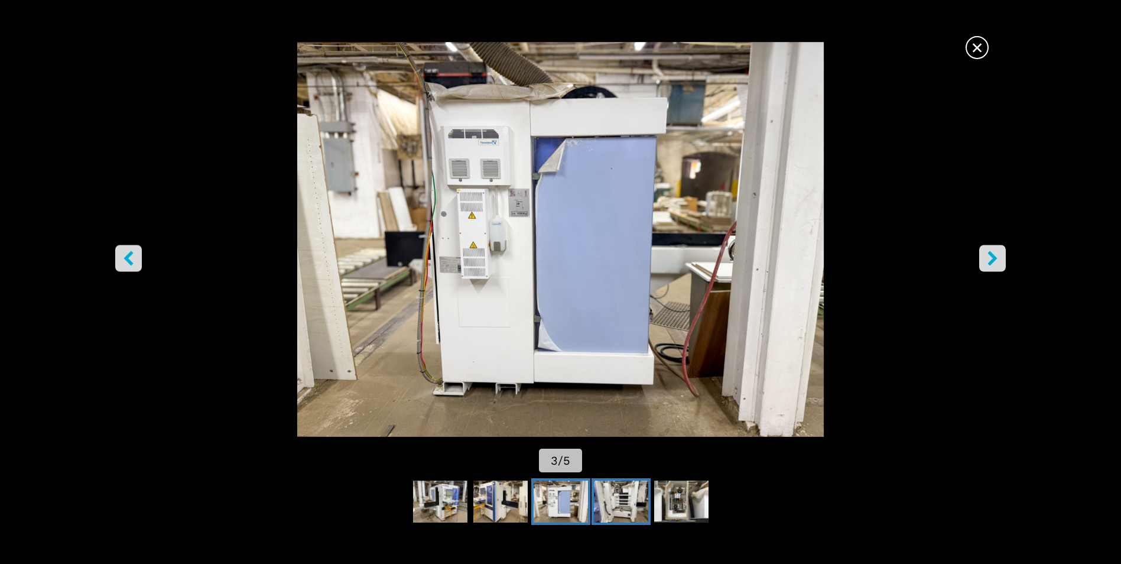
click at [606, 496] on img "Go to Slide 4" at bounding box center [621, 502] width 54 height 43
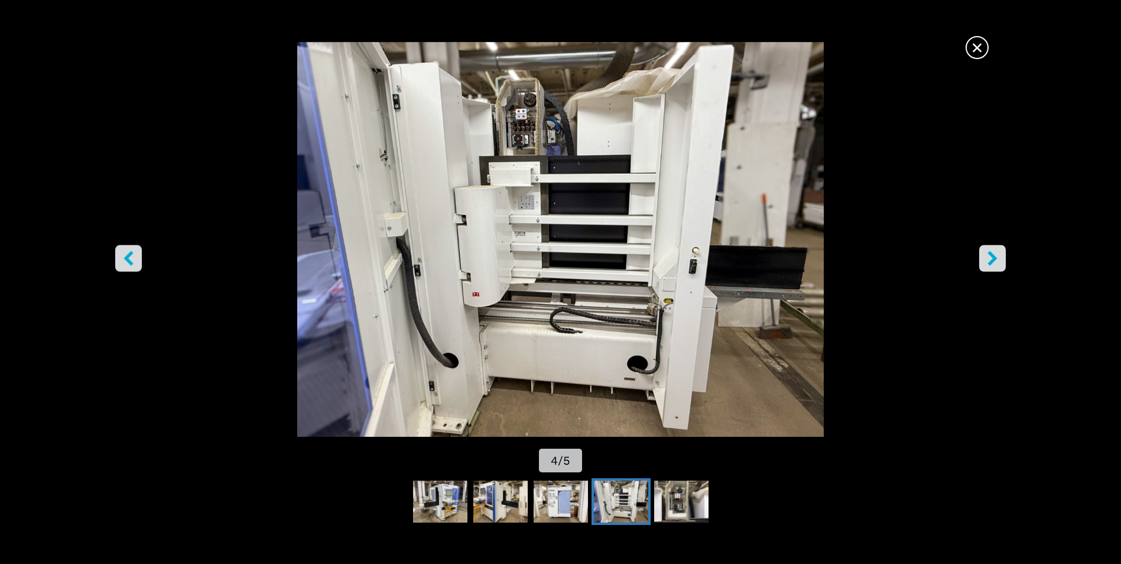
click at [512, 165] on img "Go to Slide 4" at bounding box center [560, 239] width 1009 height 395
click at [975, 43] on span "×" at bounding box center [977, 45] width 21 height 21
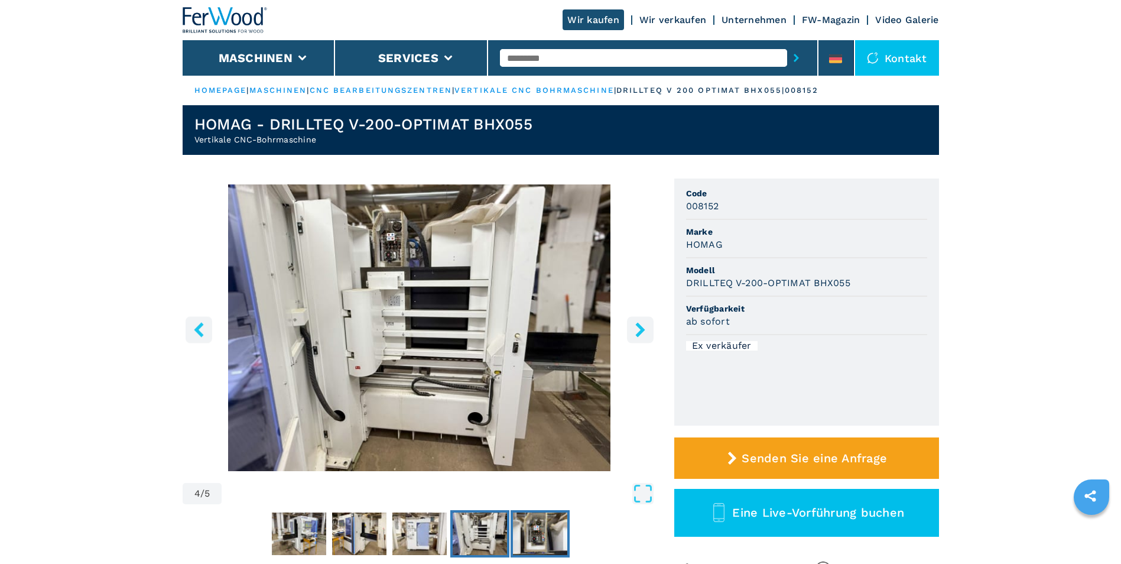
click at [541, 525] on img "Go to Slide 5" at bounding box center [540, 533] width 54 height 43
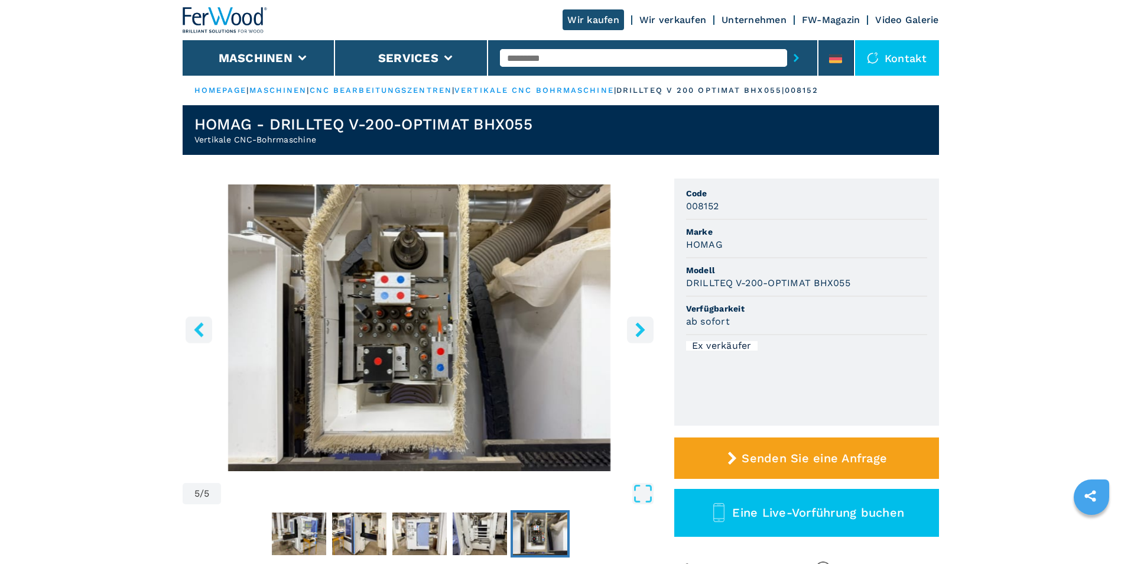
click at [482, 401] on img "Go to Slide 5" at bounding box center [420, 327] width 474 height 287
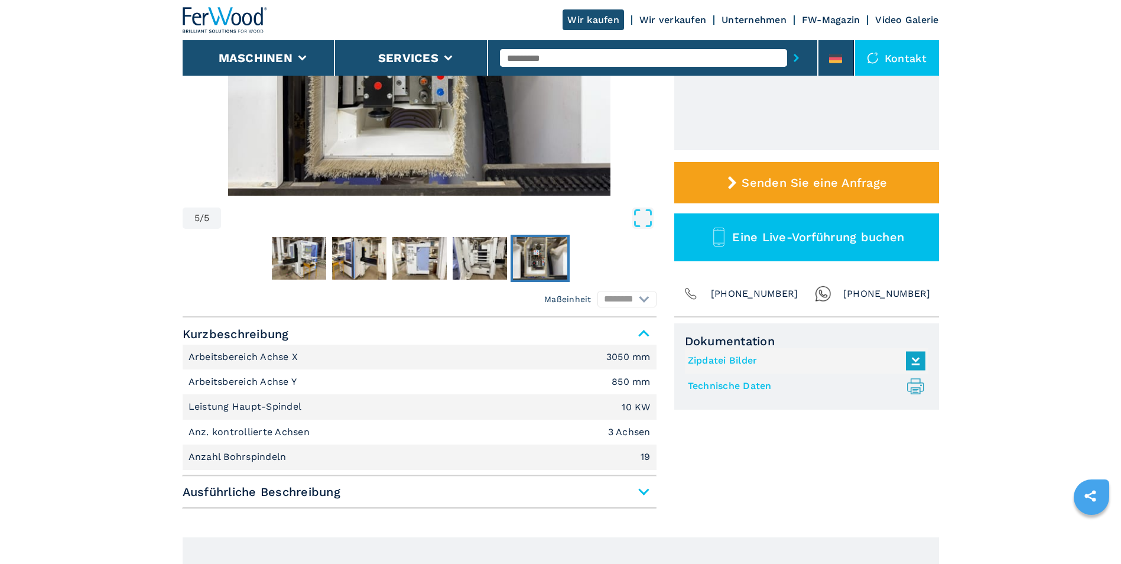
scroll to position [296, 0]
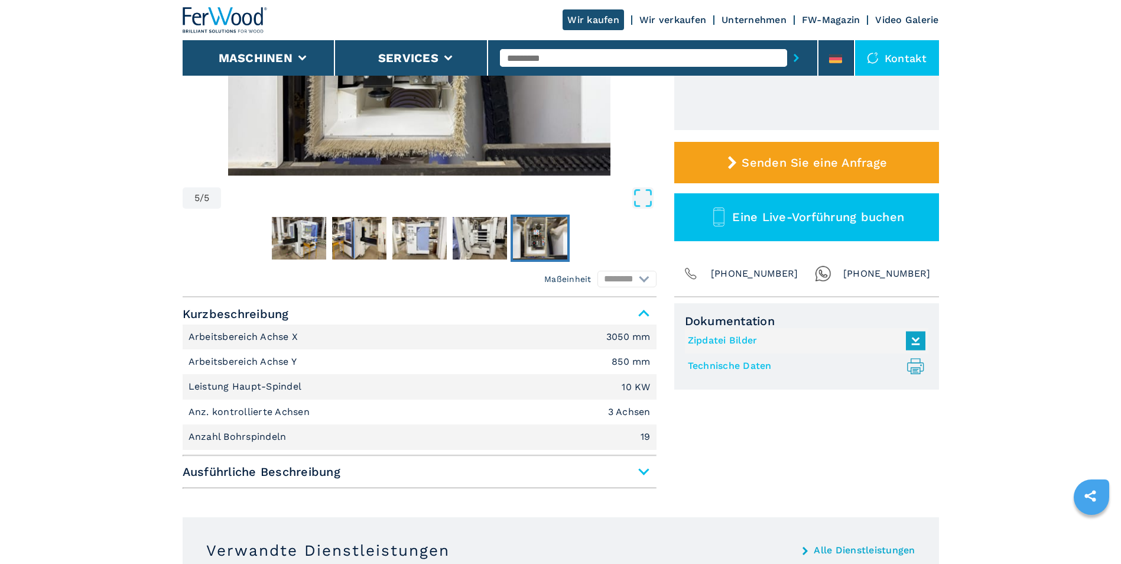
click at [642, 470] on span "Ausführliche Beschreibung" at bounding box center [420, 471] width 474 height 21
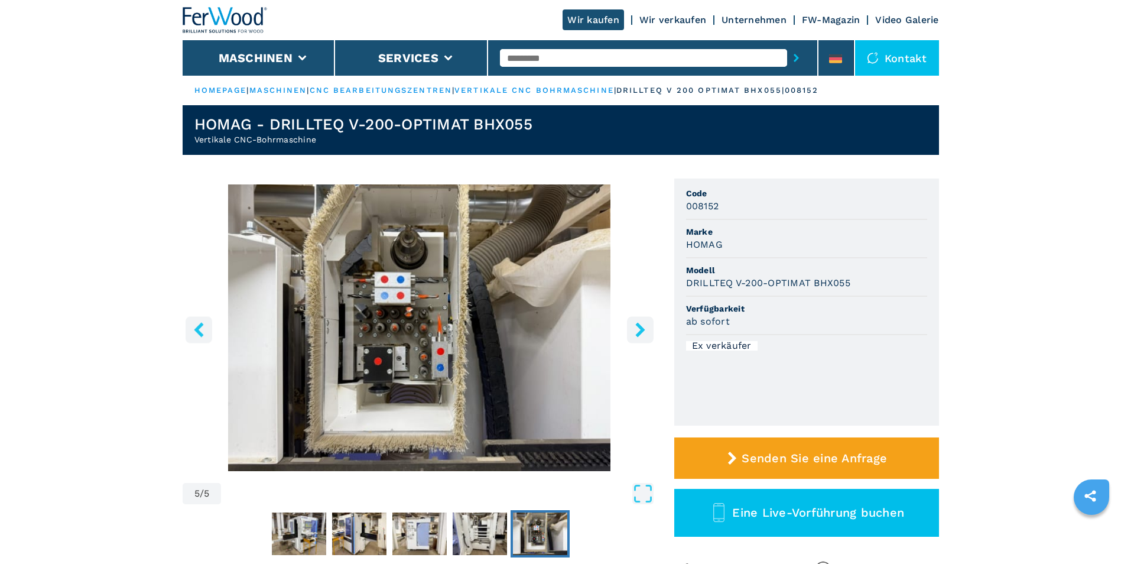
scroll to position [59, 0]
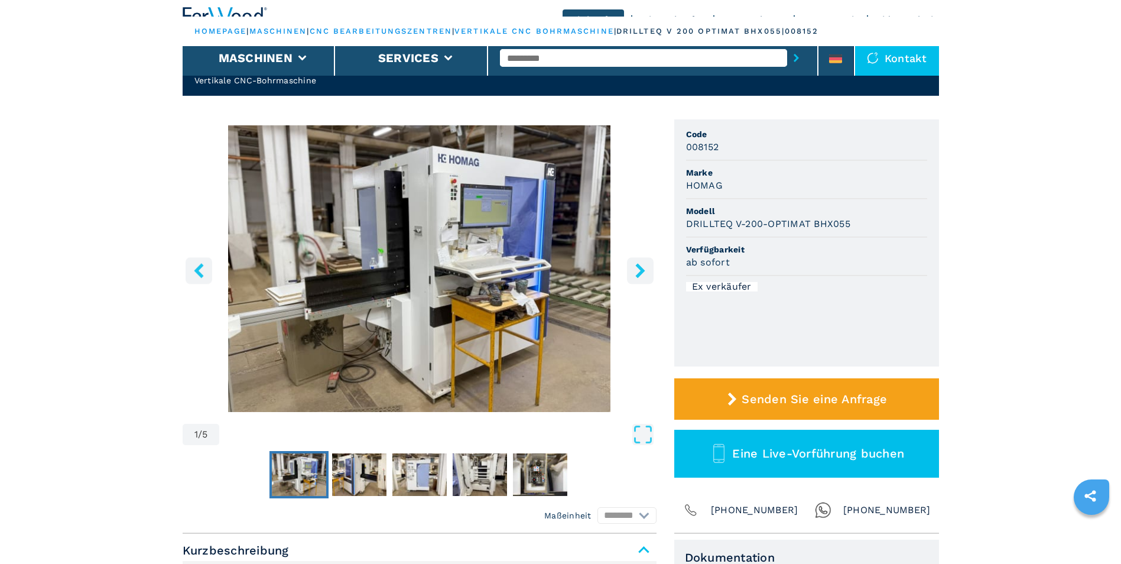
select select "**********"
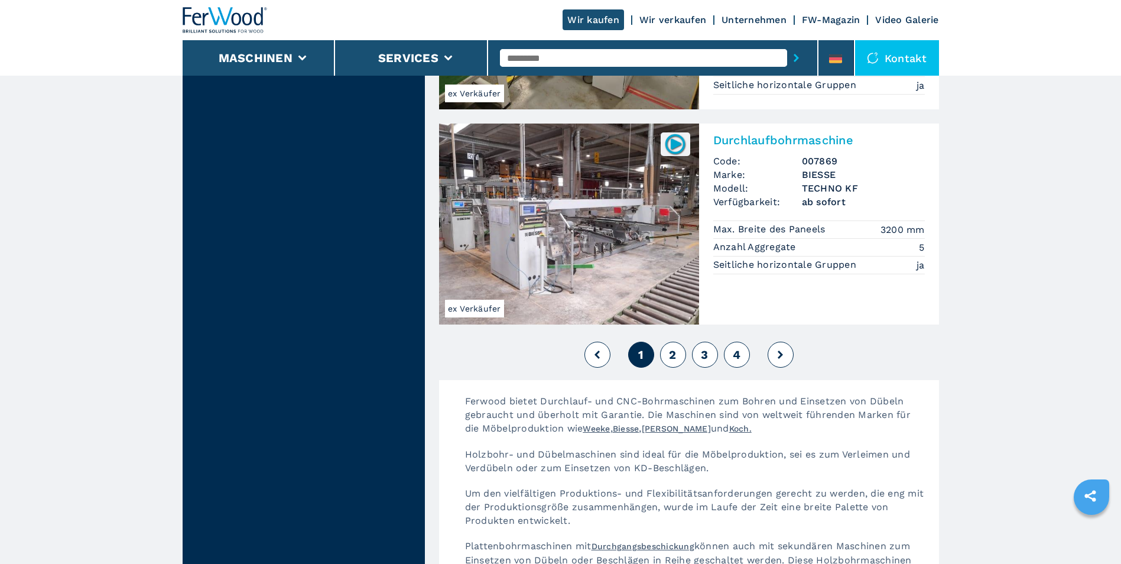
scroll to position [2660, 0]
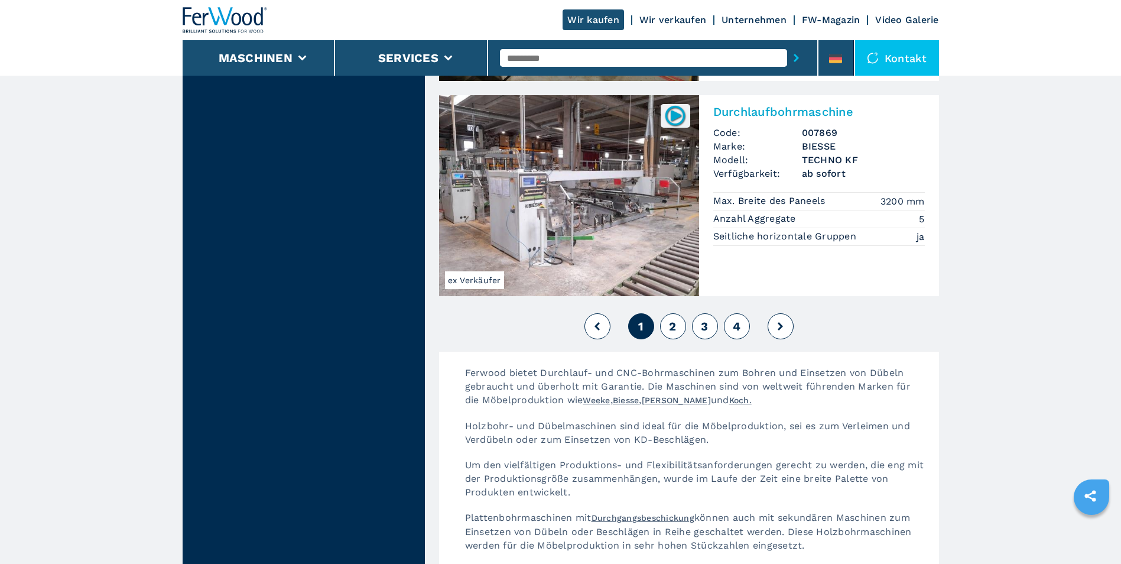
click at [678, 313] on button "2" at bounding box center [673, 326] width 26 height 26
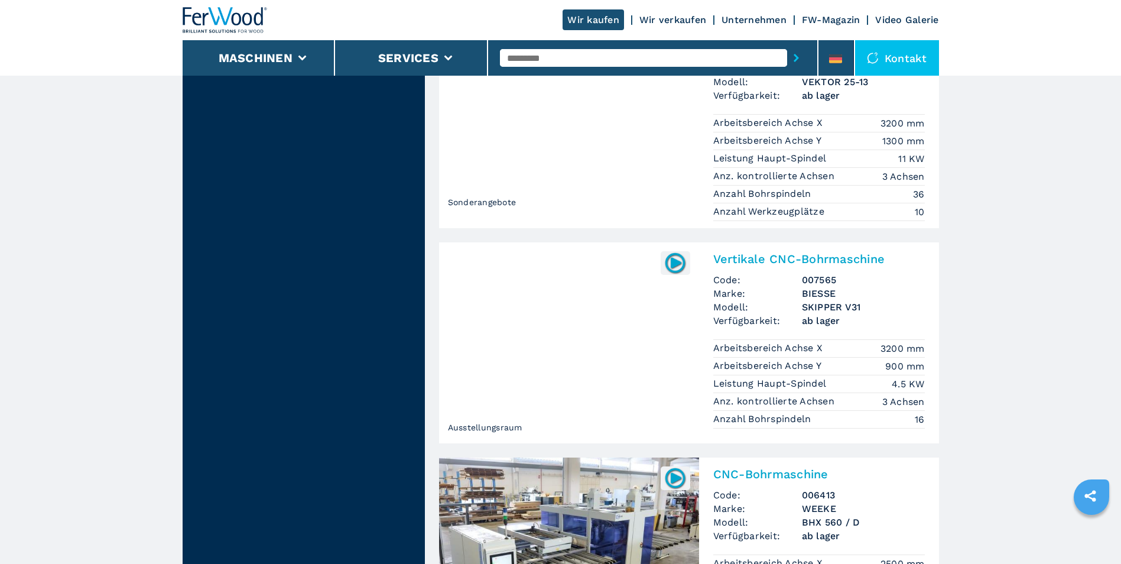
scroll to position [1359, 0]
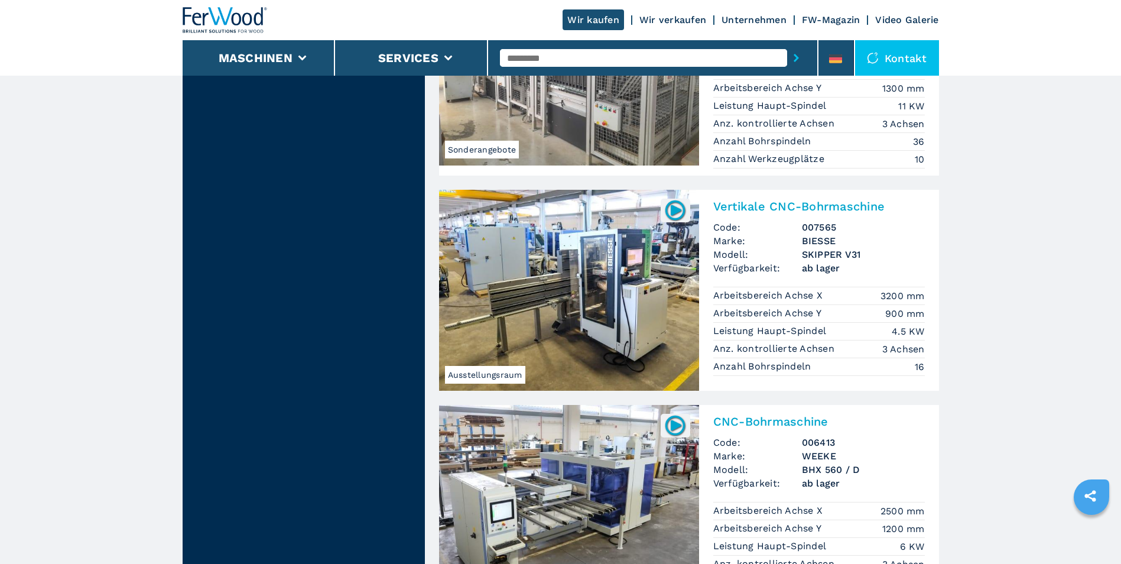
click at [648, 314] on img at bounding box center [569, 290] width 260 height 201
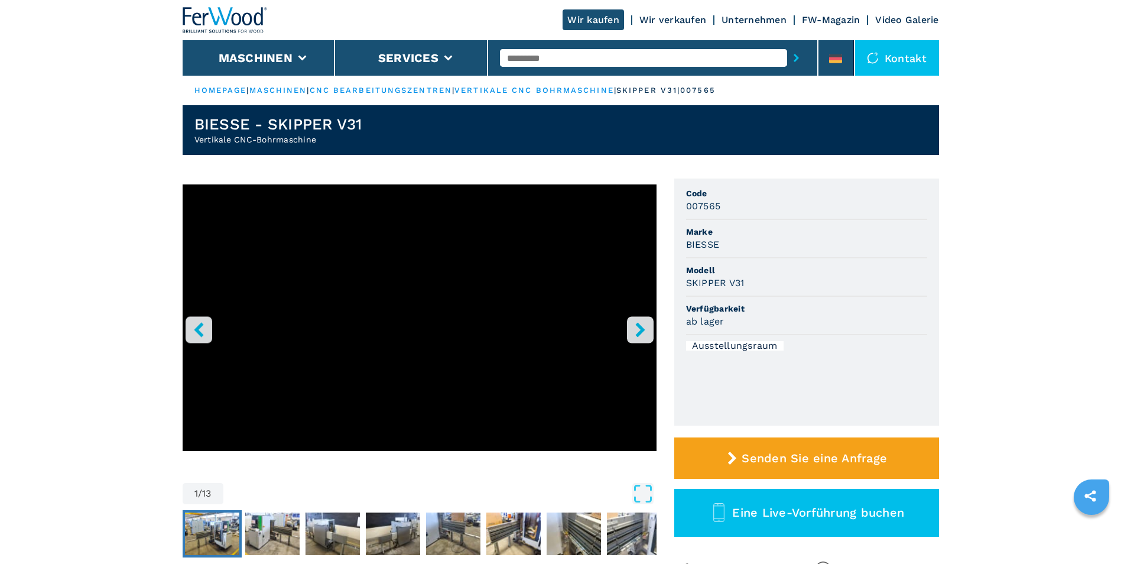
click at [225, 527] on img "Go to Slide 2" at bounding box center [212, 533] width 54 height 43
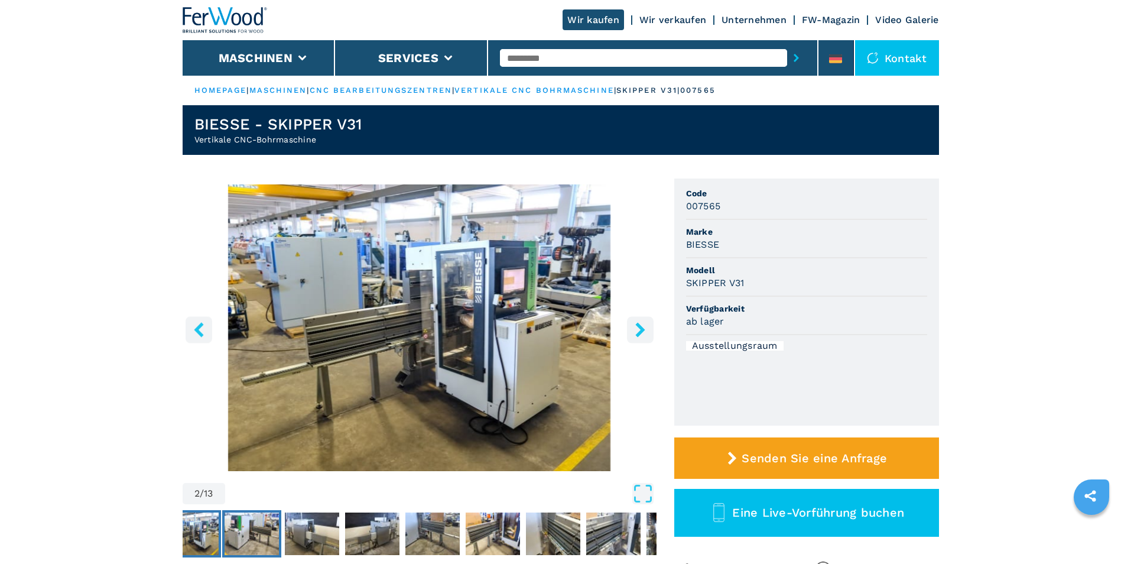
click at [273, 535] on img "Go to Slide 3" at bounding box center [252, 533] width 54 height 43
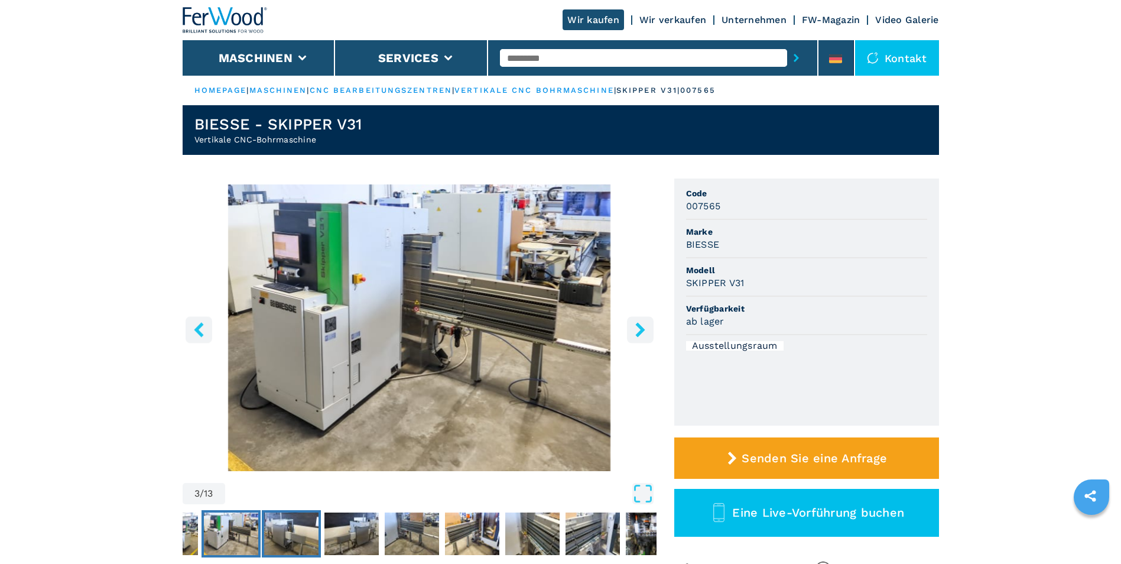
click at [272, 534] on img "Go to Slide 4" at bounding box center [291, 533] width 54 height 43
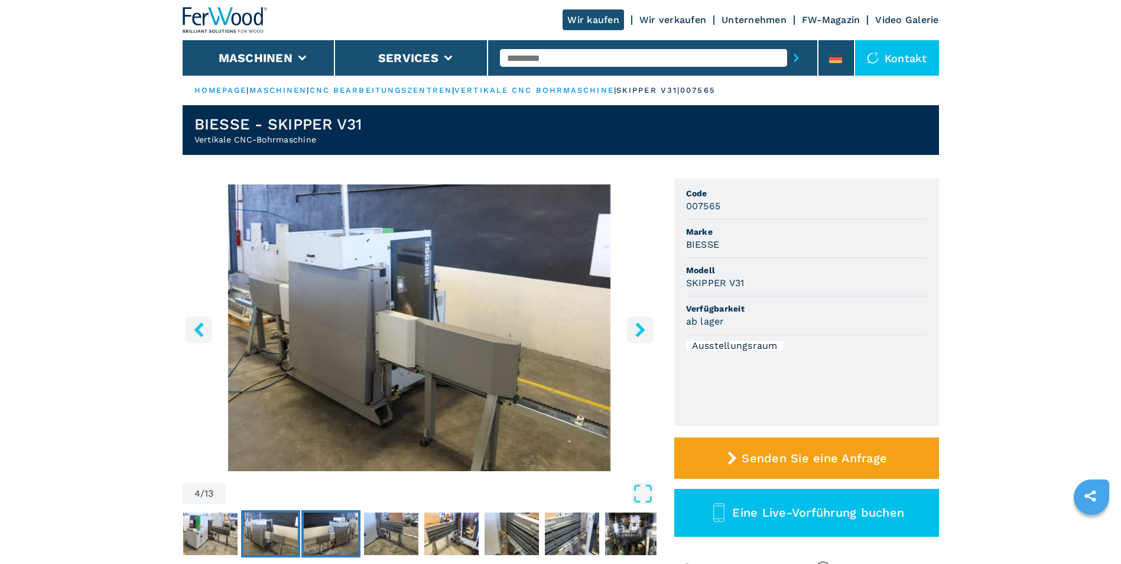
click at [316, 524] on img "Go to Slide 5" at bounding box center [331, 533] width 54 height 43
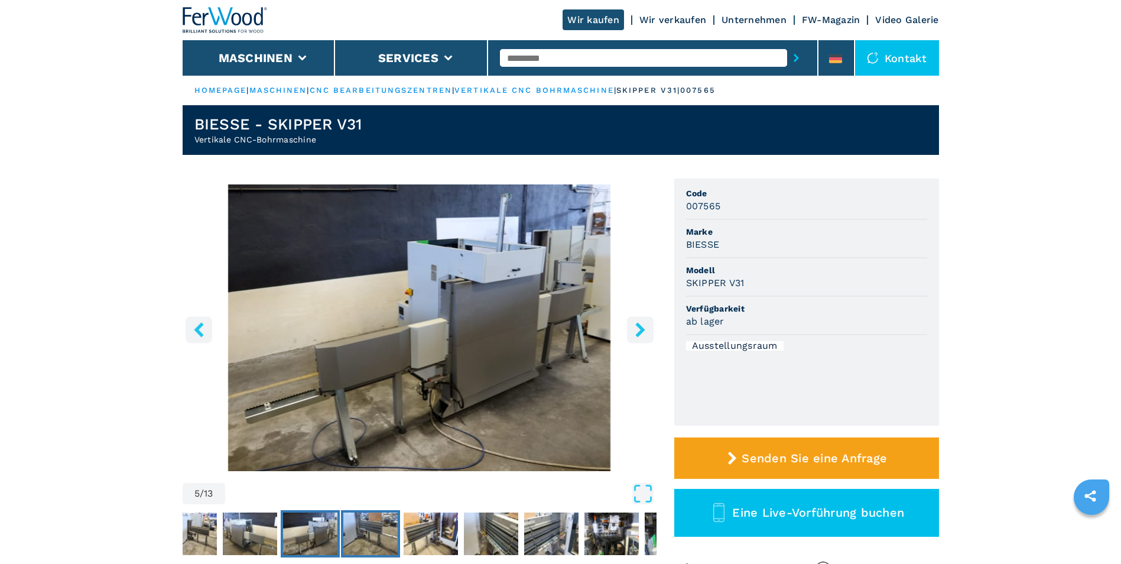
click at [361, 531] on img "Go to Slide 6" at bounding box center [370, 533] width 54 height 43
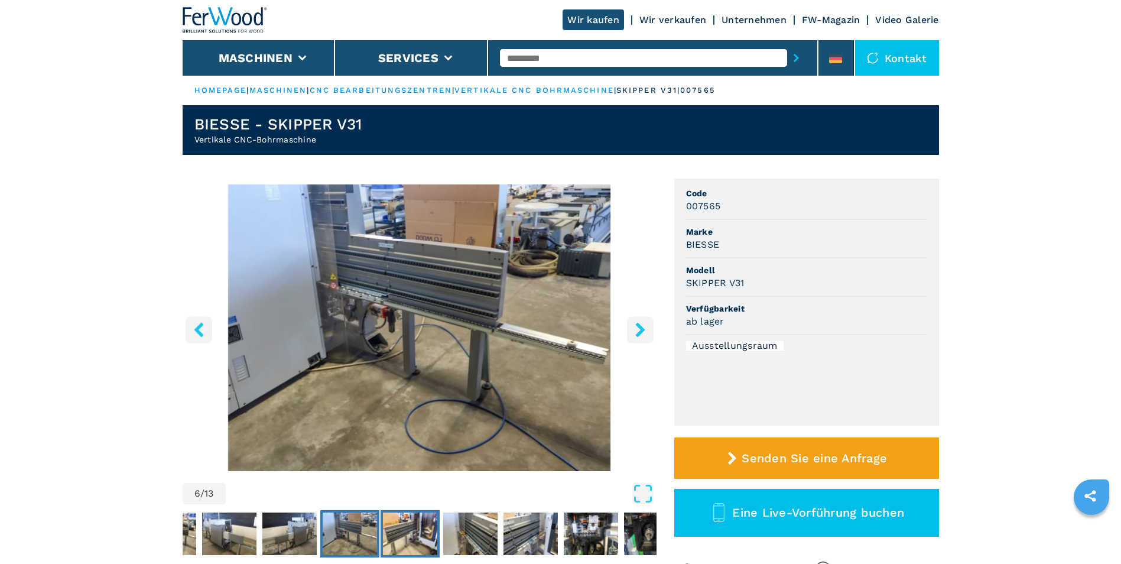
click at [404, 525] on img "Go to Slide 7" at bounding box center [410, 533] width 54 height 43
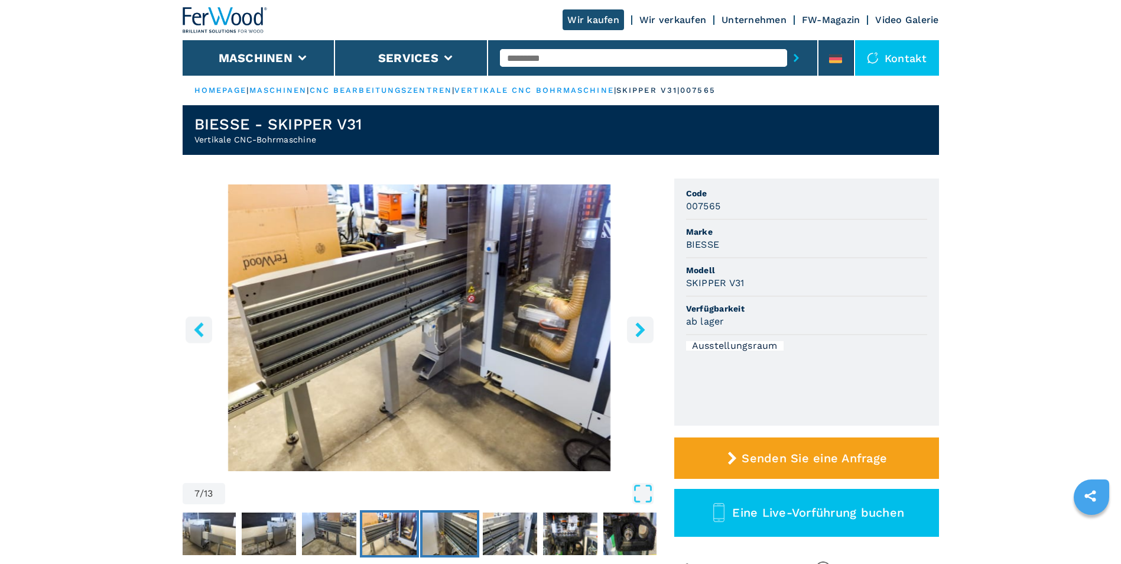
click at [447, 536] on img "Go to Slide 8" at bounding box center [450, 533] width 54 height 43
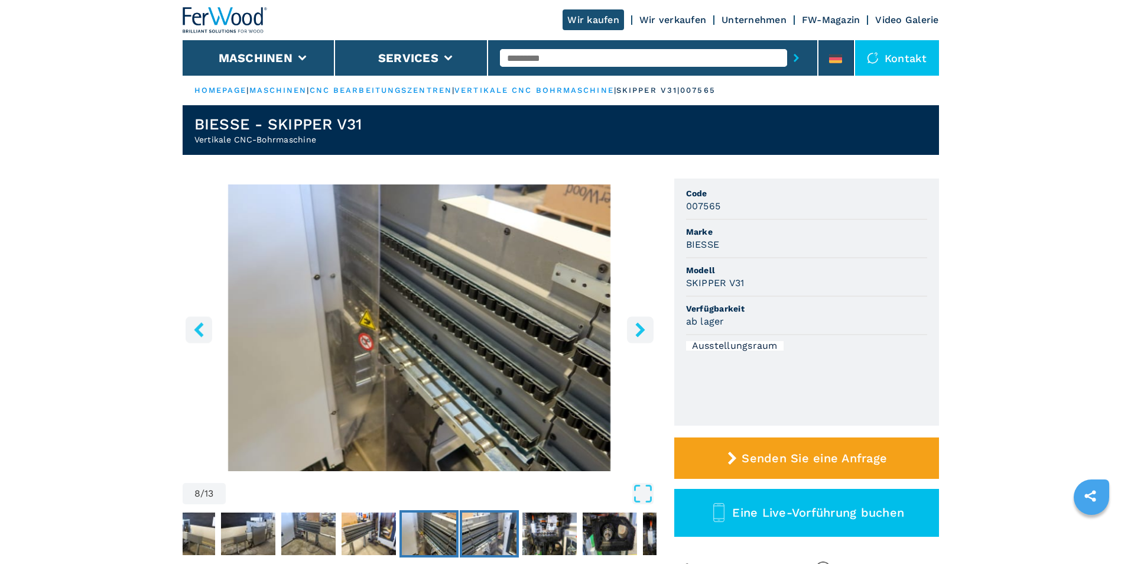
click at [473, 532] on img "Go to Slide 9" at bounding box center [489, 533] width 54 height 43
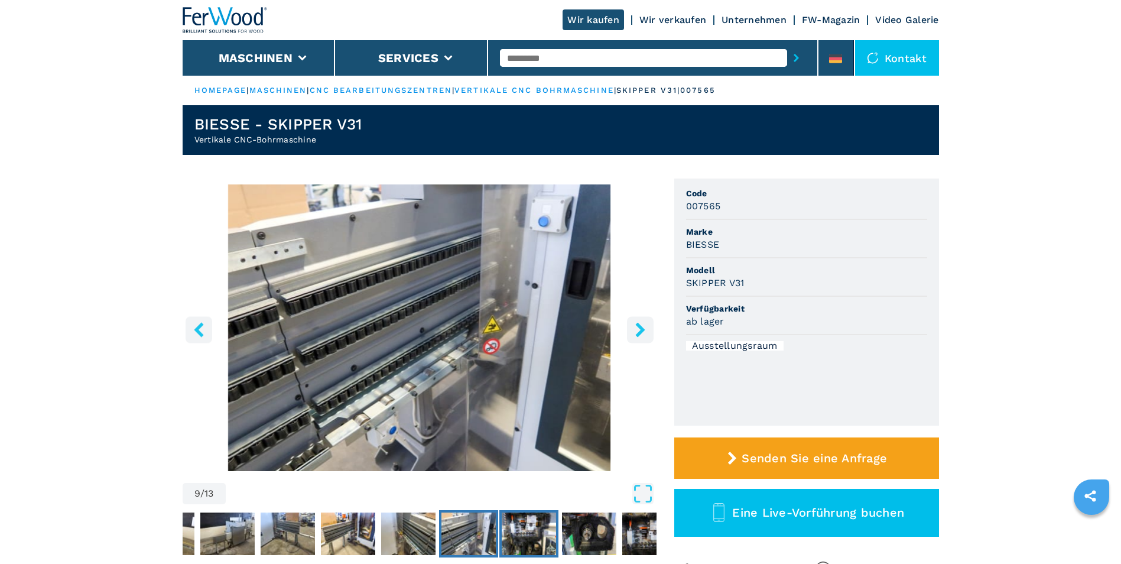
click at [514, 533] on img "Go to Slide 10" at bounding box center [529, 533] width 54 height 43
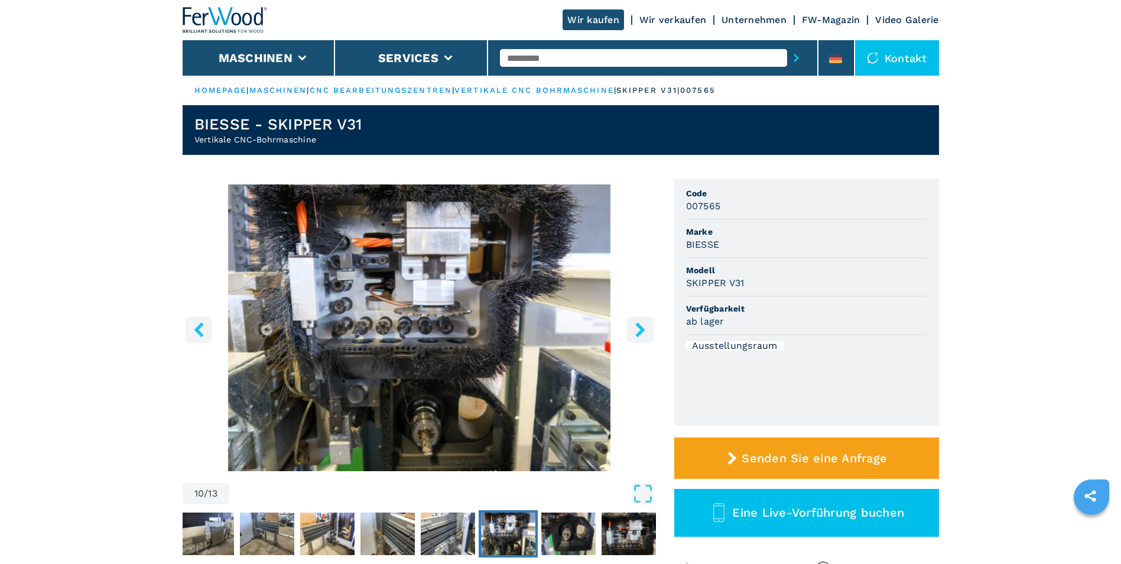
click at [530, 532] on img "Go to Slide 10" at bounding box center [508, 533] width 54 height 43
click at [501, 414] on img "Go to Slide 10" at bounding box center [420, 327] width 474 height 287
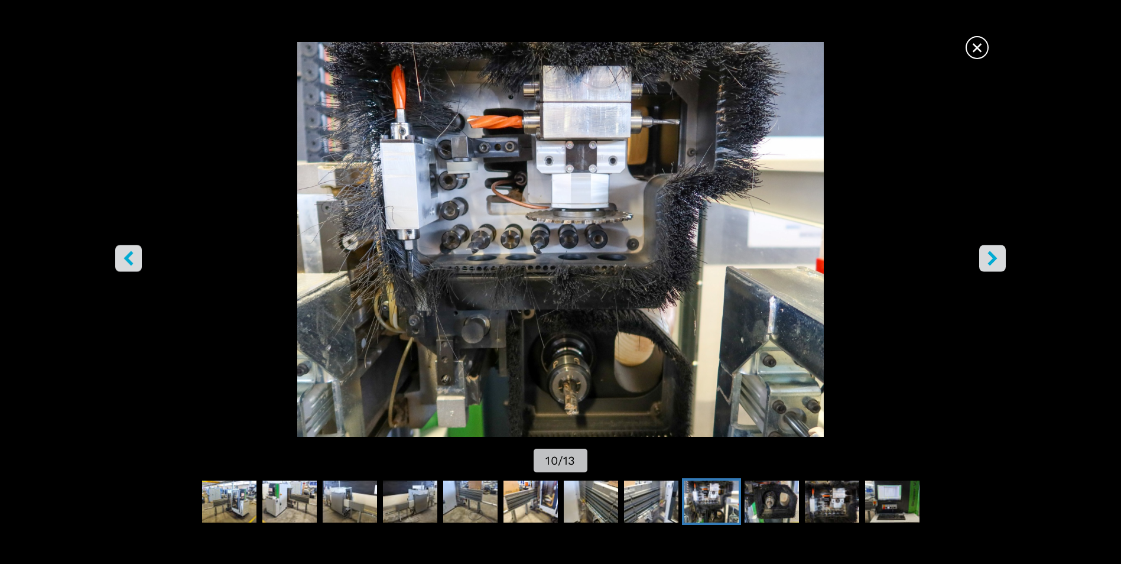
click at [995, 255] on icon "right-button" at bounding box center [992, 258] width 15 height 15
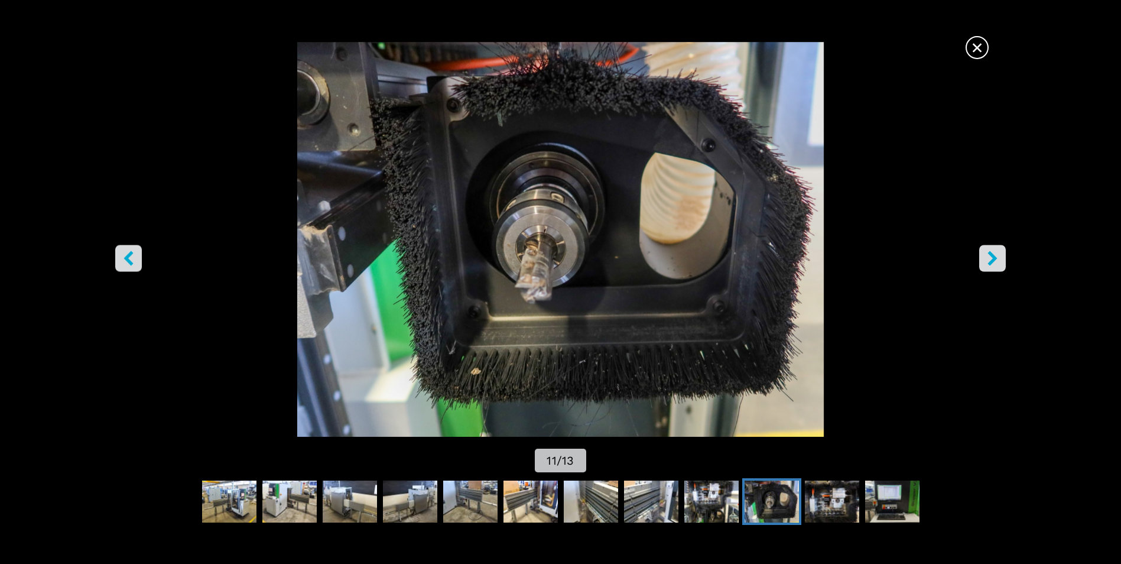
click at [995, 255] on icon "right-button" at bounding box center [992, 258] width 15 height 15
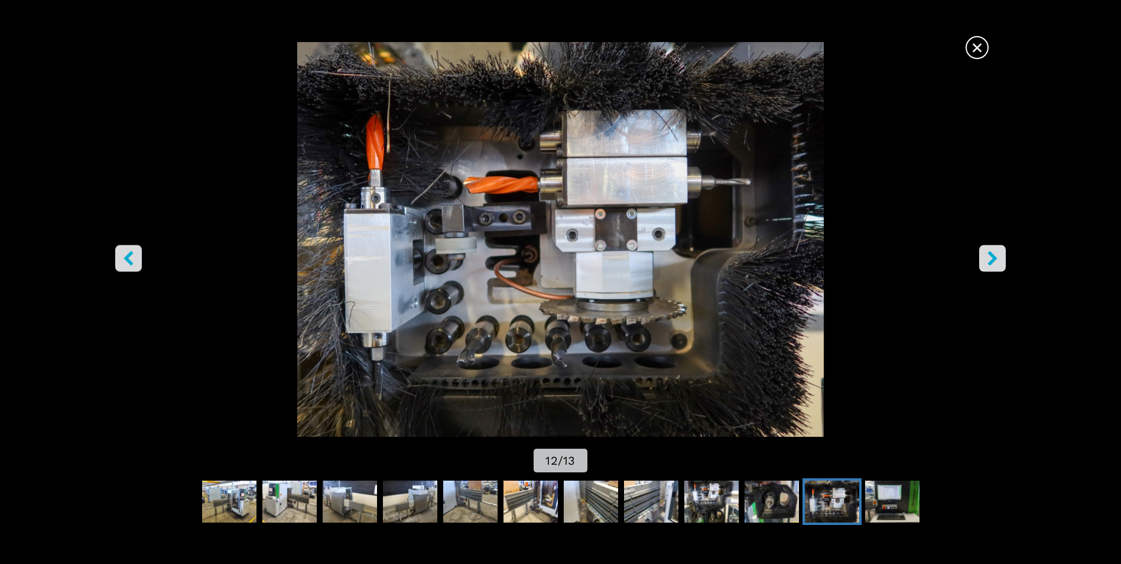
click at [995, 255] on icon "right-button" at bounding box center [992, 258] width 15 height 15
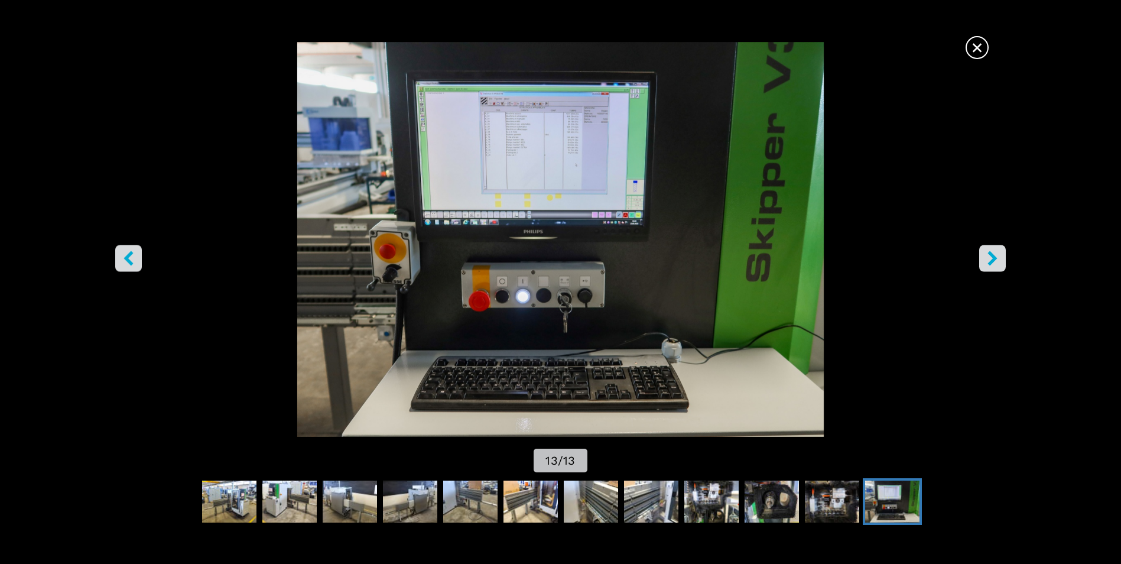
click at [995, 255] on icon "right-button" at bounding box center [992, 258] width 15 height 15
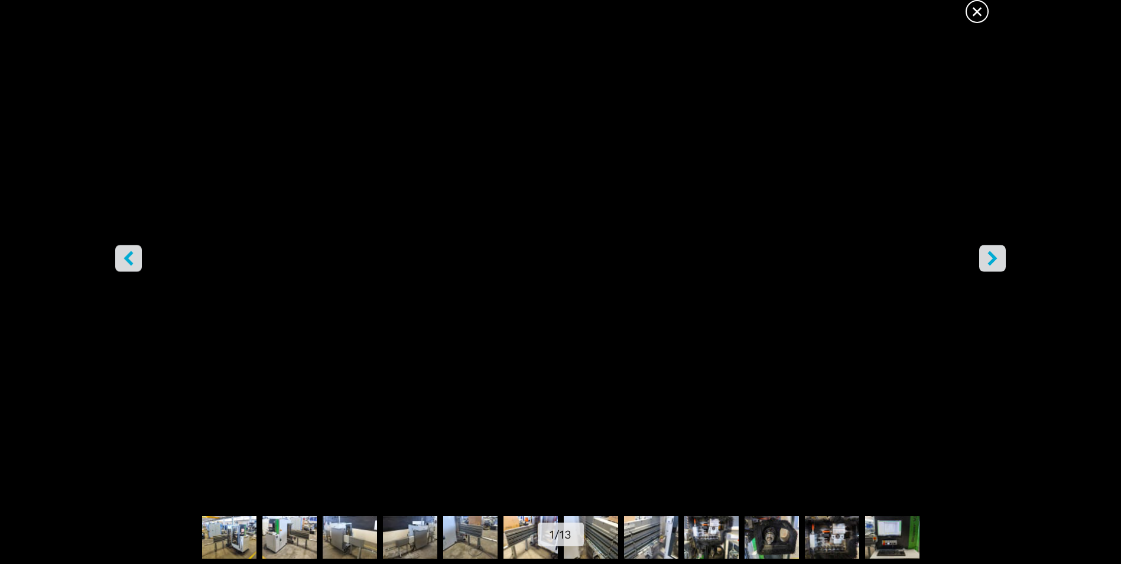
click at [995, 255] on icon "right-button" at bounding box center [992, 258] width 15 height 15
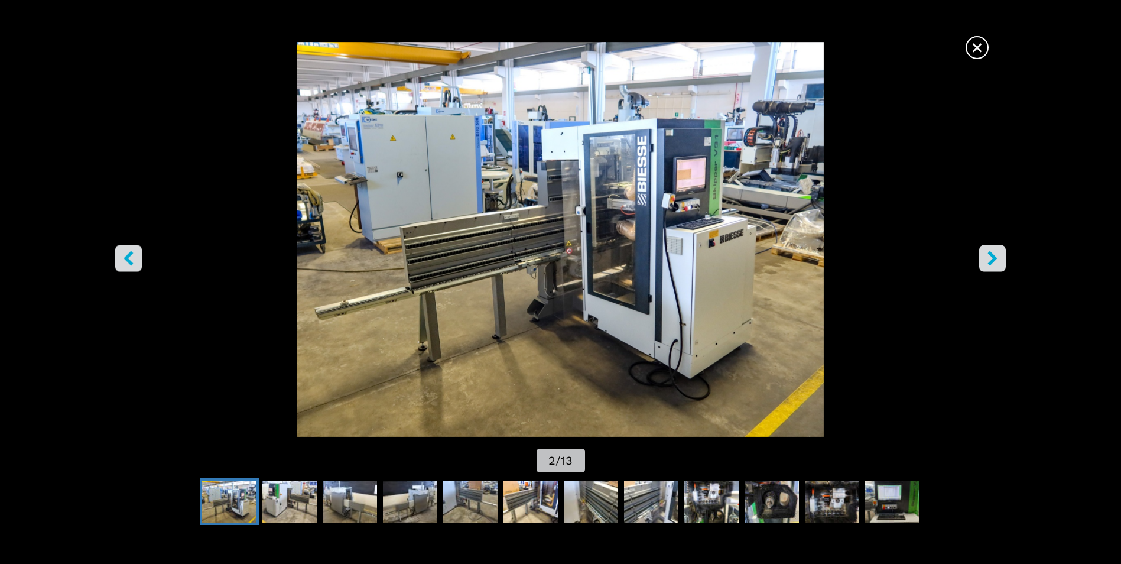
click at [974, 46] on span "×" at bounding box center [977, 45] width 21 height 21
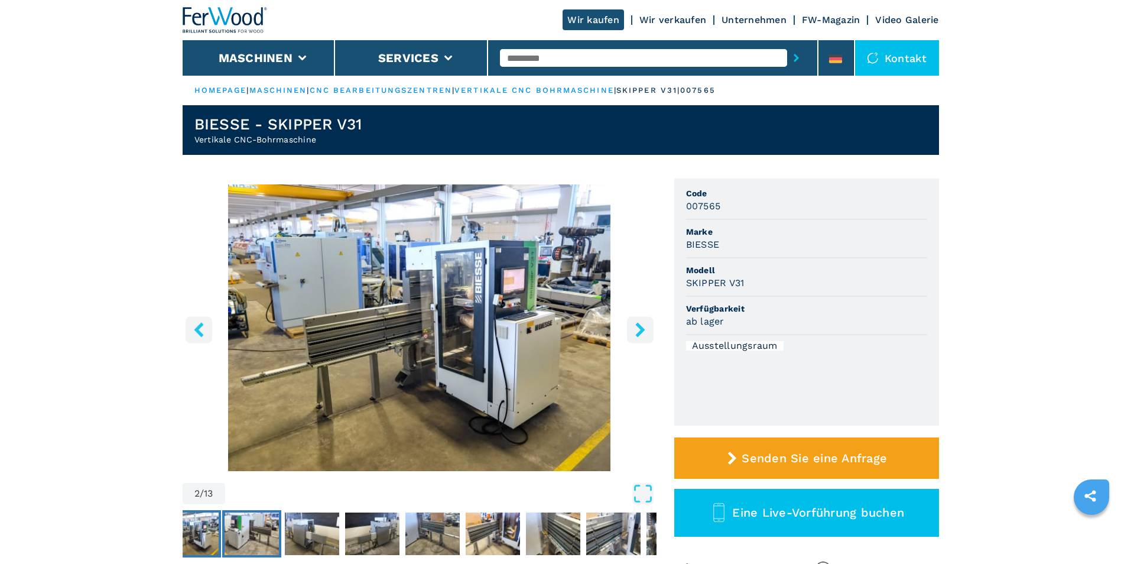
click at [254, 522] on img "Go to Slide 3" at bounding box center [252, 533] width 54 height 43
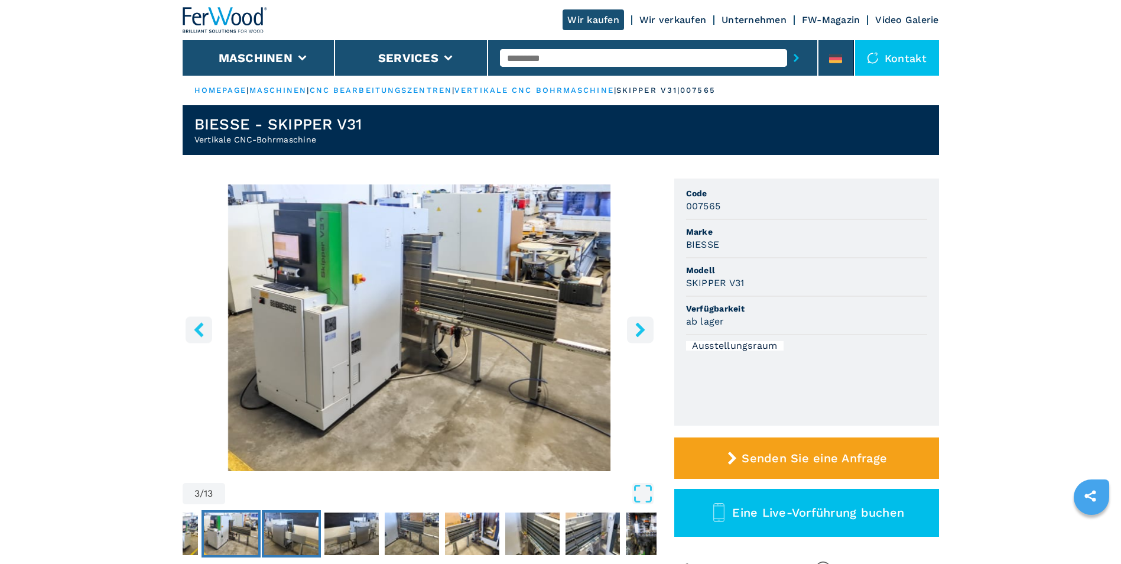
click at [275, 517] on img "Go to Slide 4" at bounding box center [291, 533] width 54 height 43
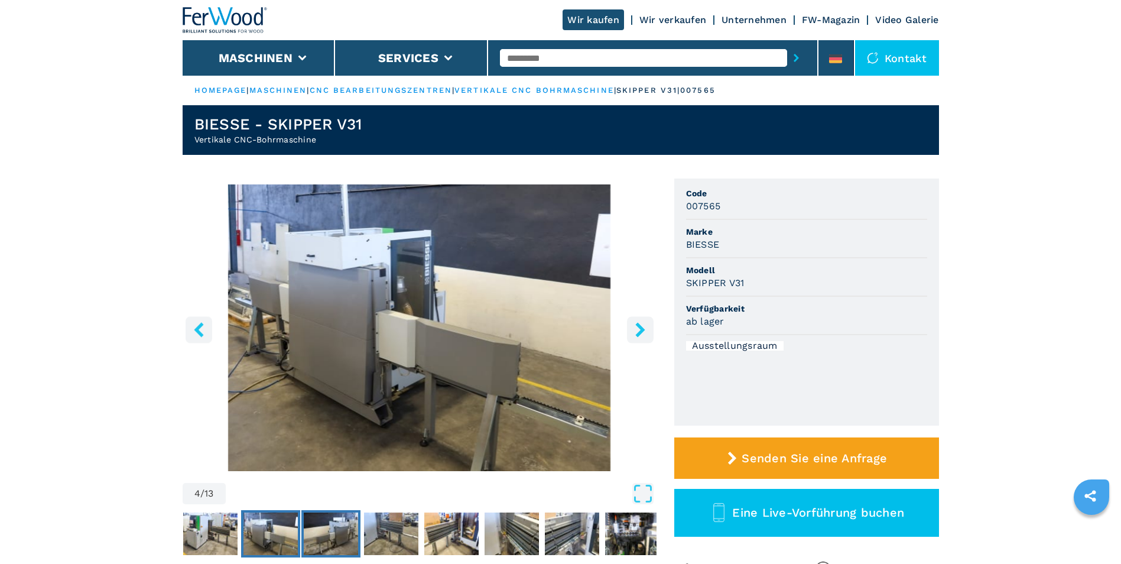
click at [320, 522] on img "Go to Slide 5" at bounding box center [331, 533] width 54 height 43
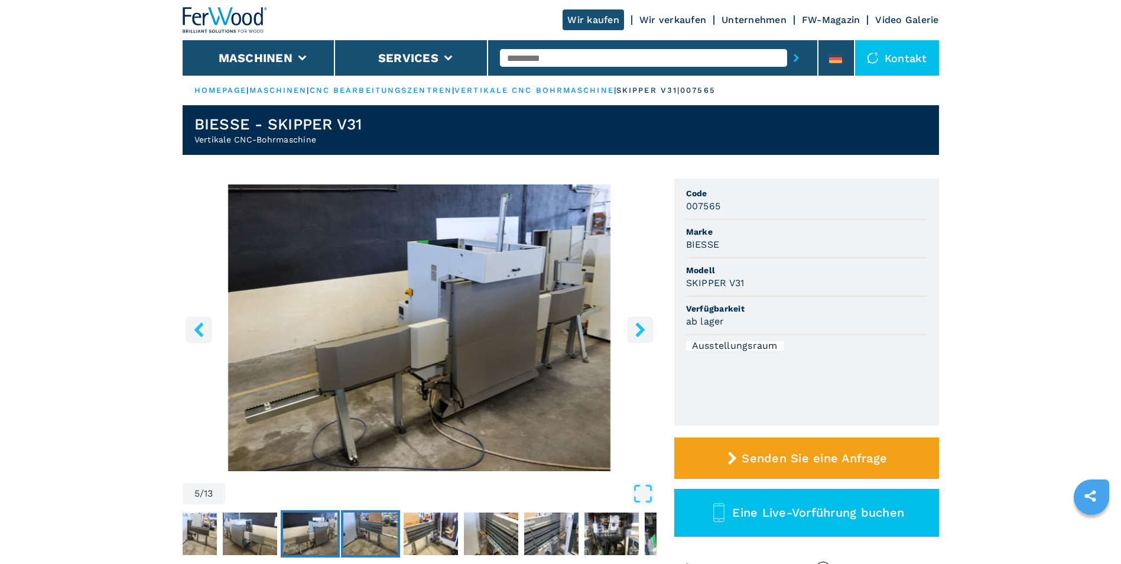
click at [358, 523] on img "Go to Slide 6" at bounding box center [370, 533] width 54 height 43
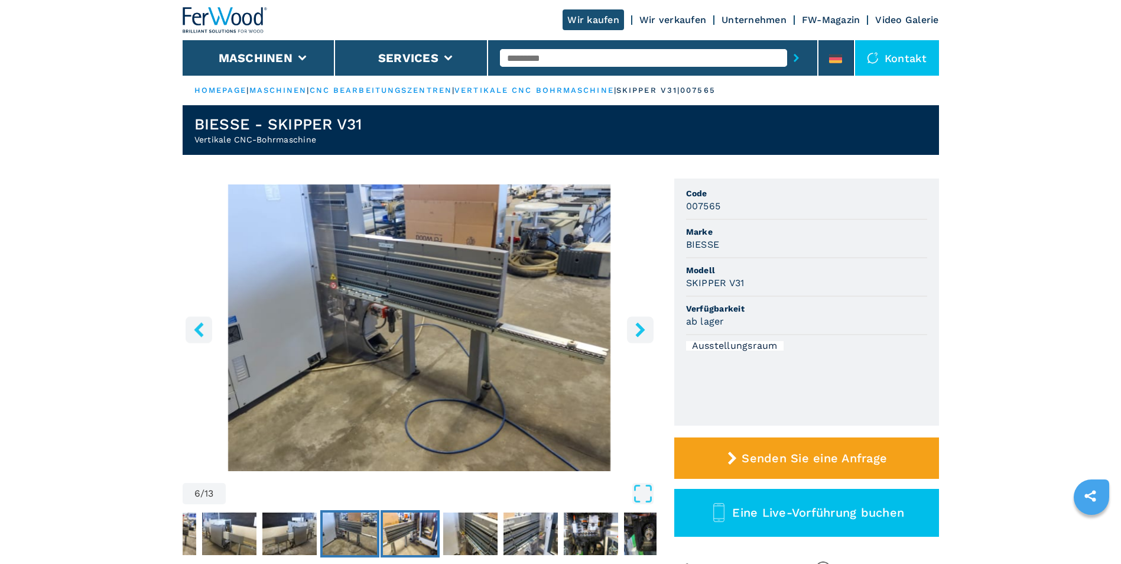
click at [400, 525] on img "Go to Slide 7" at bounding box center [410, 533] width 54 height 43
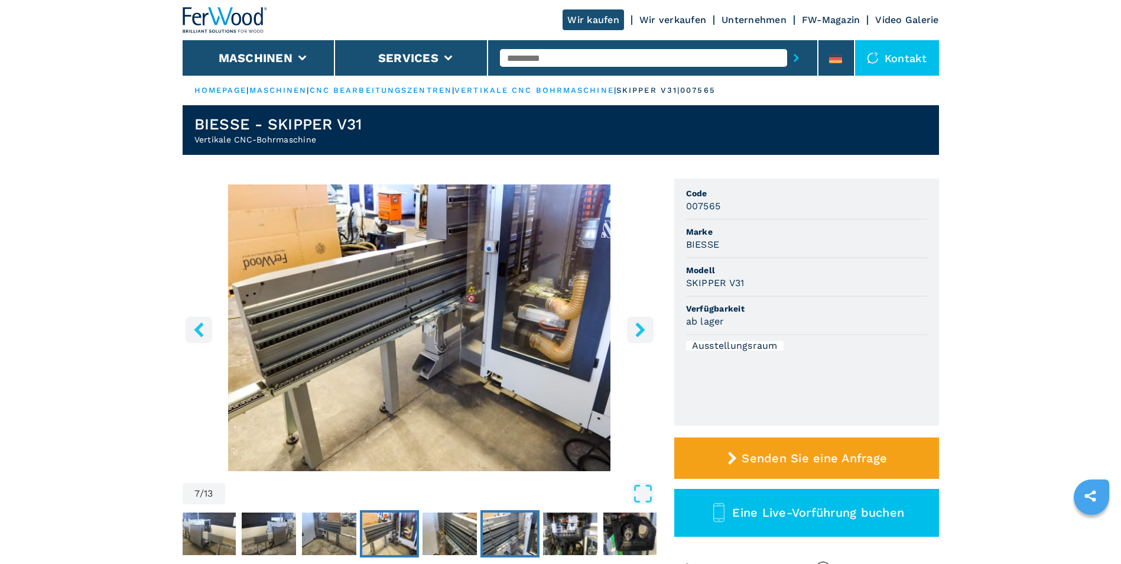
click at [492, 525] on img "Go to Slide 9" at bounding box center [510, 533] width 54 height 43
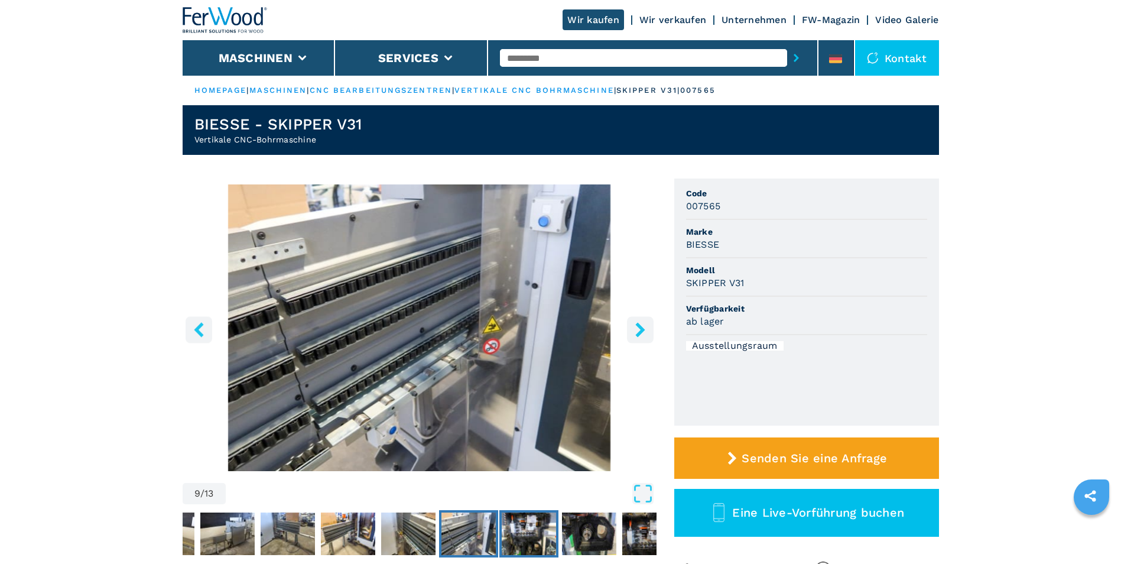
click at [521, 522] on img "Go to Slide 10" at bounding box center [529, 533] width 54 height 43
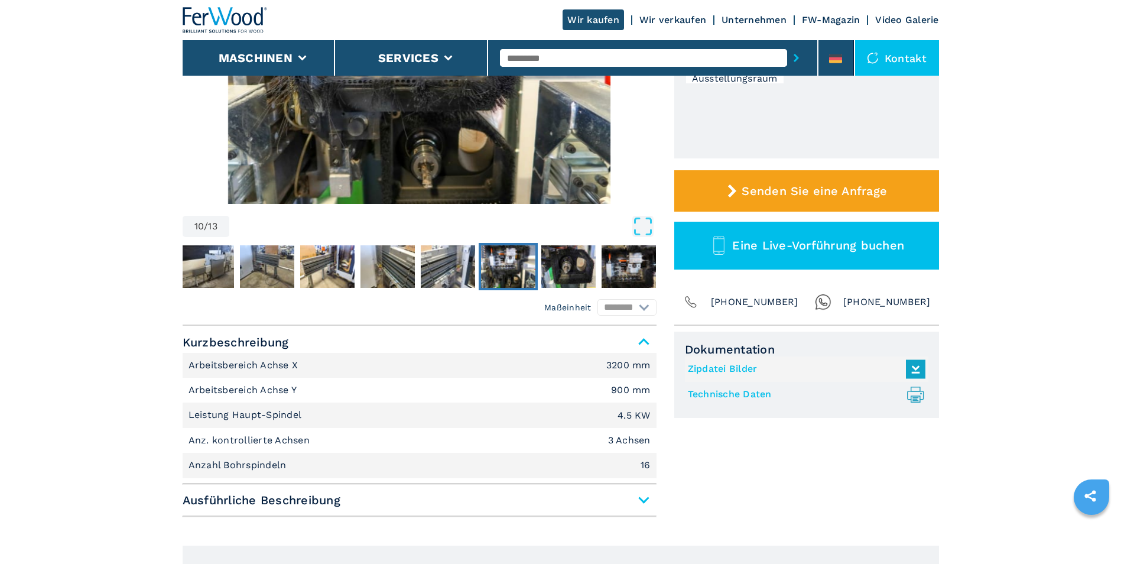
scroll to position [296, 0]
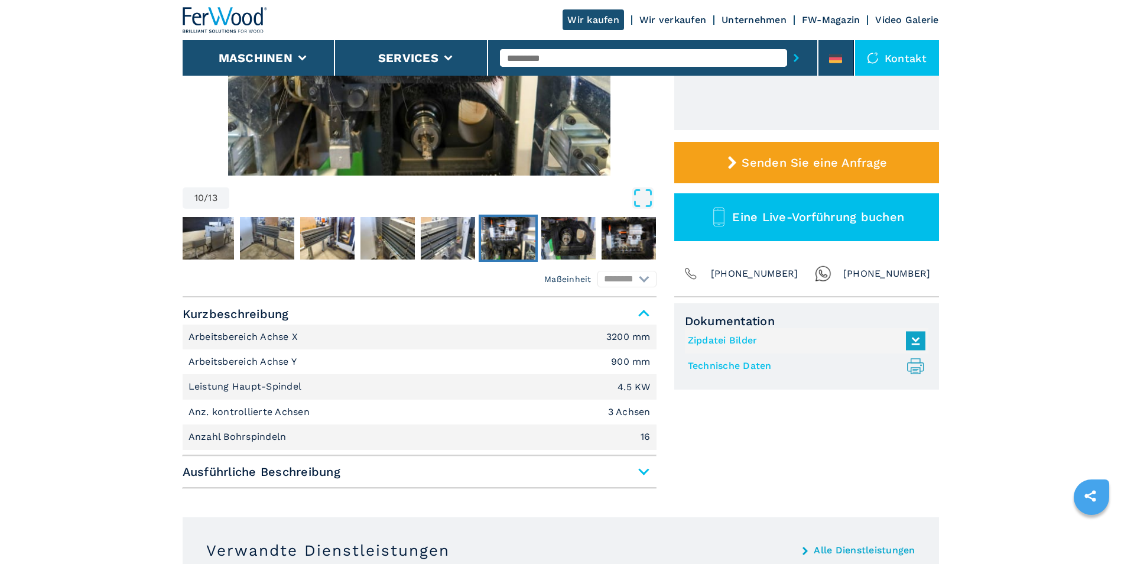
click at [644, 468] on span "Ausführliche Beschreibung" at bounding box center [420, 471] width 474 height 21
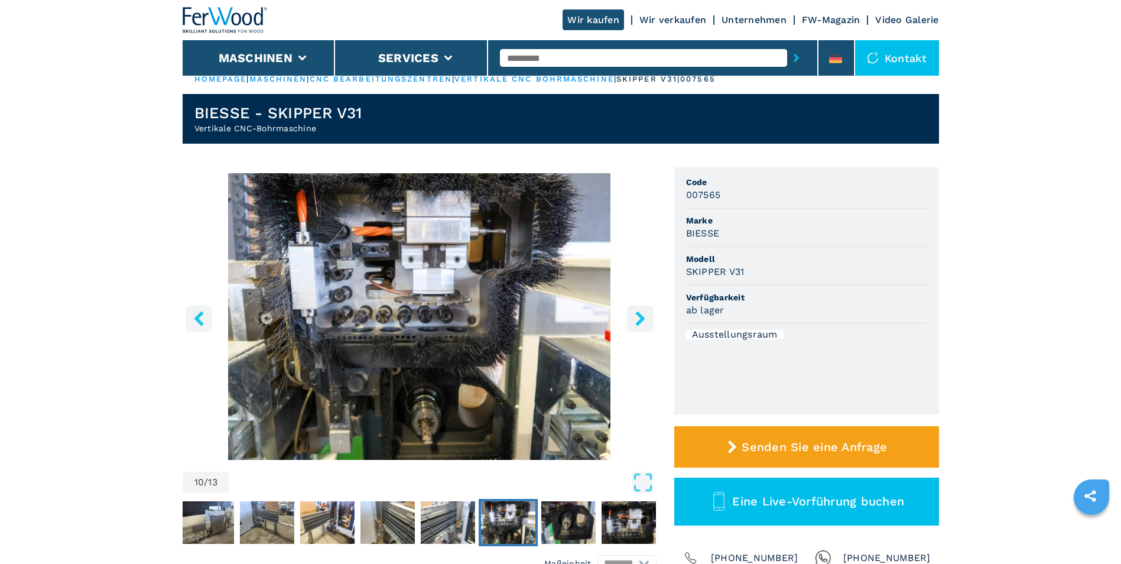
scroll to position [0, 0]
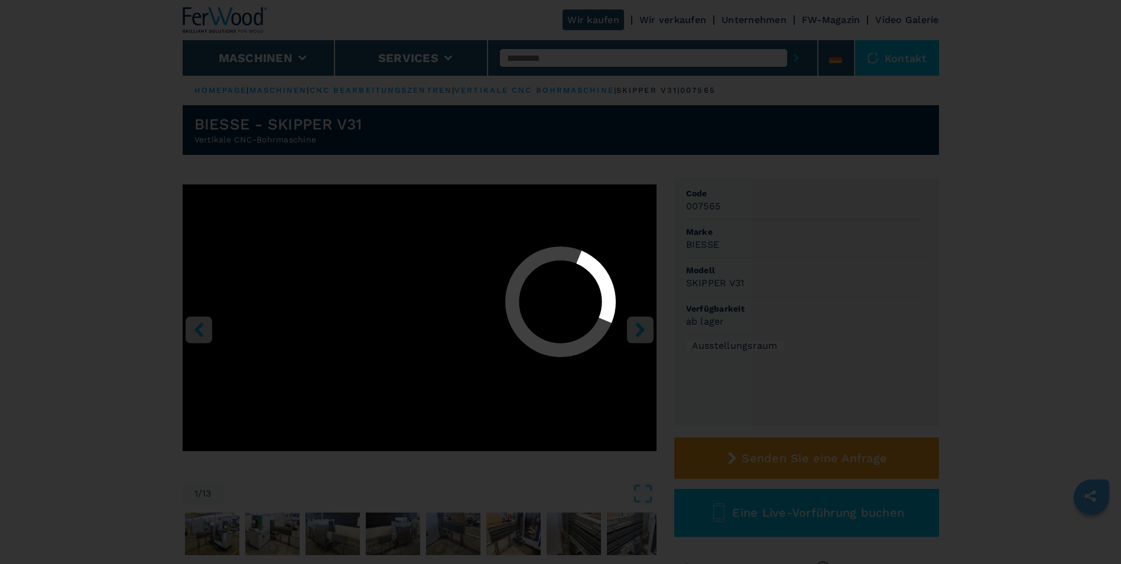
select select "**********"
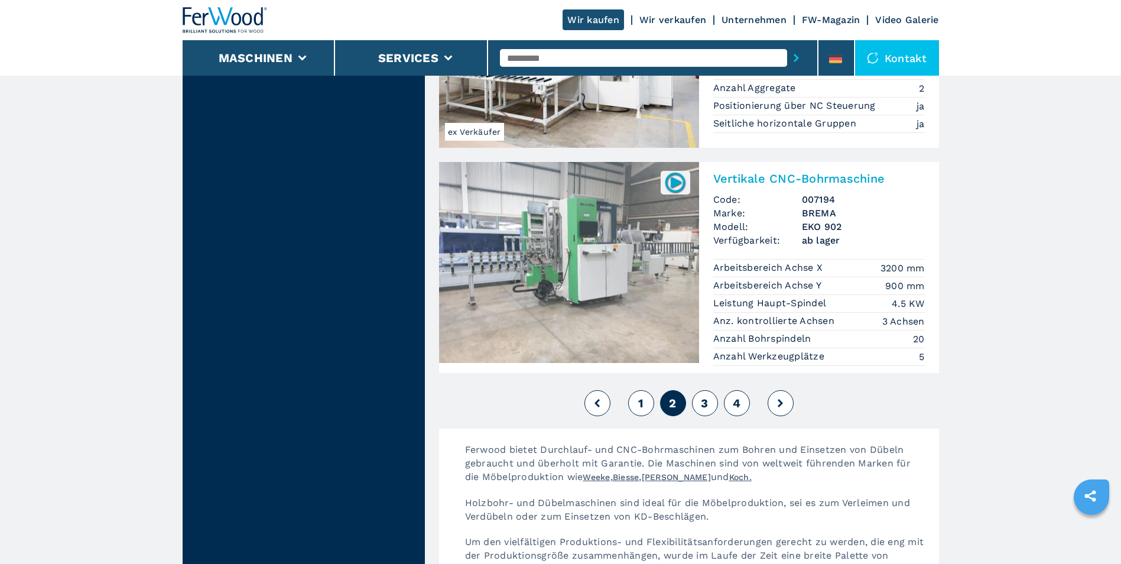
scroll to position [2660, 0]
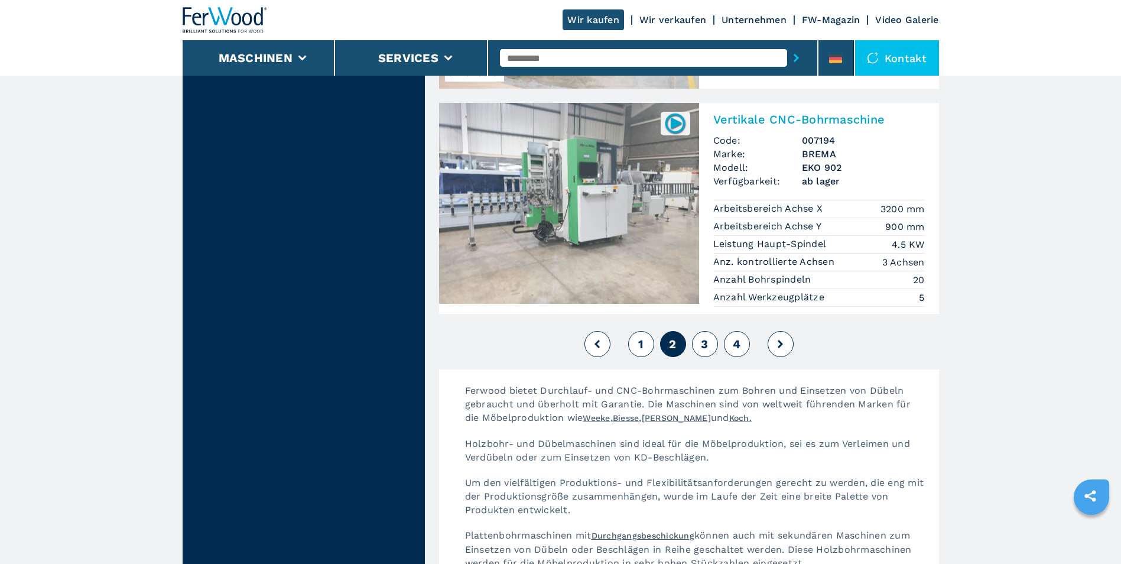
click at [701, 337] on span "3" at bounding box center [704, 344] width 7 height 14
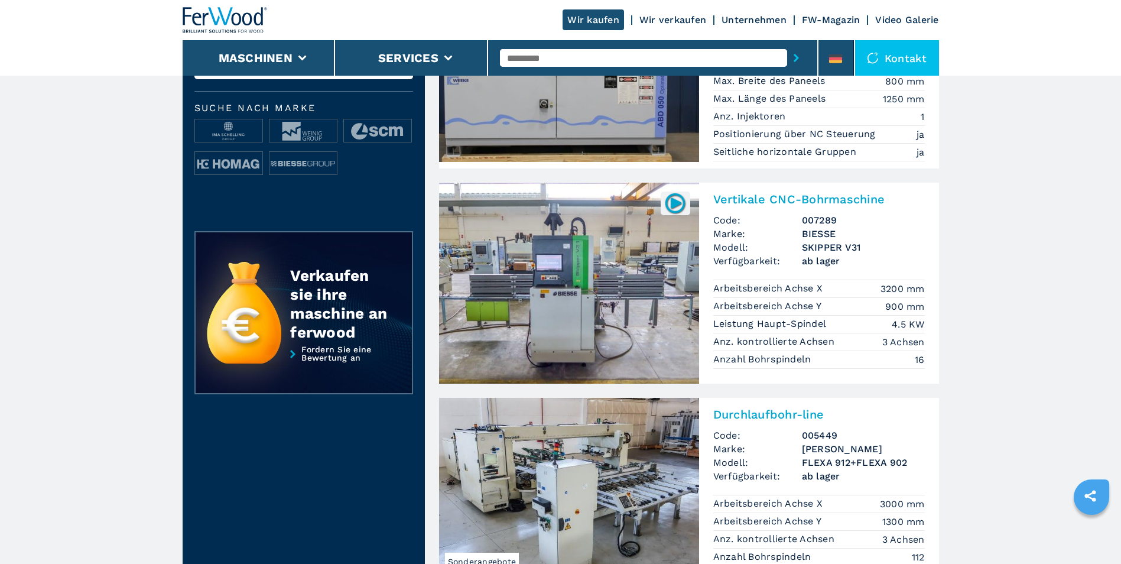
scroll to position [414, 0]
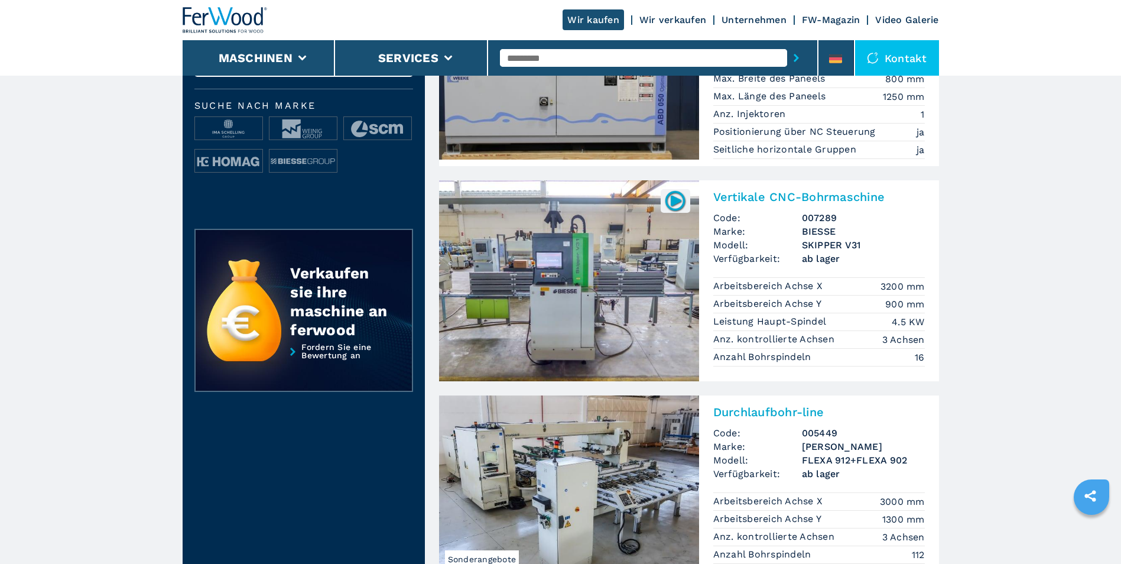
click at [672, 199] on img at bounding box center [675, 200] width 23 height 23
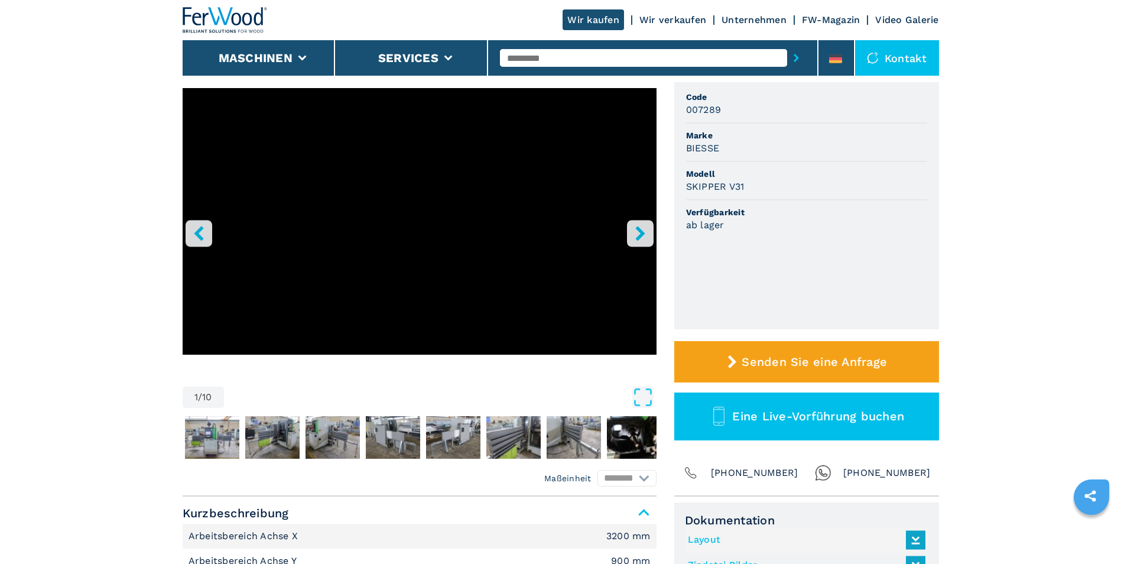
scroll to position [118, 0]
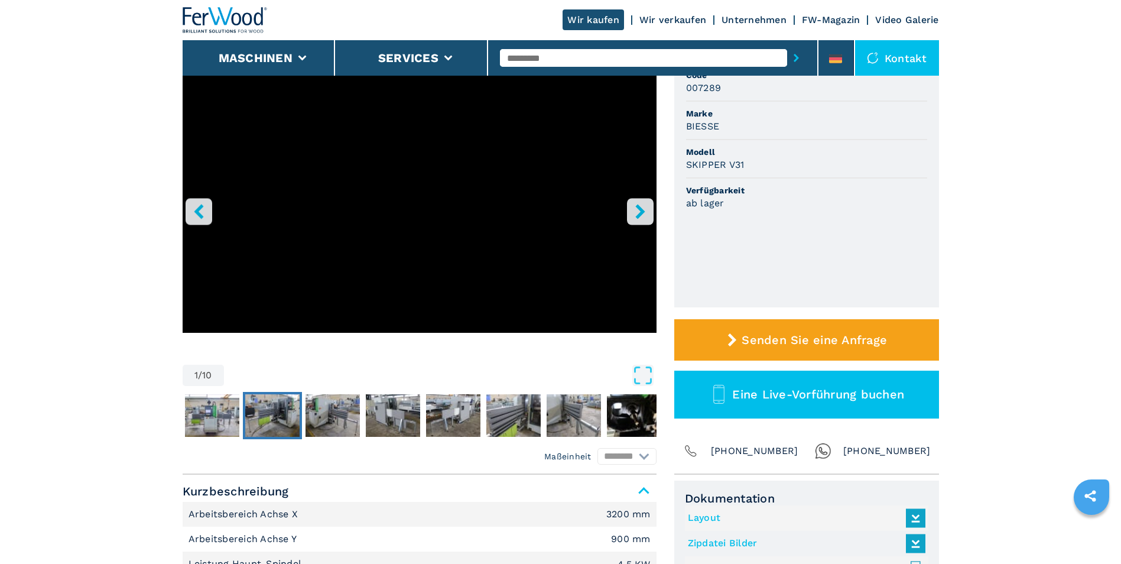
click at [272, 400] on img "Go to Slide 3" at bounding box center [272, 415] width 54 height 43
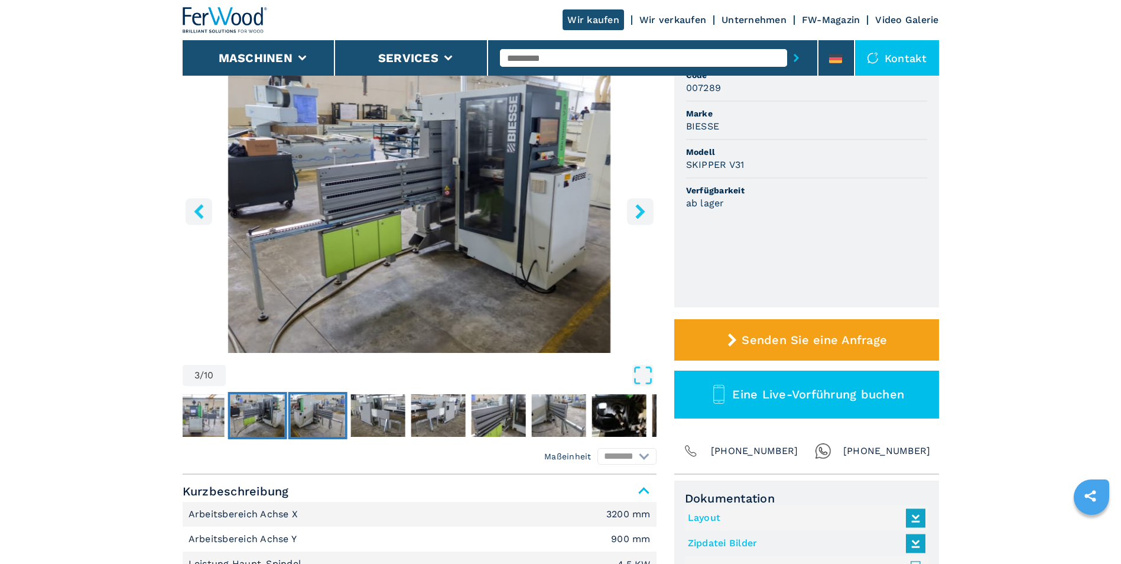
click at [309, 405] on img "Go to Slide 4" at bounding box center [317, 415] width 54 height 43
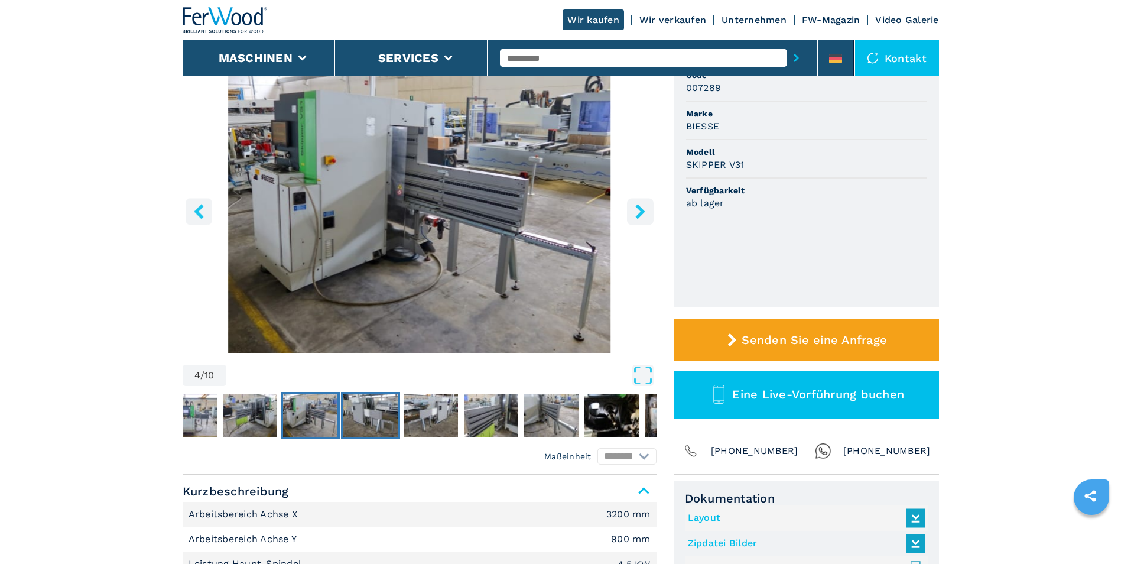
click at [353, 418] on img "Go to Slide 5" at bounding box center [370, 415] width 54 height 43
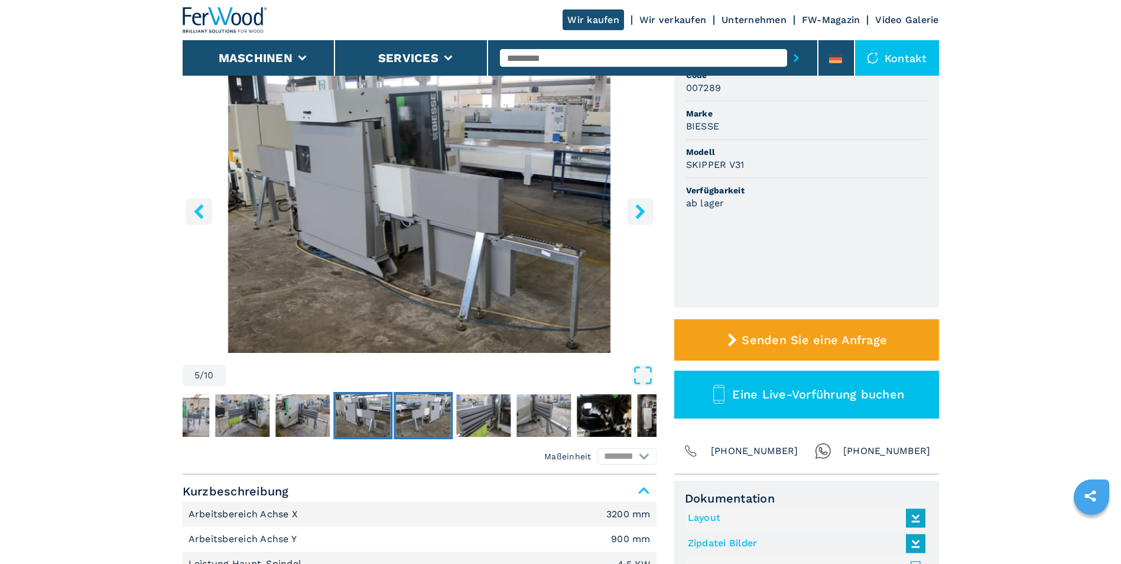
click at [411, 414] on img "Go to Slide 6" at bounding box center [423, 415] width 54 height 43
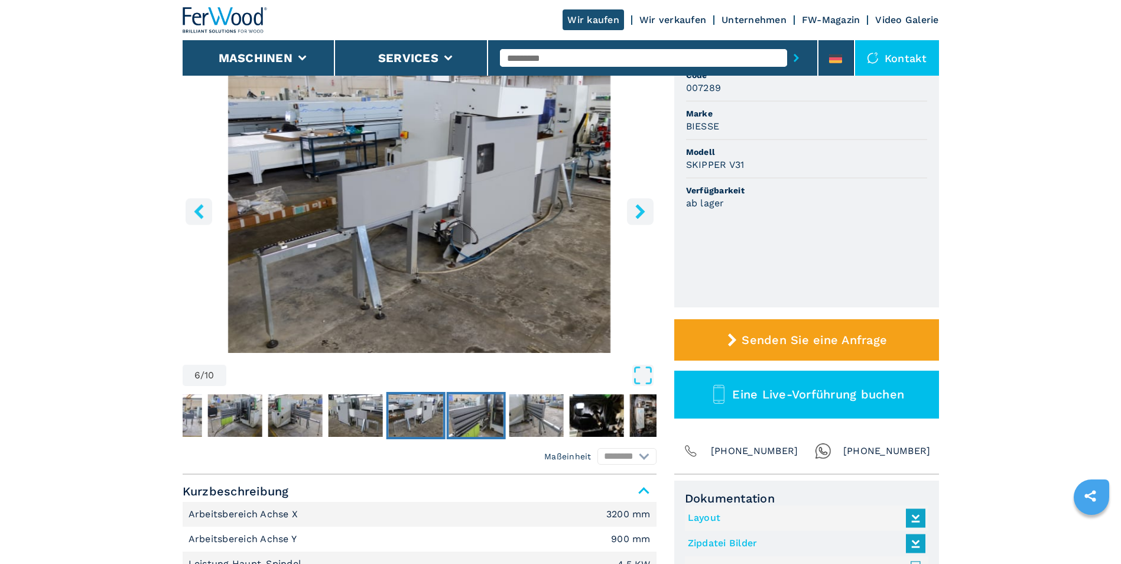
click at [473, 417] on img "Go to Slide 7" at bounding box center [476, 415] width 54 height 43
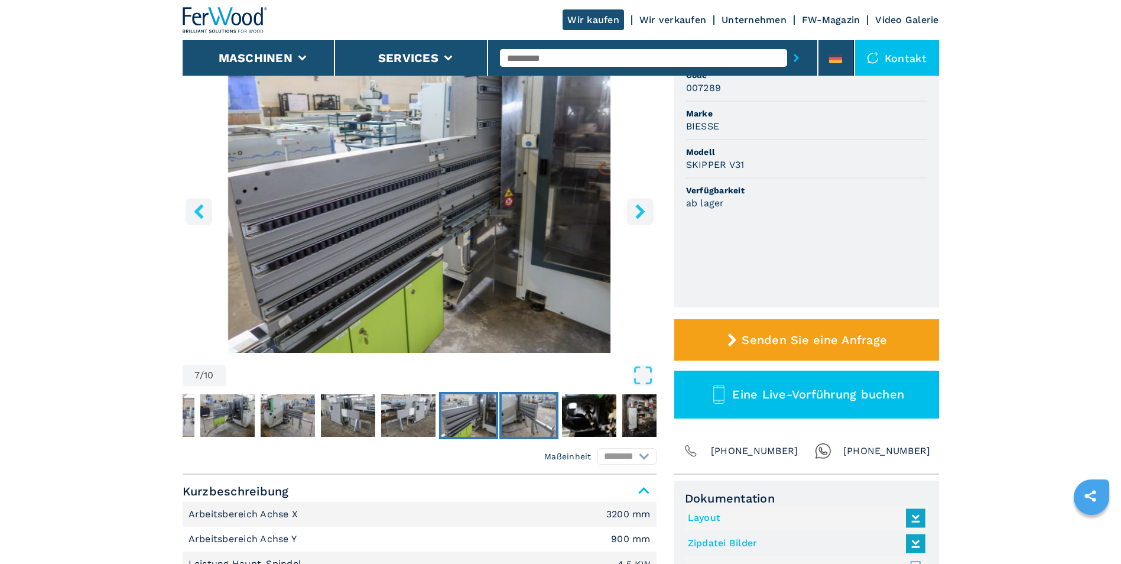
click at [524, 418] on img "Go to Slide 8" at bounding box center [529, 415] width 54 height 43
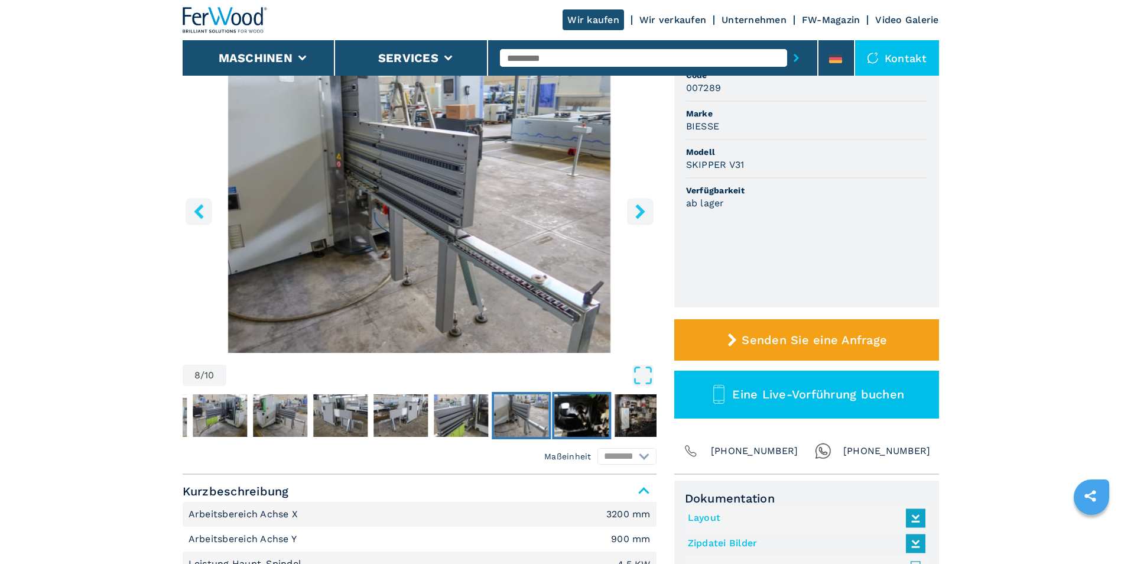
click at [576, 416] on img "Go to Slide 9" at bounding box center [581, 415] width 54 height 43
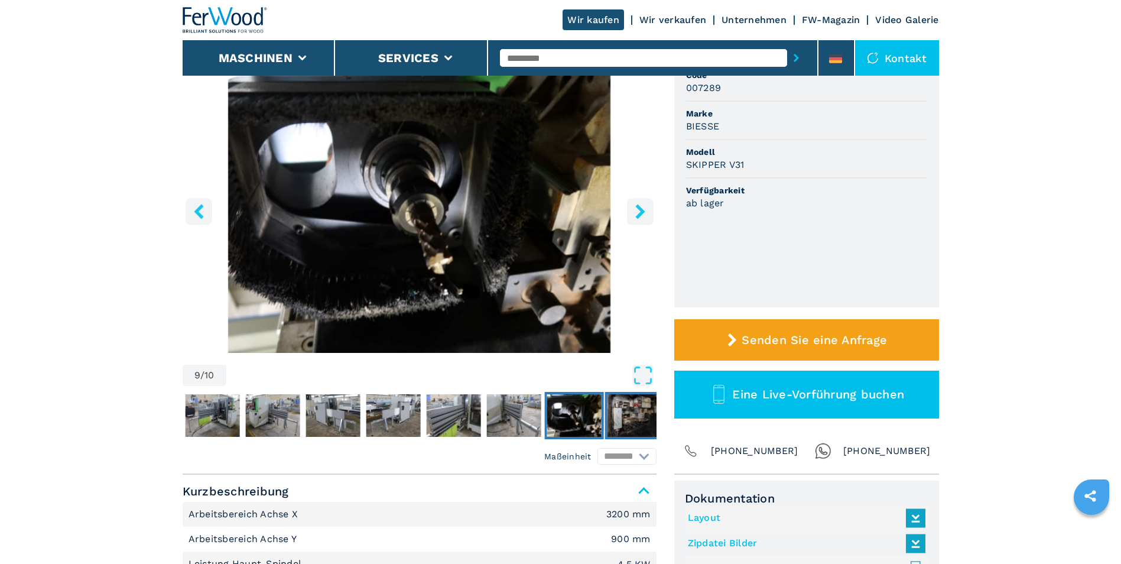
click at [622, 411] on img "Go to Slide 10" at bounding box center [634, 415] width 54 height 43
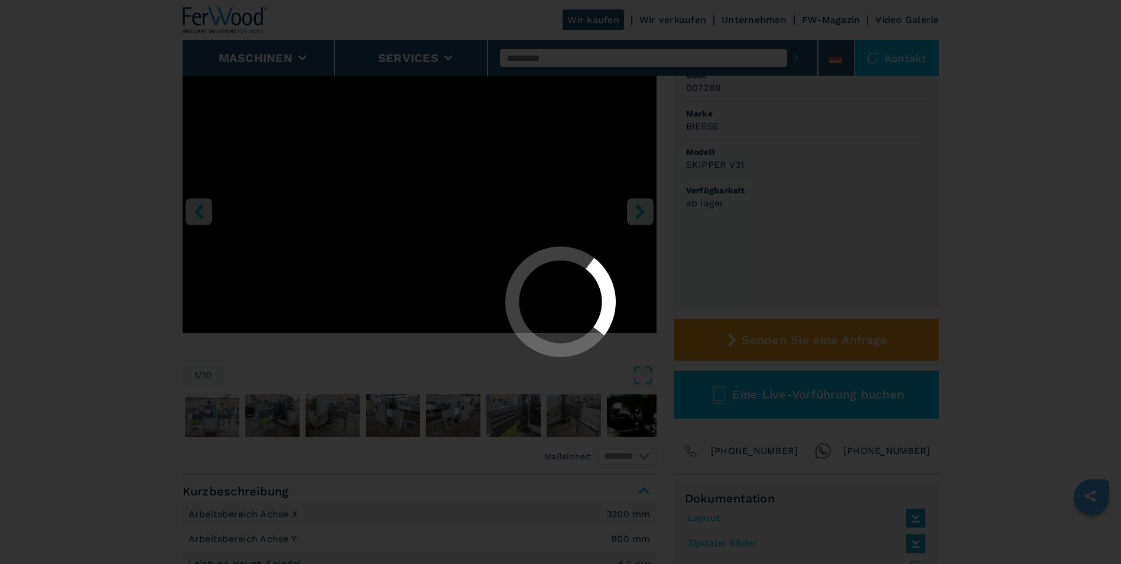
select select "**********"
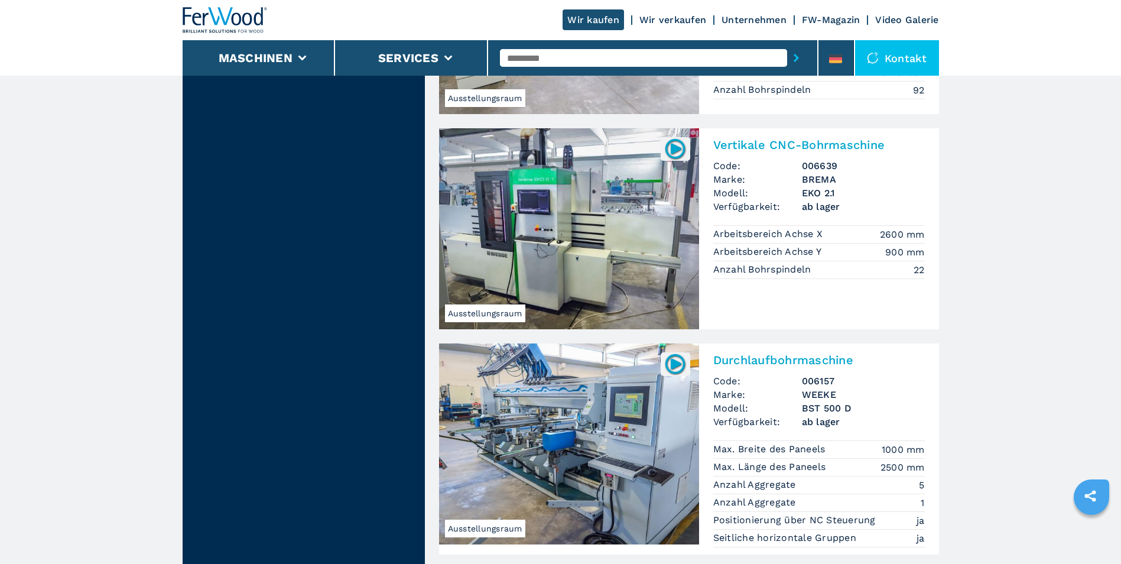
scroll to position [1419, 0]
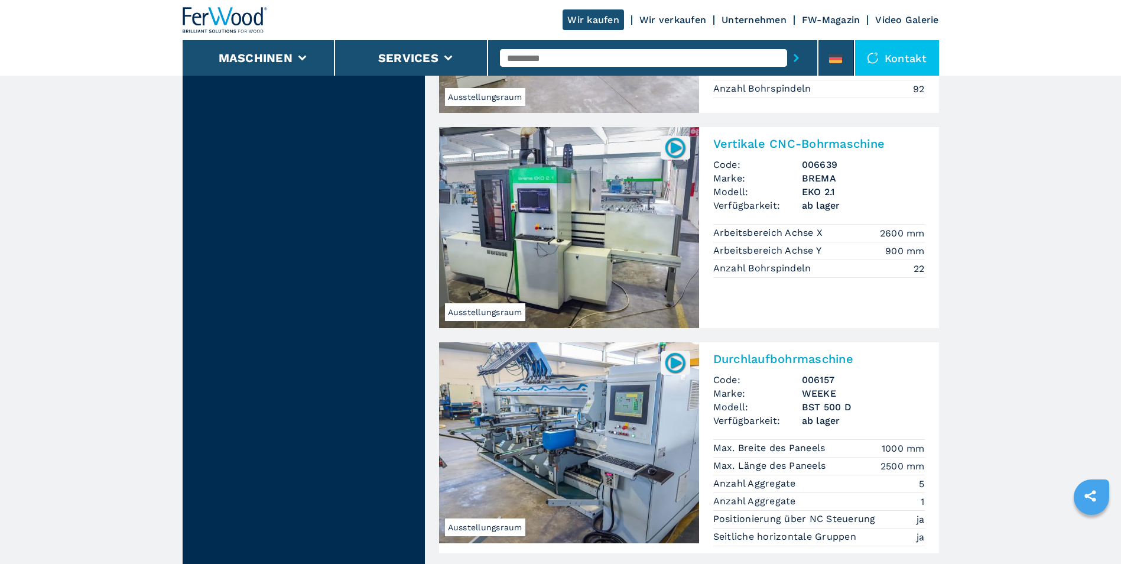
click at [546, 255] on img at bounding box center [569, 227] width 260 height 201
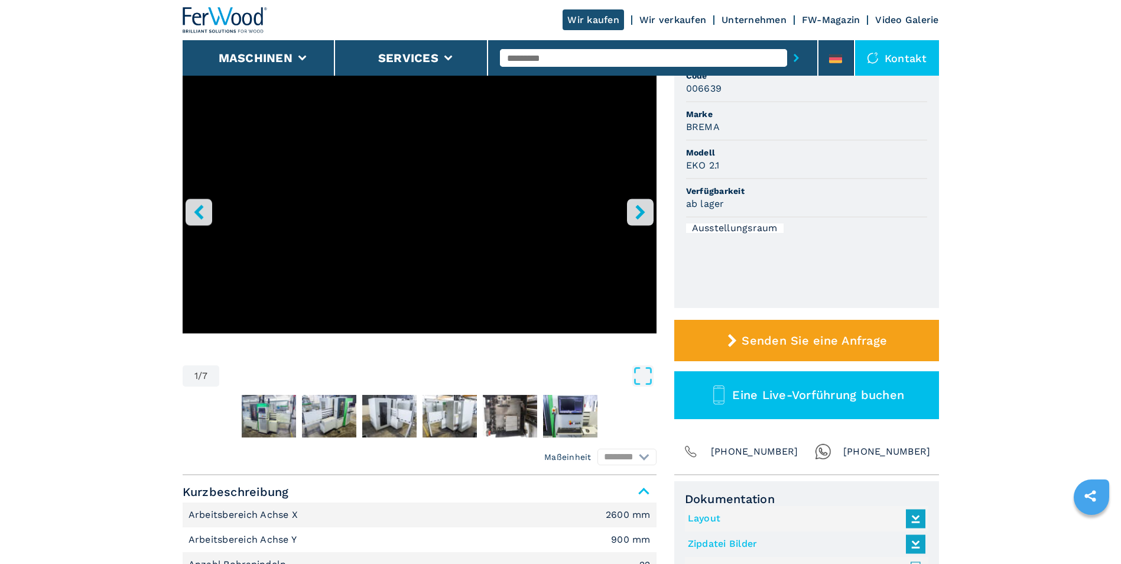
scroll to position [118, 0]
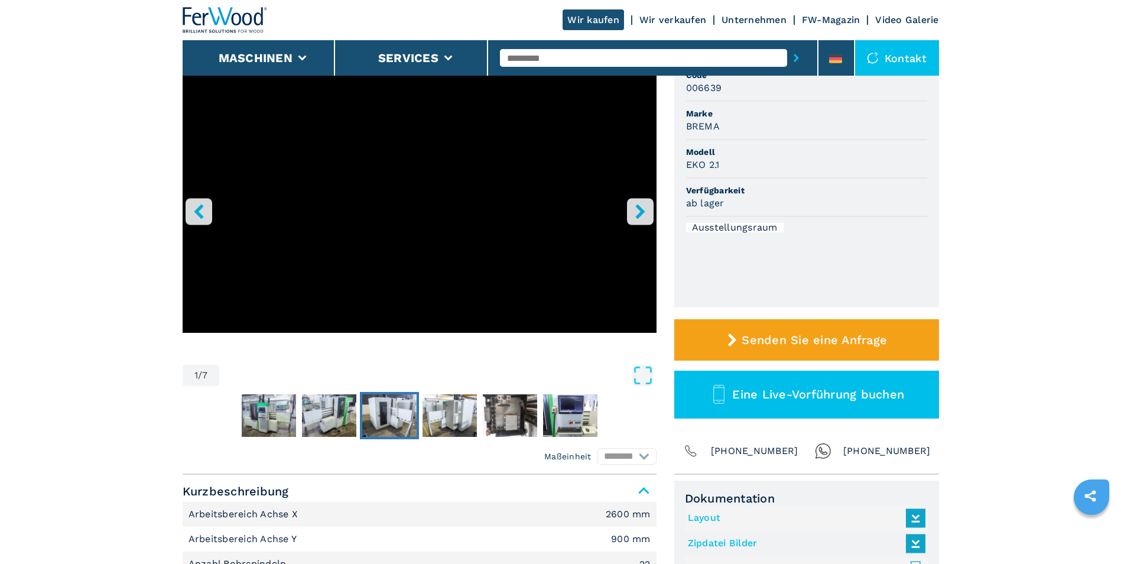
click at [401, 413] on img "Go to Slide 4" at bounding box center [389, 415] width 54 height 43
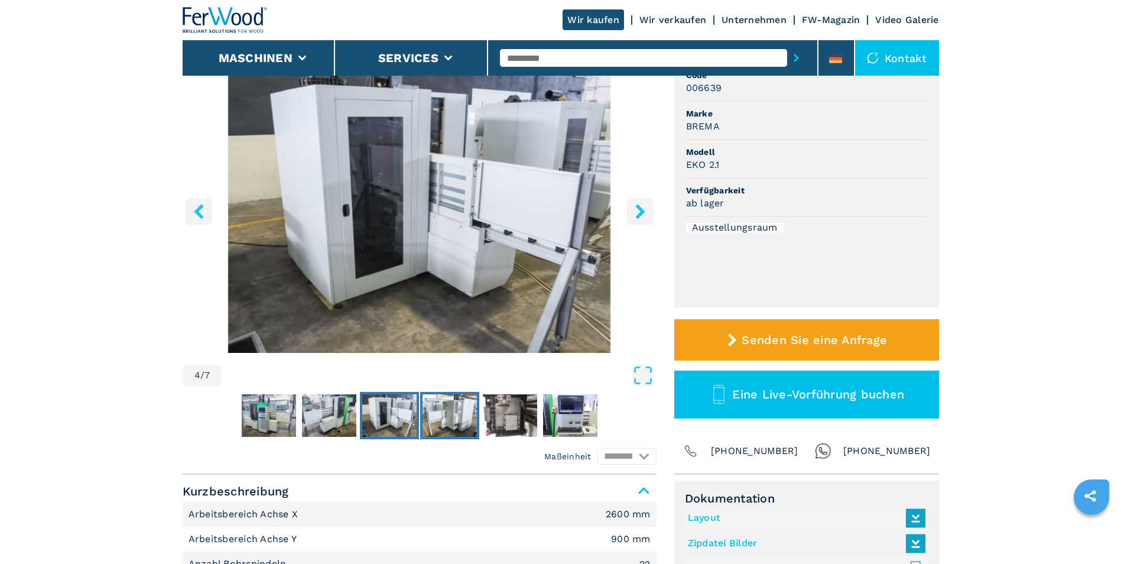
click at [433, 413] on img "Go to Slide 5" at bounding box center [450, 415] width 54 height 43
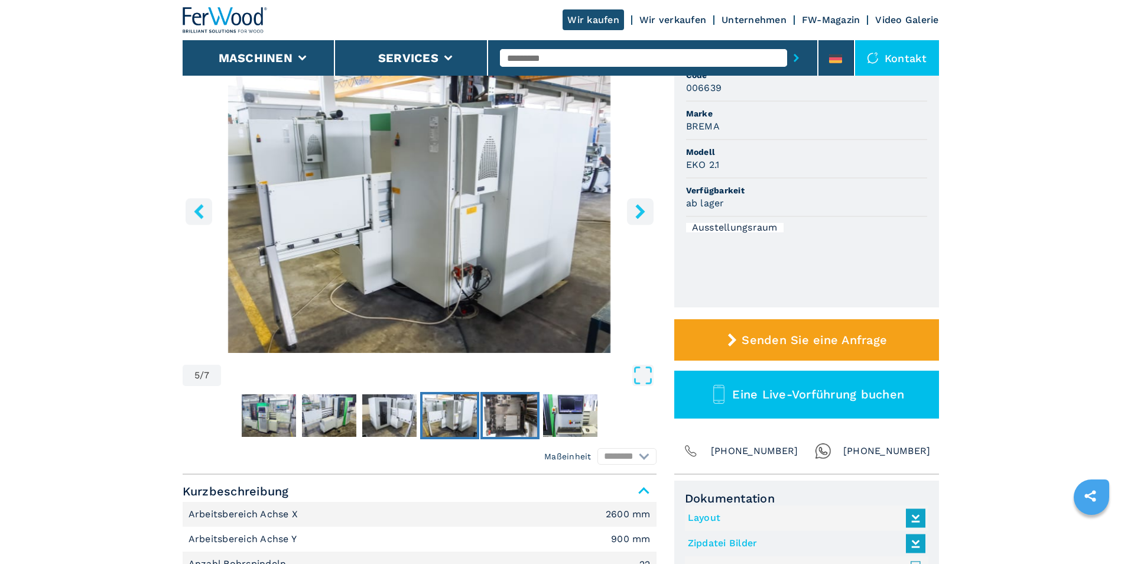
click at [500, 418] on img "Go to Slide 6" at bounding box center [510, 415] width 54 height 43
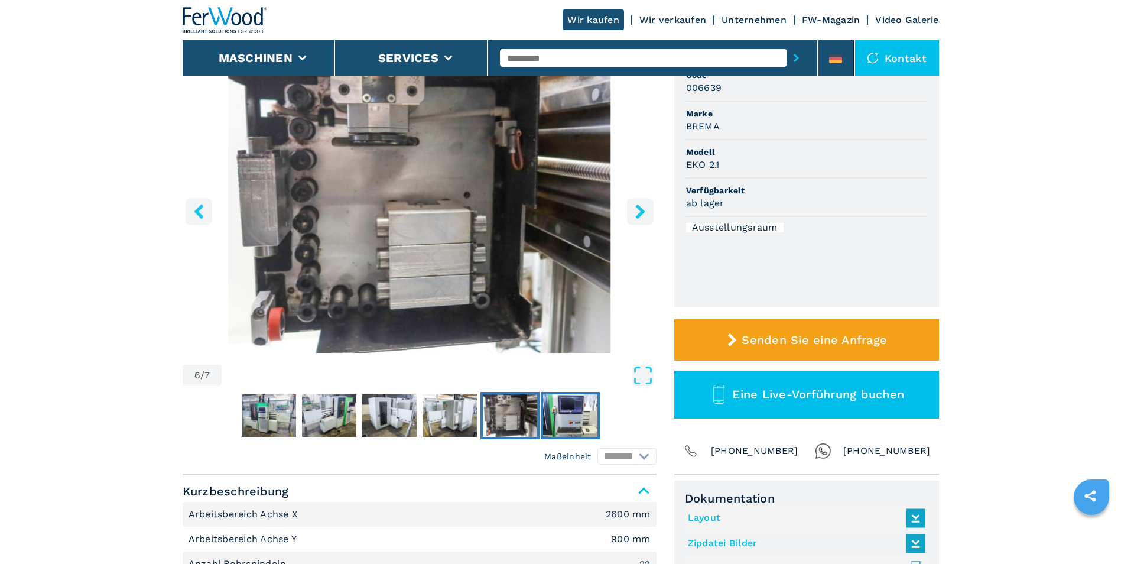
click at [561, 420] on img "Go to Slide 7" at bounding box center [570, 415] width 54 height 43
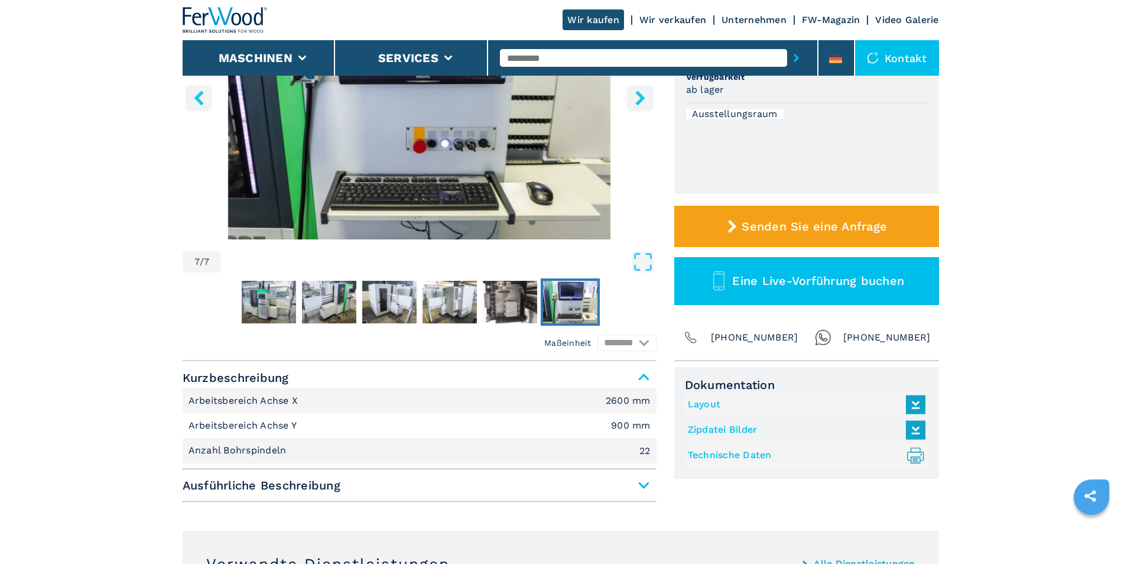
scroll to position [296, 0]
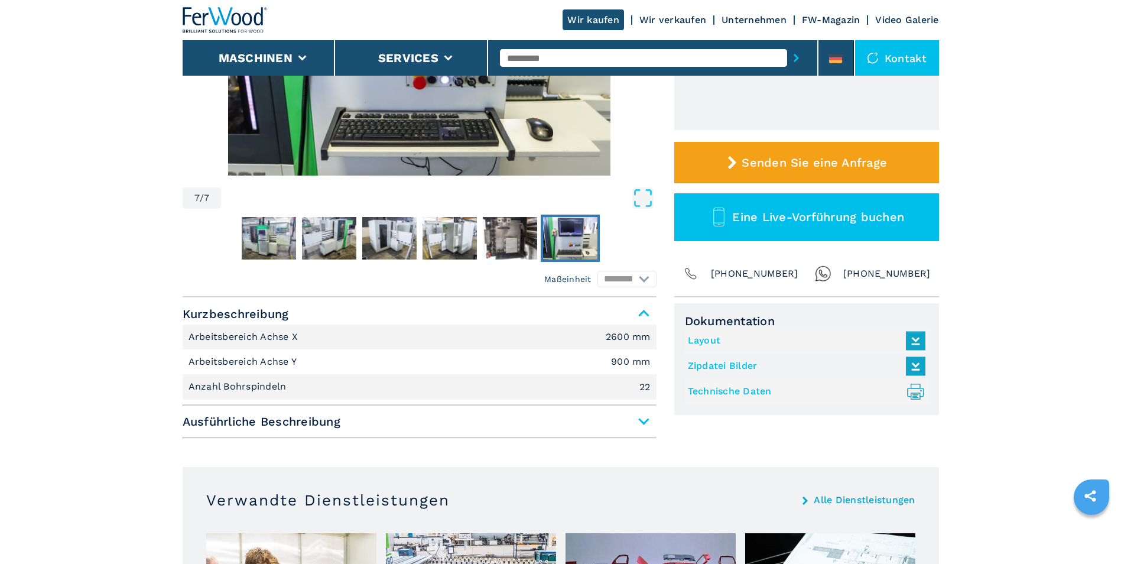
click at [641, 424] on span "Ausführliche Beschreibung" at bounding box center [420, 421] width 474 height 21
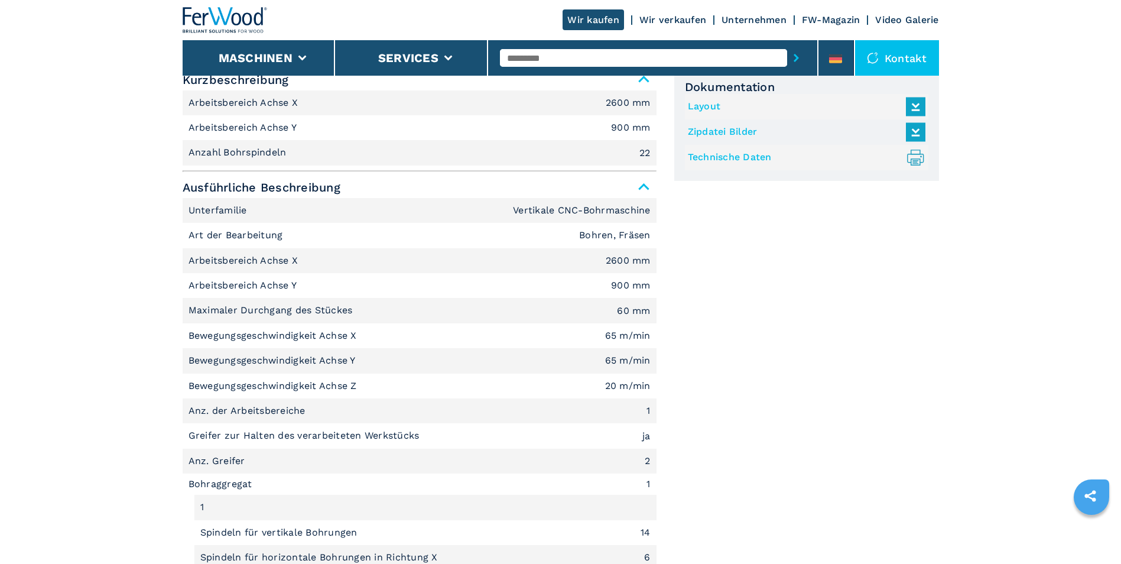
scroll to position [414, 0]
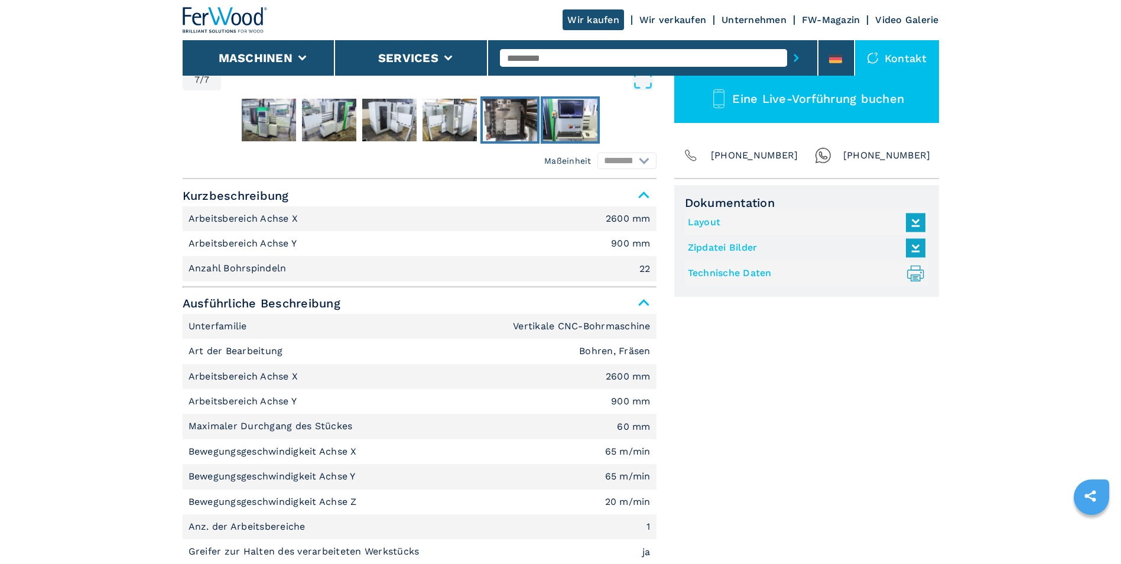
click at [514, 126] on img "Go to Slide 6" at bounding box center [510, 120] width 54 height 43
click at [646, 206] on span "Ausführliche Beschreibung" at bounding box center [420, 195] width 474 height 21
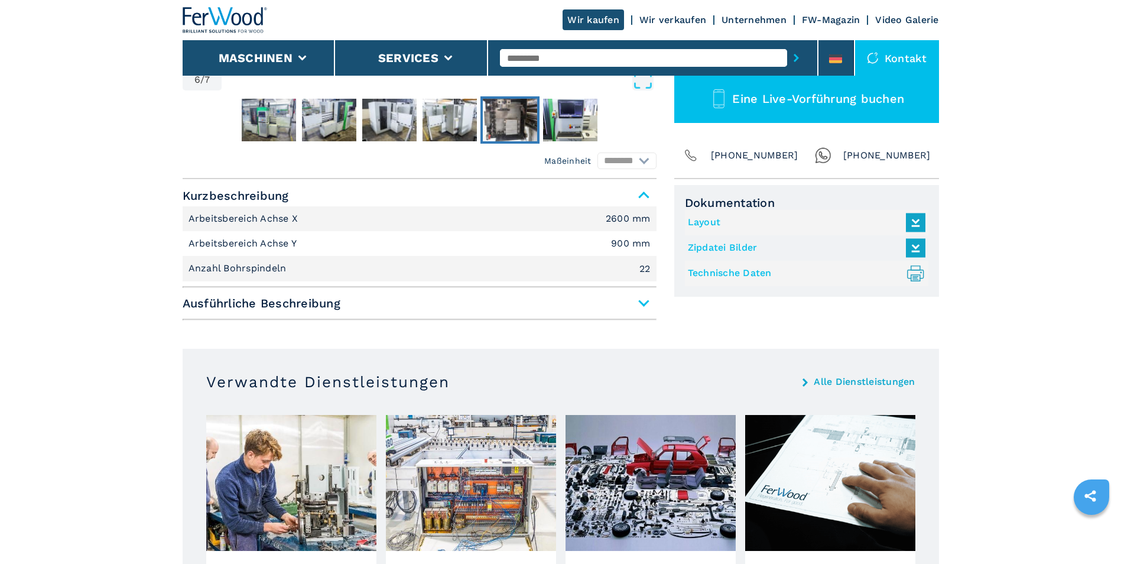
click at [511, 121] on img "Go to Slide 6" at bounding box center [510, 120] width 54 height 43
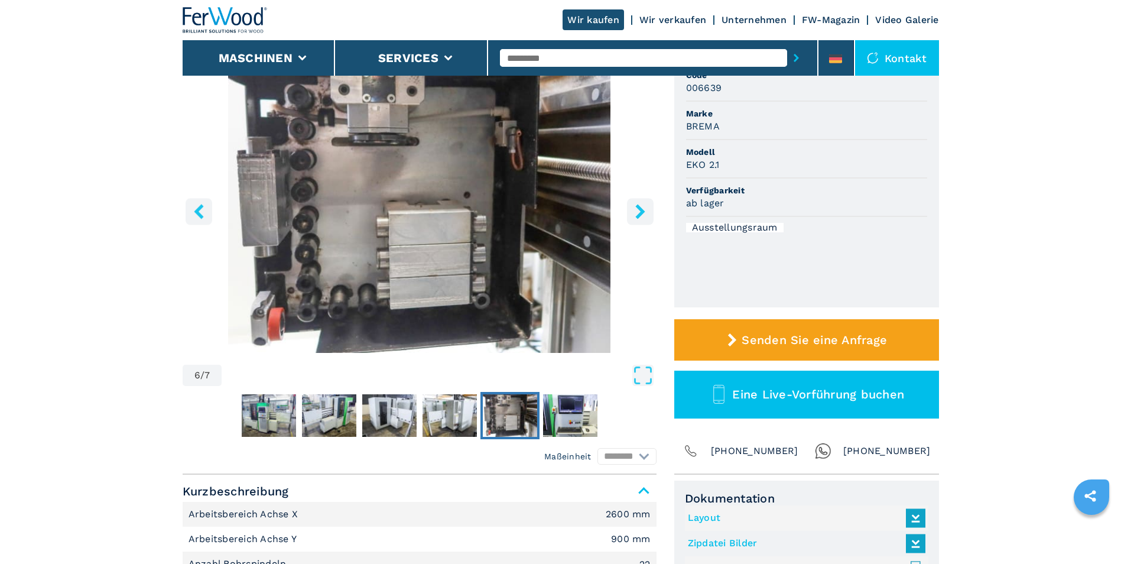
scroll to position [59, 0]
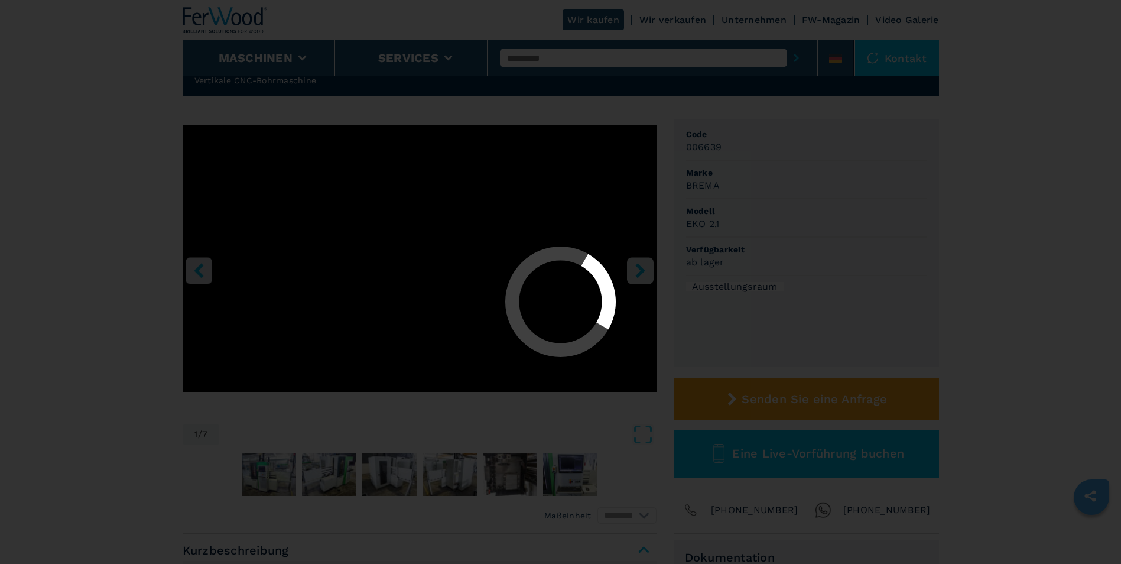
select select "**********"
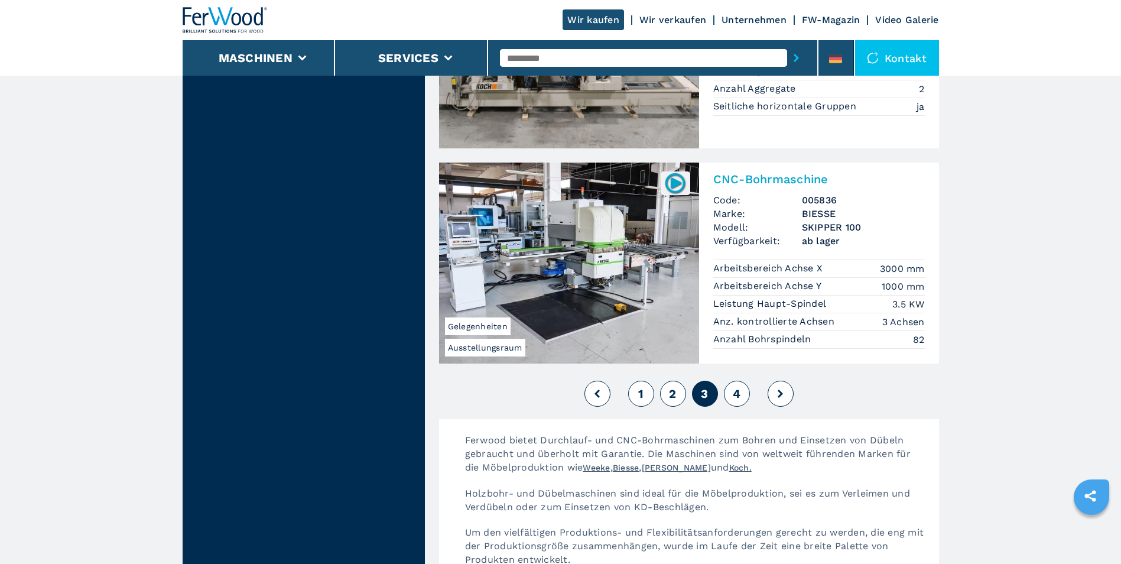
scroll to position [2601, 0]
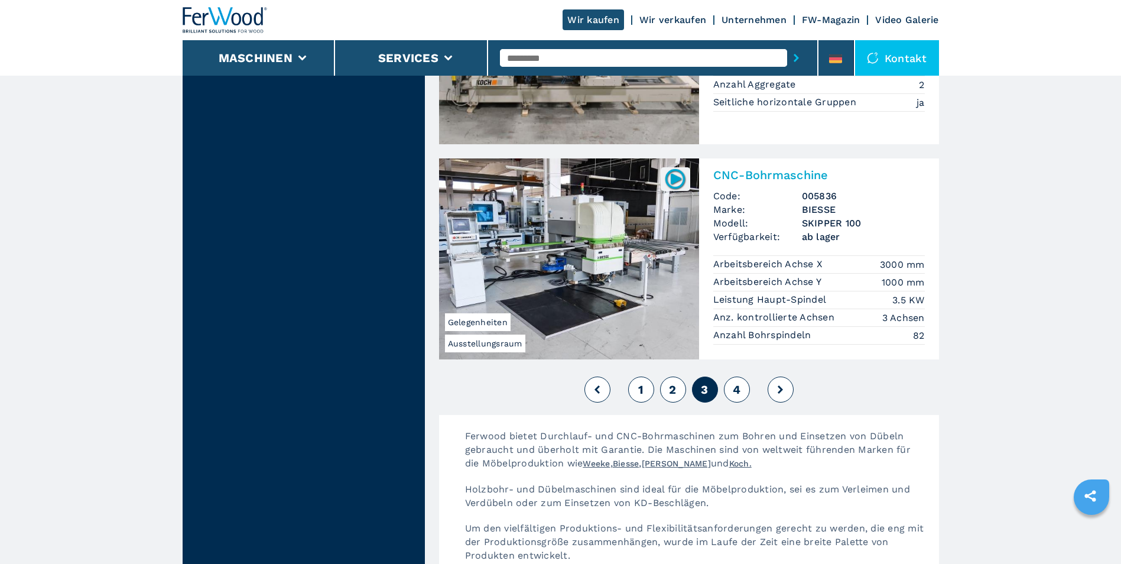
click at [735, 382] on span "4" at bounding box center [737, 389] width 8 height 14
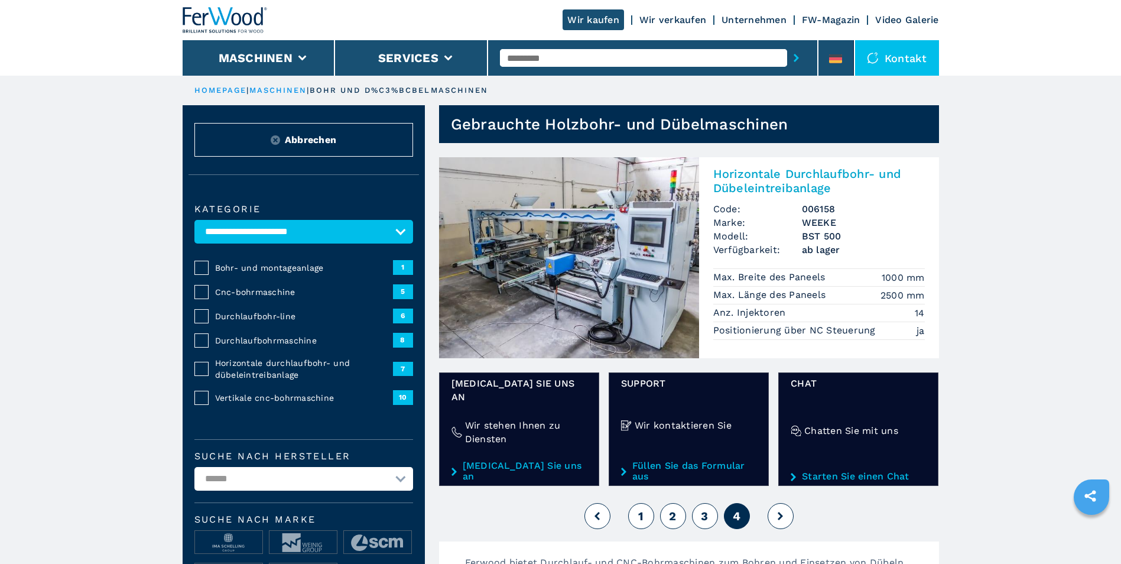
click at [270, 289] on span "Cnc-bohrmaschine" at bounding box center [304, 292] width 178 height 12
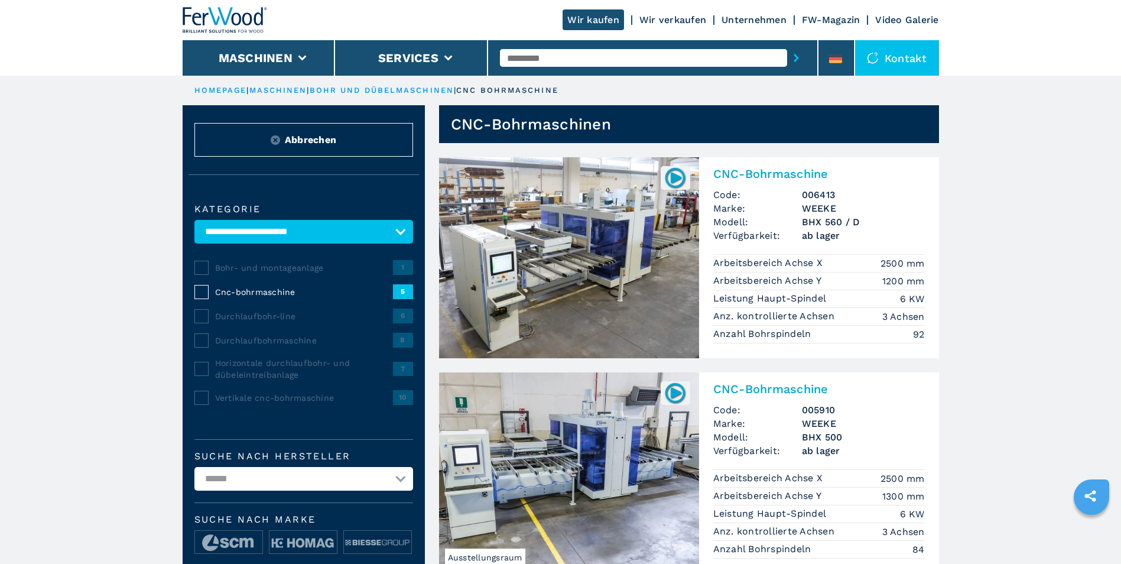
click at [267, 232] on select "**********" at bounding box center [303, 232] width 219 height 24
select select "**********"
click at [194, 220] on select "**********" at bounding box center [303, 232] width 219 height 24
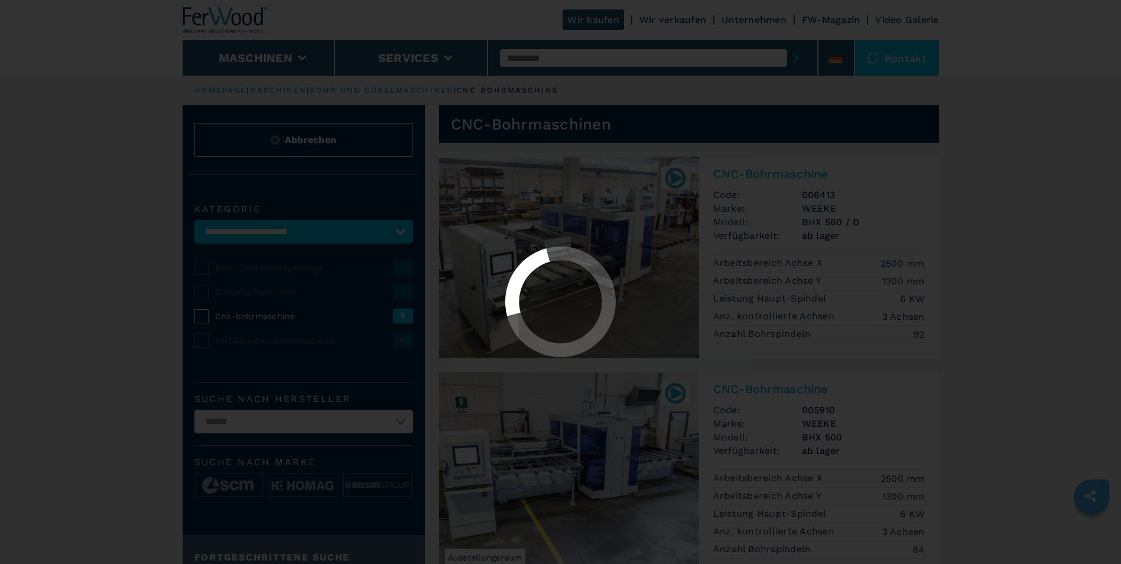
select select "**********"
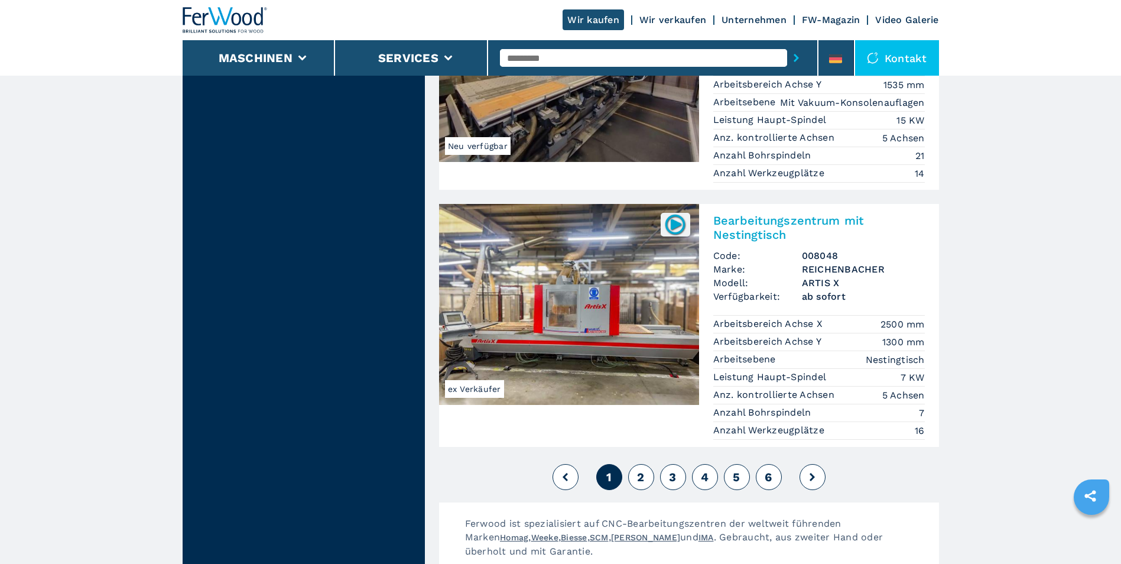
scroll to position [2837, 0]
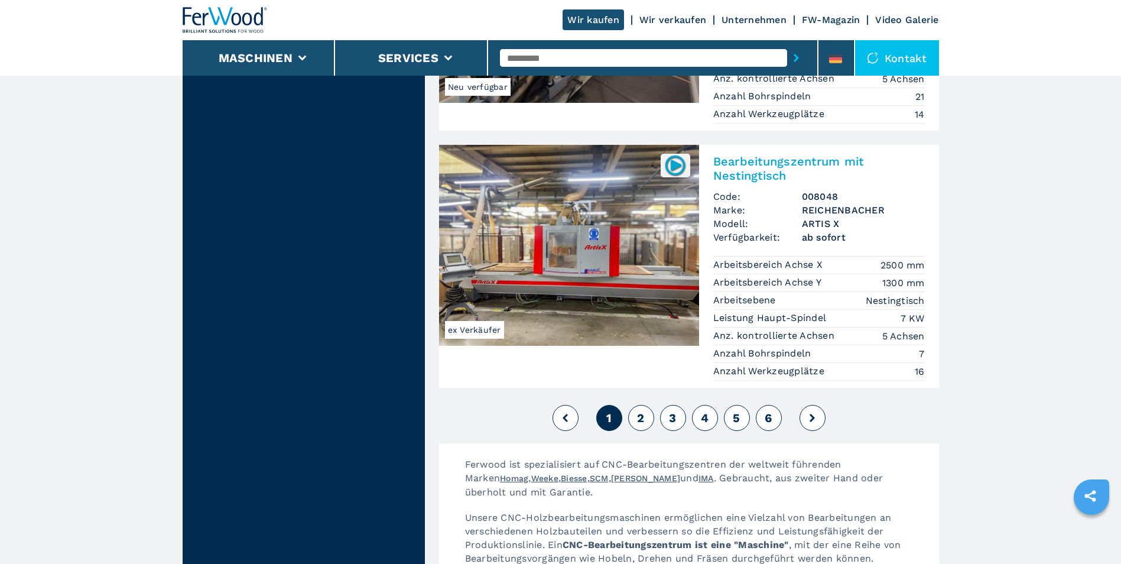
click at [641, 411] on span "2" at bounding box center [640, 418] width 7 height 14
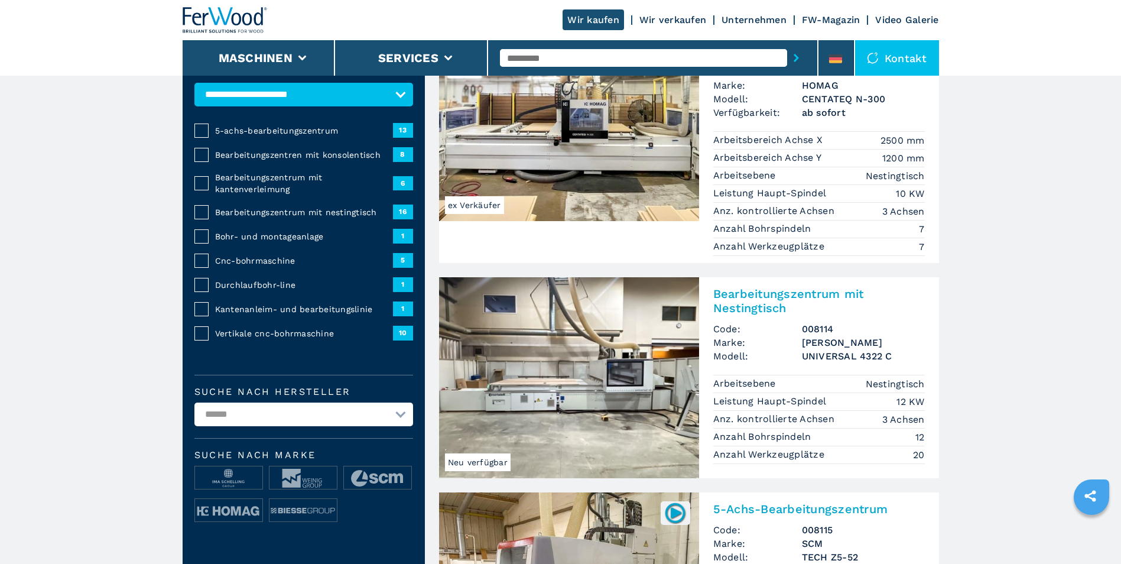
scroll to position [118, 0]
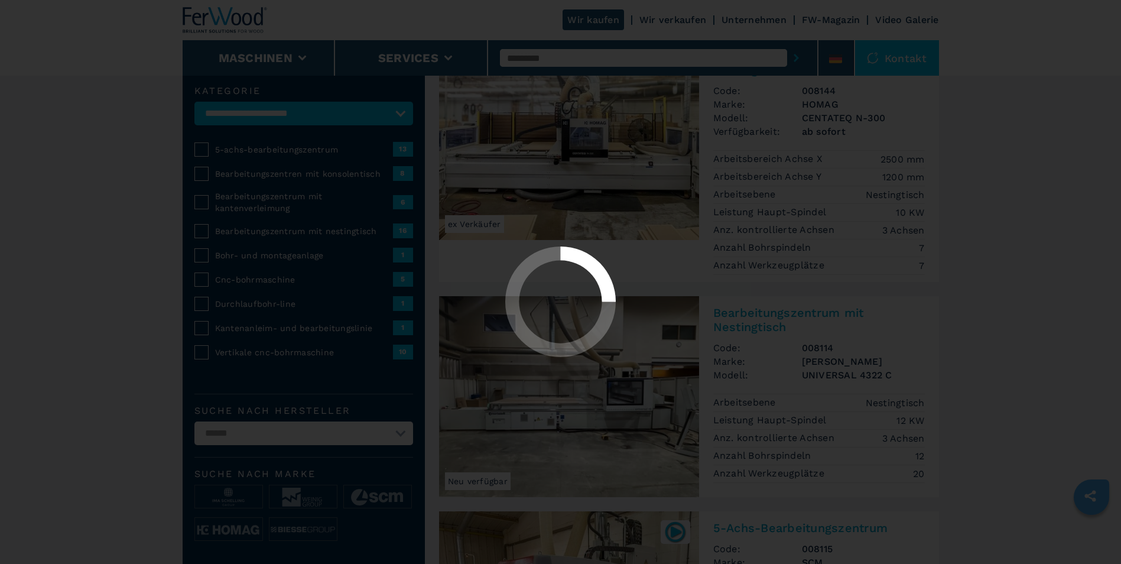
select select "**********"
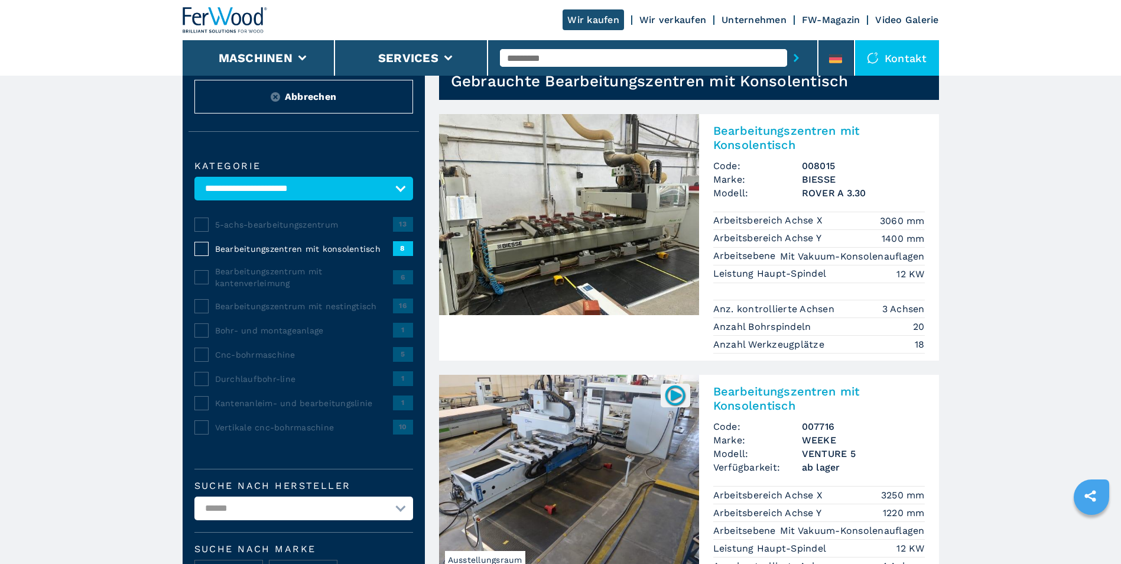
scroll to position [118, 0]
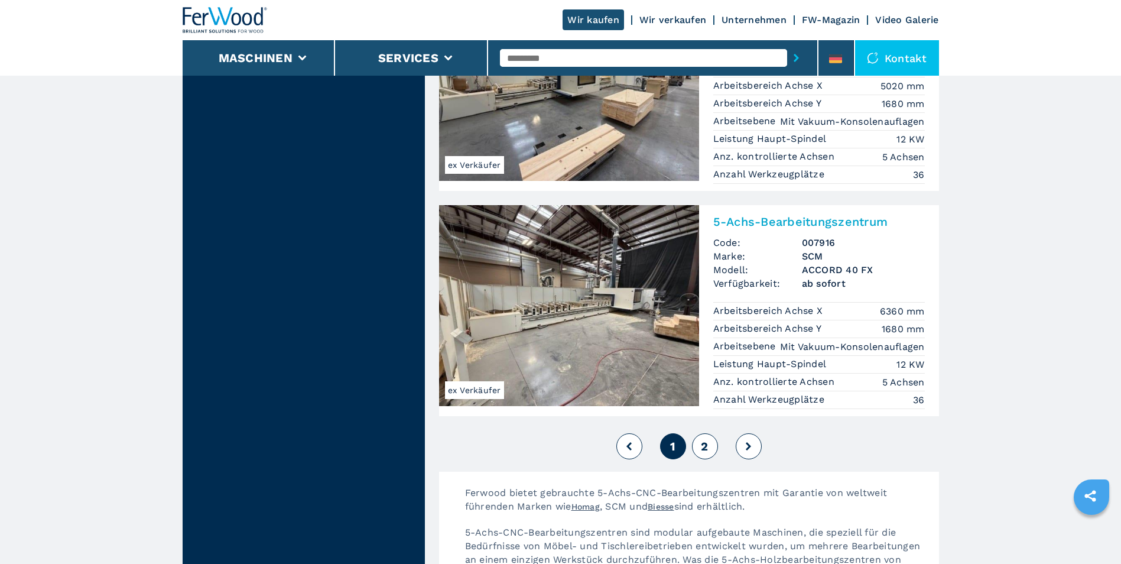
scroll to position [2778, 0]
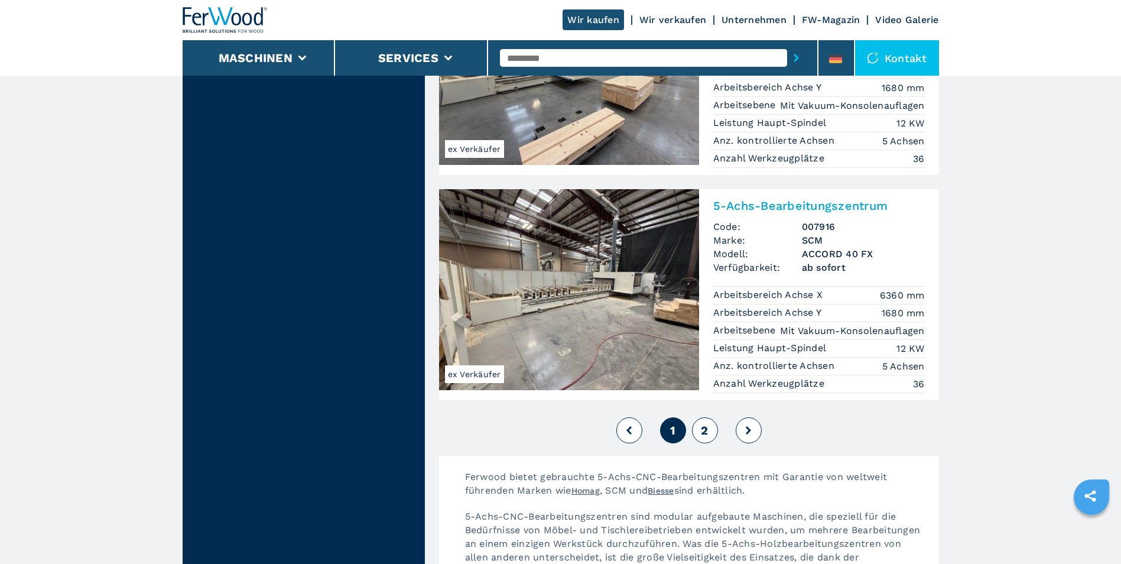
click at [705, 423] on span "2" at bounding box center [704, 430] width 7 height 14
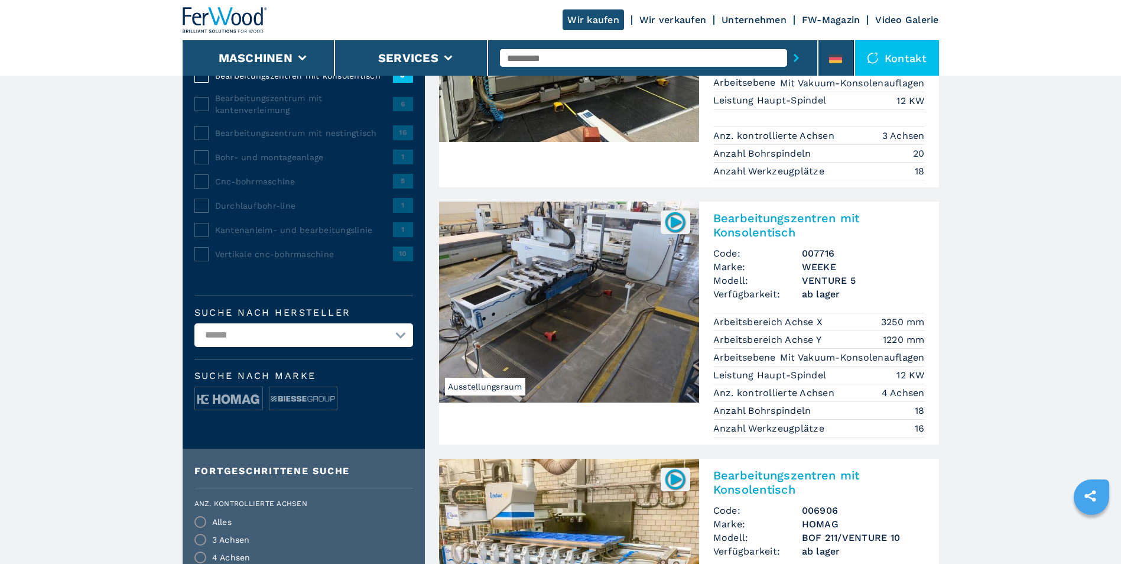
scroll to position [236, 0]
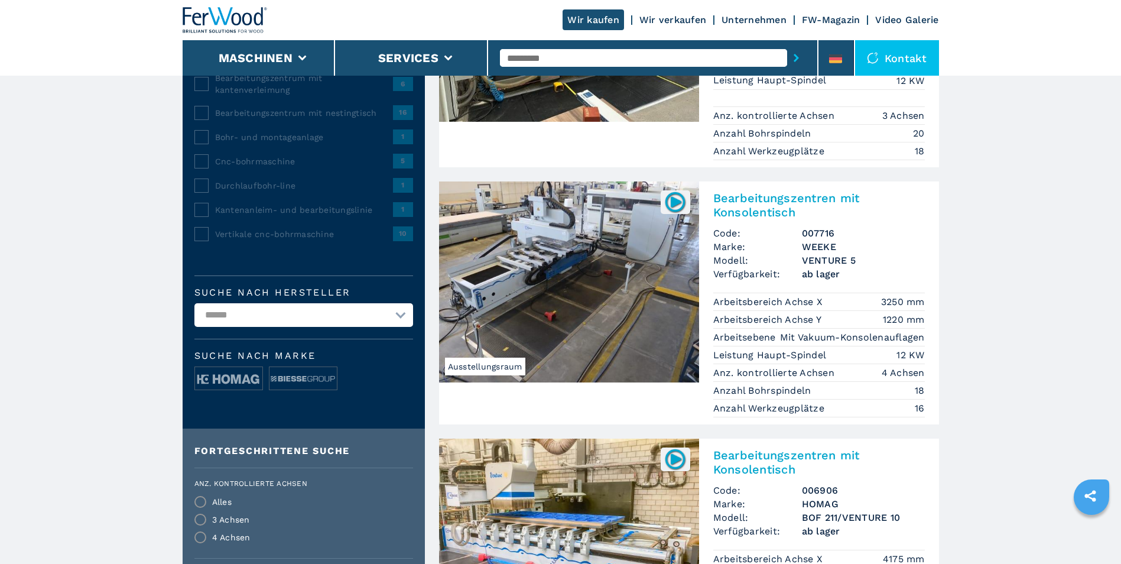
click at [531, 272] on img at bounding box center [569, 281] width 260 height 201
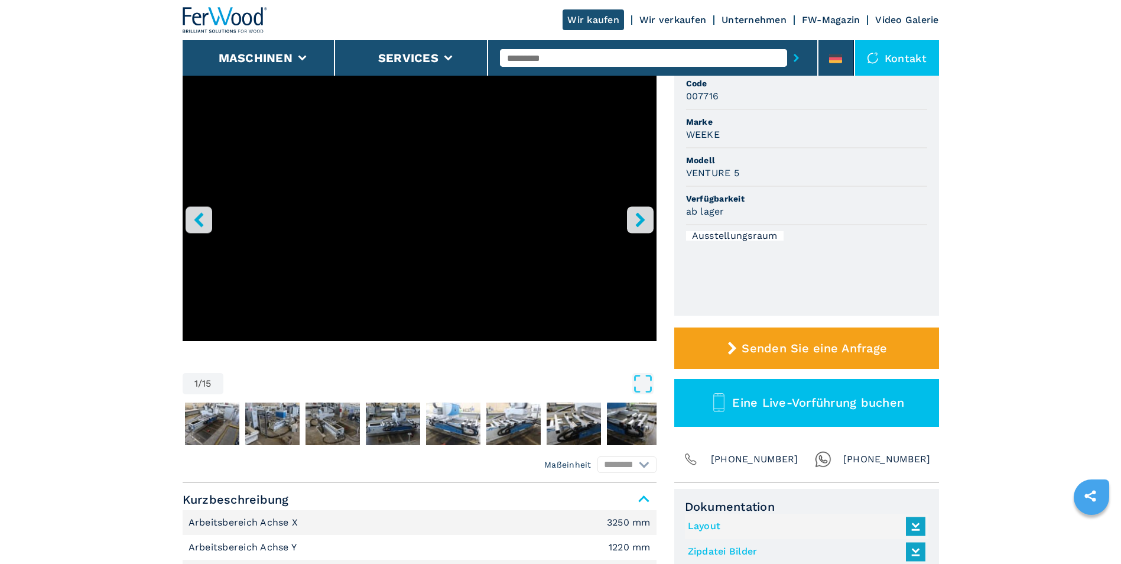
scroll to position [118, 0]
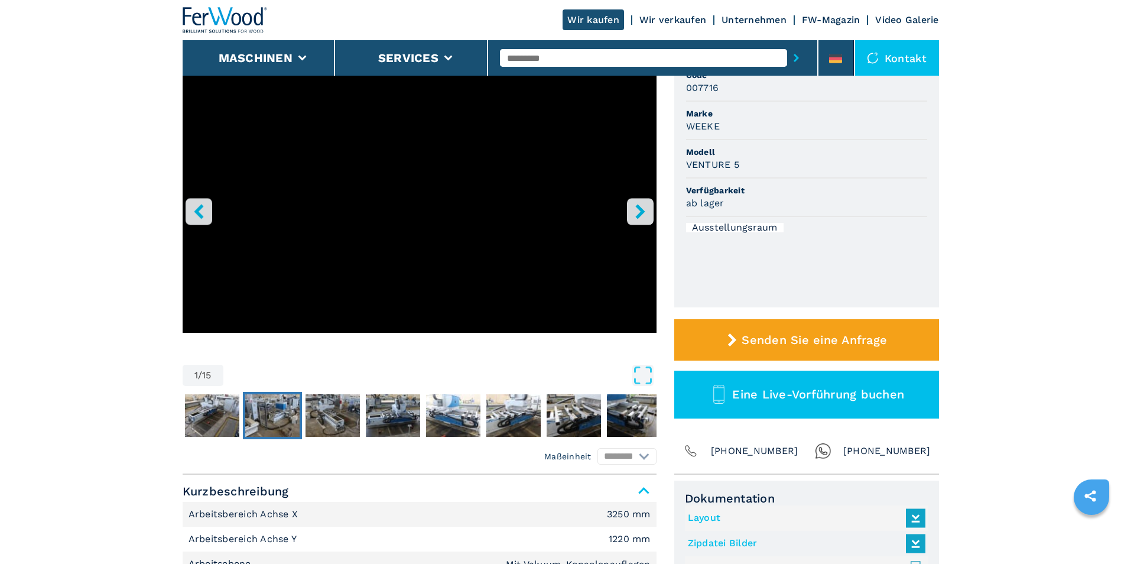
click at [271, 405] on img "Go to Slide 3" at bounding box center [272, 415] width 54 height 43
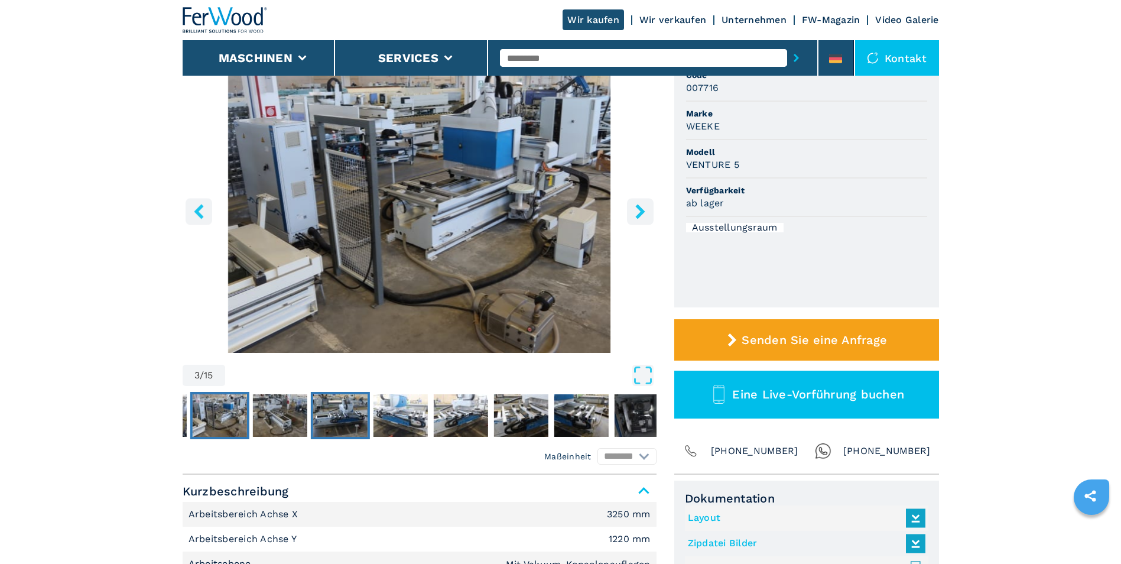
click at [336, 407] on img "Go to Slide 5" at bounding box center [340, 415] width 54 height 43
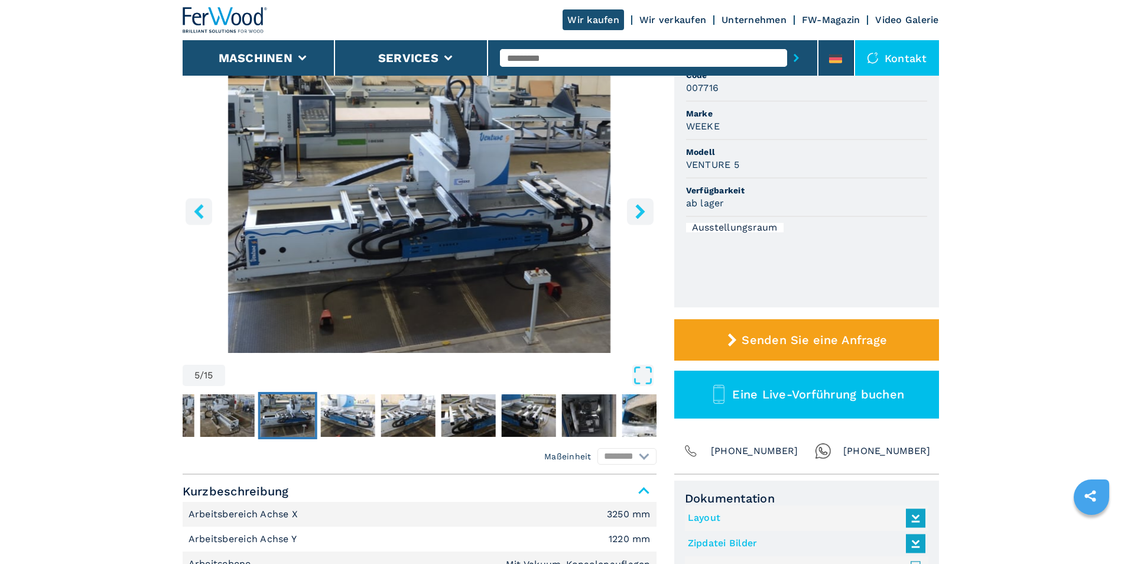
click at [394, 271] on img "Go to Slide 5" at bounding box center [420, 209] width 474 height 287
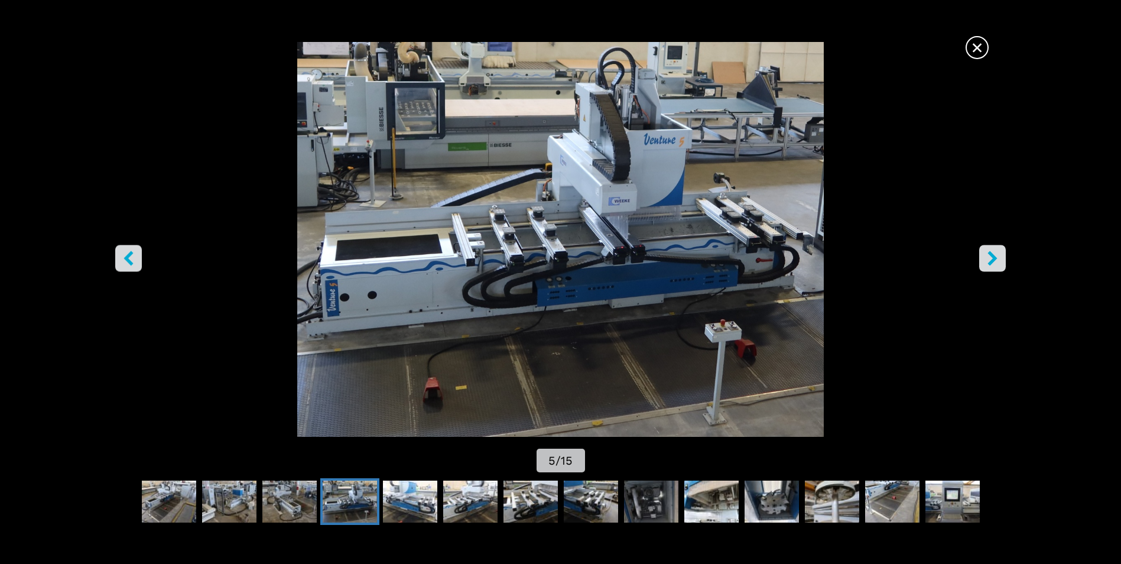
click at [394, 271] on img "Go to Slide 5" at bounding box center [560, 239] width 1009 height 395
click at [405, 496] on img "Go to Slide 6" at bounding box center [410, 502] width 54 height 43
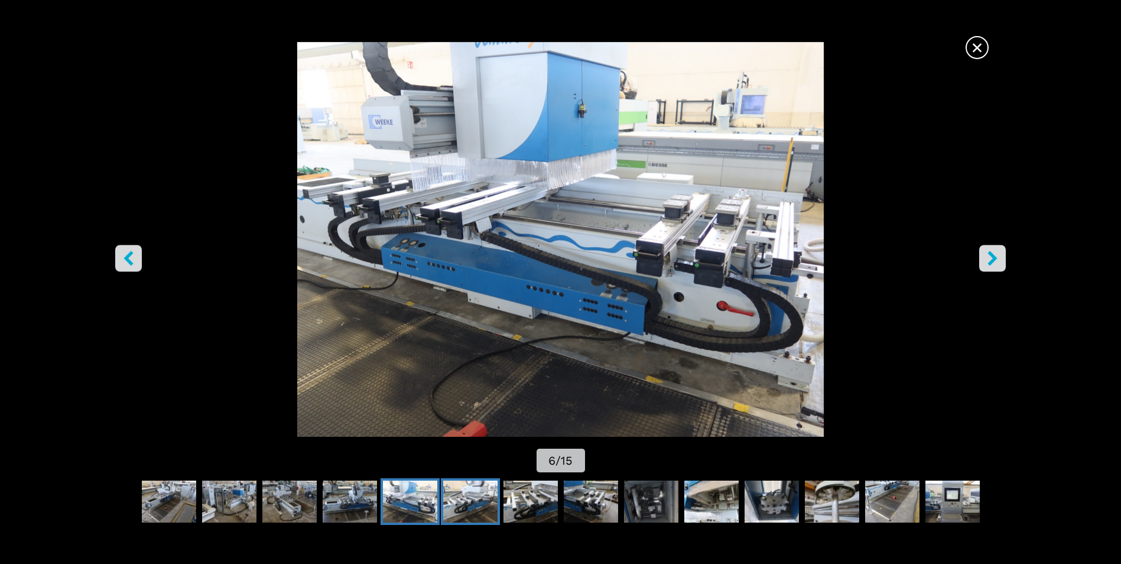
click at [463, 502] on img "Go to Slide 7" at bounding box center [470, 502] width 54 height 43
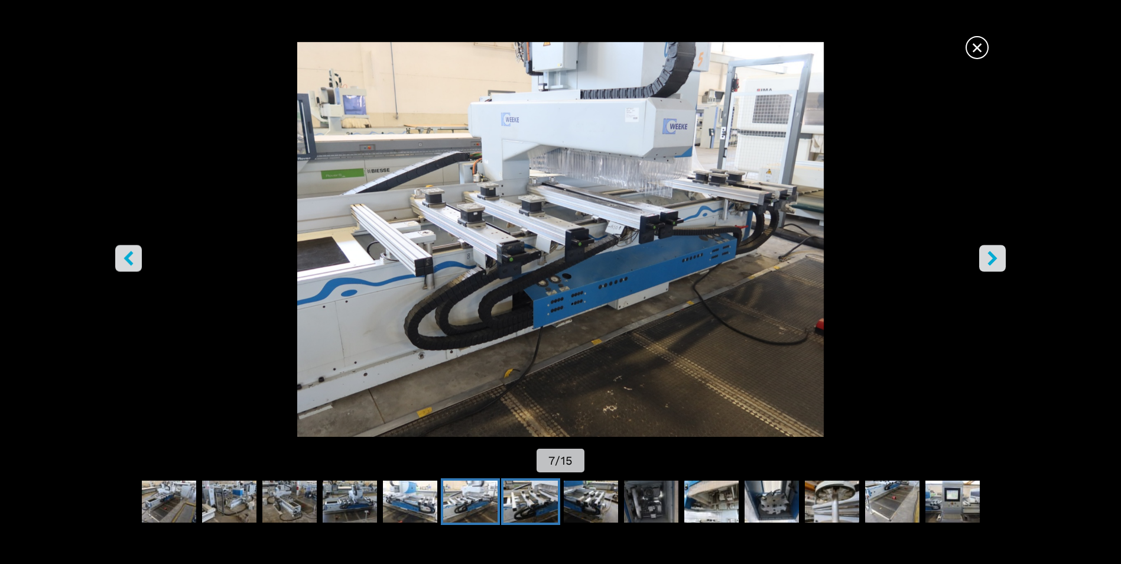
click at [525, 508] on img "Go to Slide 8" at bounding box center [531, 502] width 54 height 43
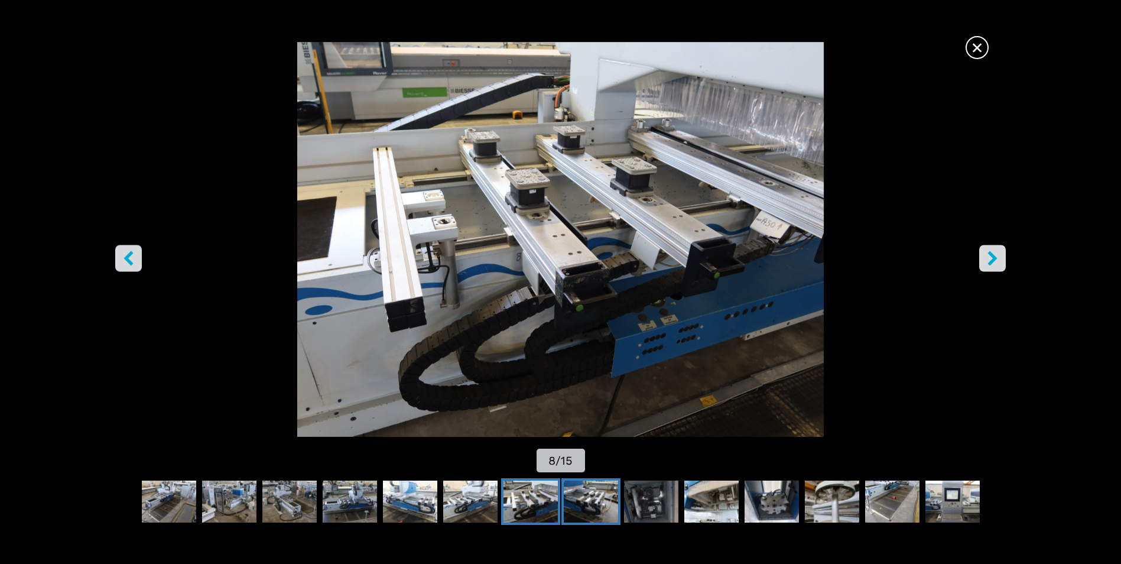
click at [579, 504] on img "Go to Slide 9" at bounding box center [591, 502] width 54 height 43
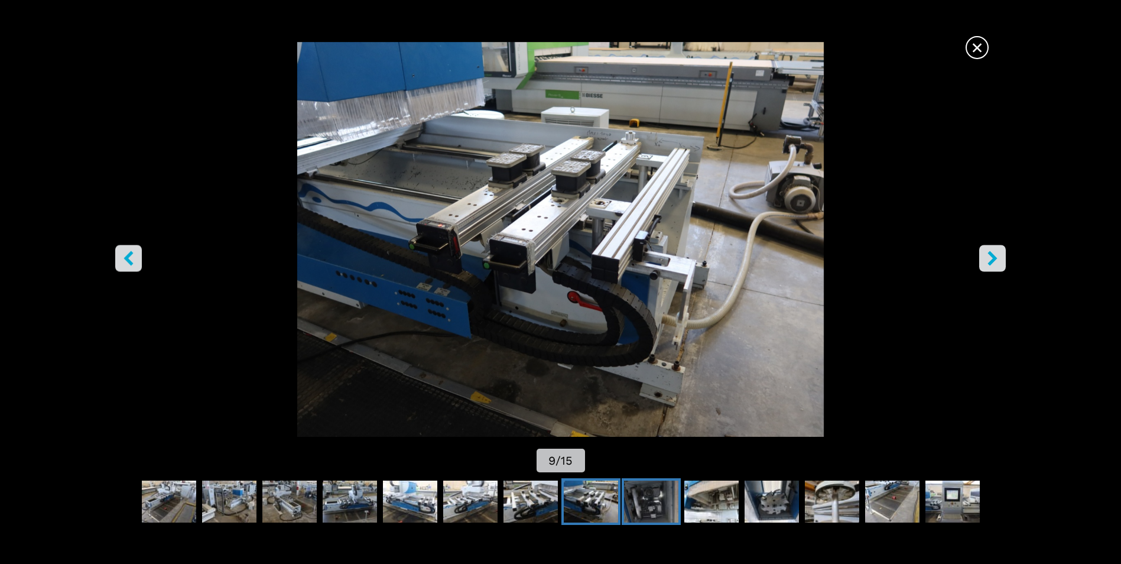
click at [650, 501] on img "Go to Slide 10" at bounding box center [651, 502] width 54 height 43
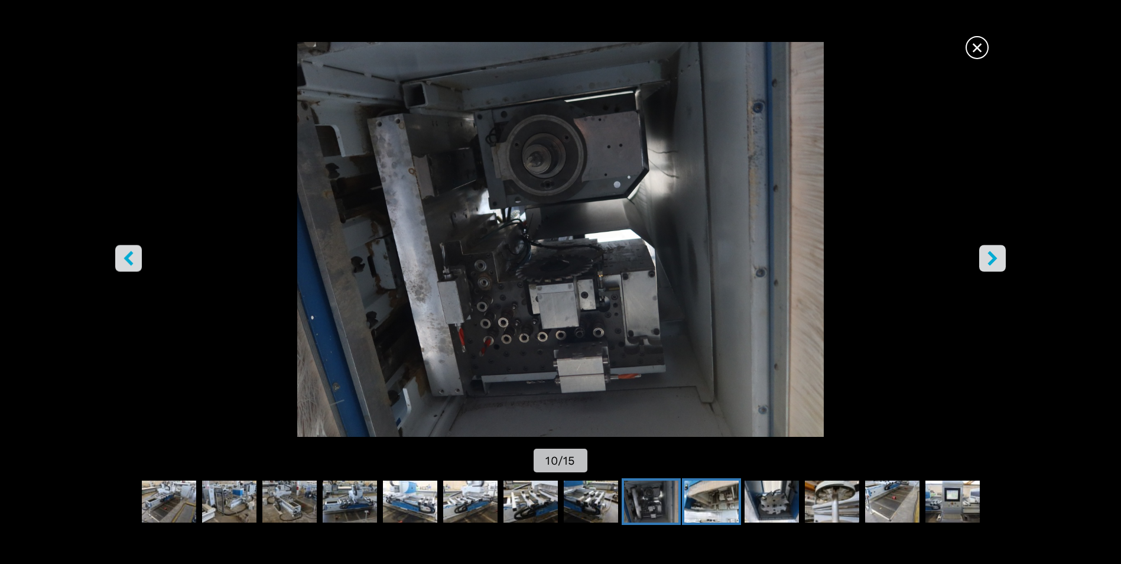
click at [710, 505] on img "Go to Slide 11" at bounding box center [711, 502] width 54 height 43
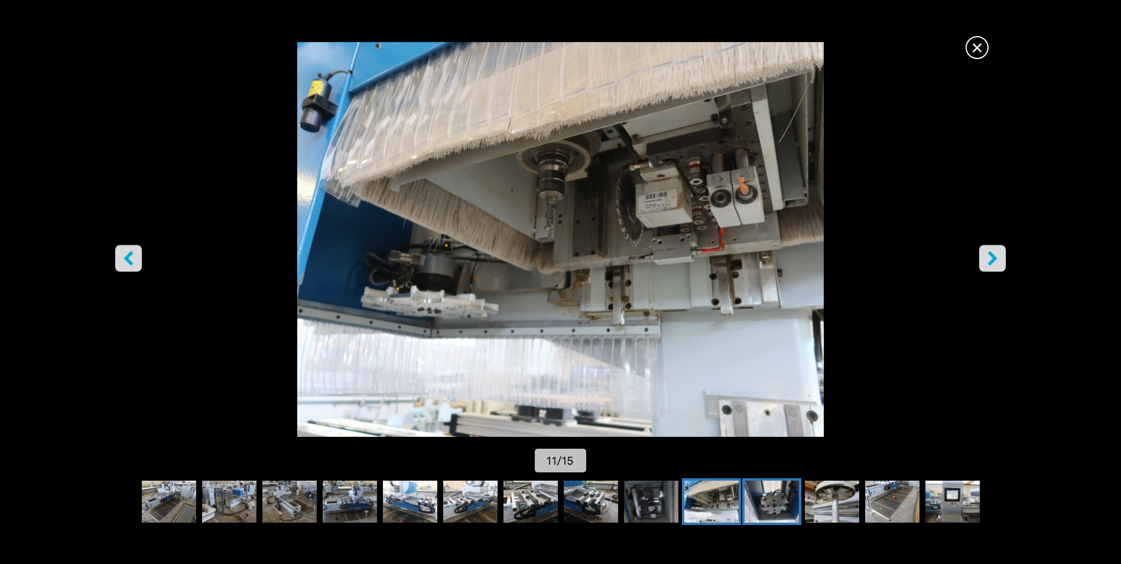
click at [770, 502] on img "Go to Slide 12" at bounding box center [772, 502] width 54 height 43
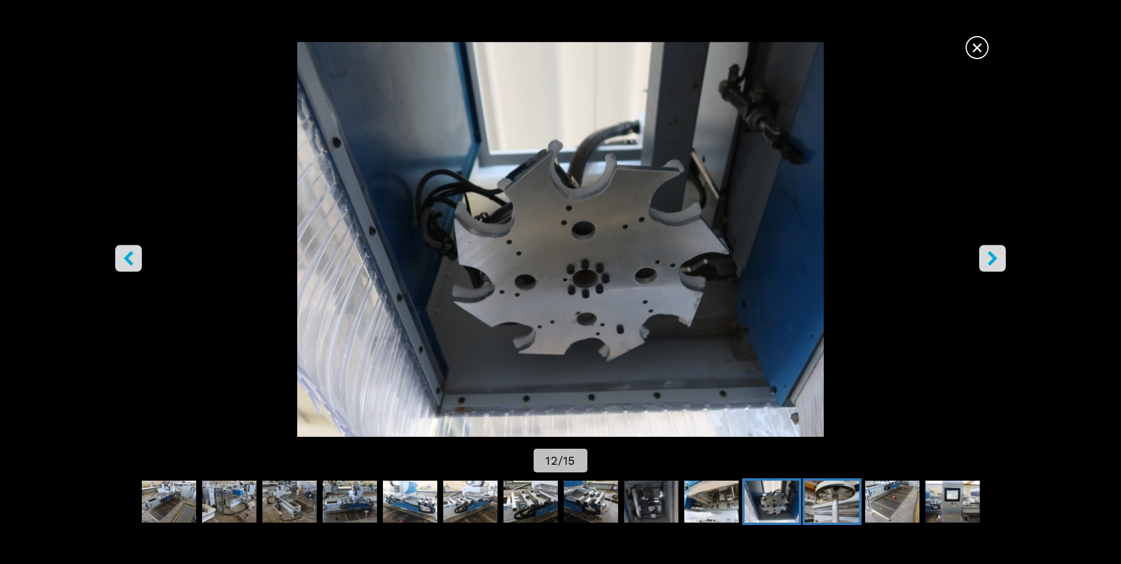
click at [830, 502] on img "Go to Slide 13" at bounding box center [832, 502] width 54 height 43
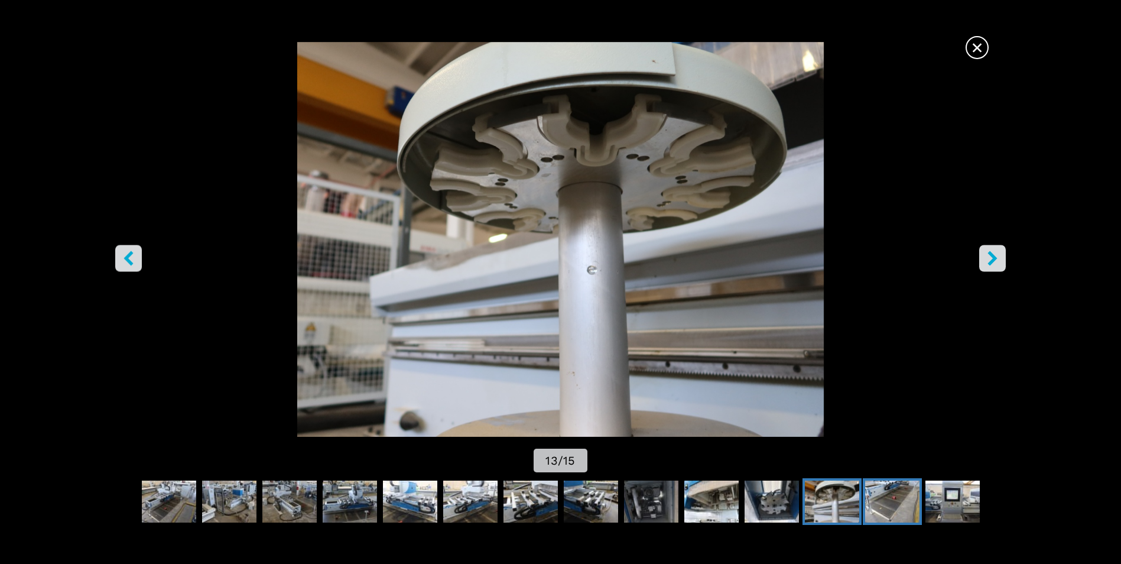
click at [888, 505] on img "Go to Slide 14" at bounding box center [892, 502] width 54 height 43
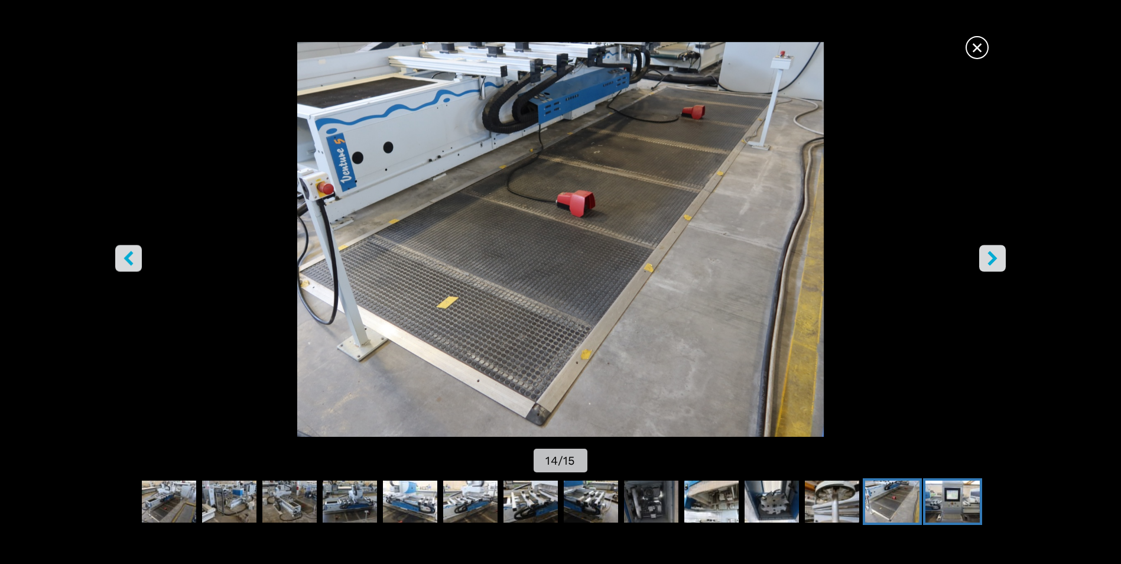
click at [944, 508] on img "Go to Slide 15" at bounding box center [953, 502] width 54 height 43
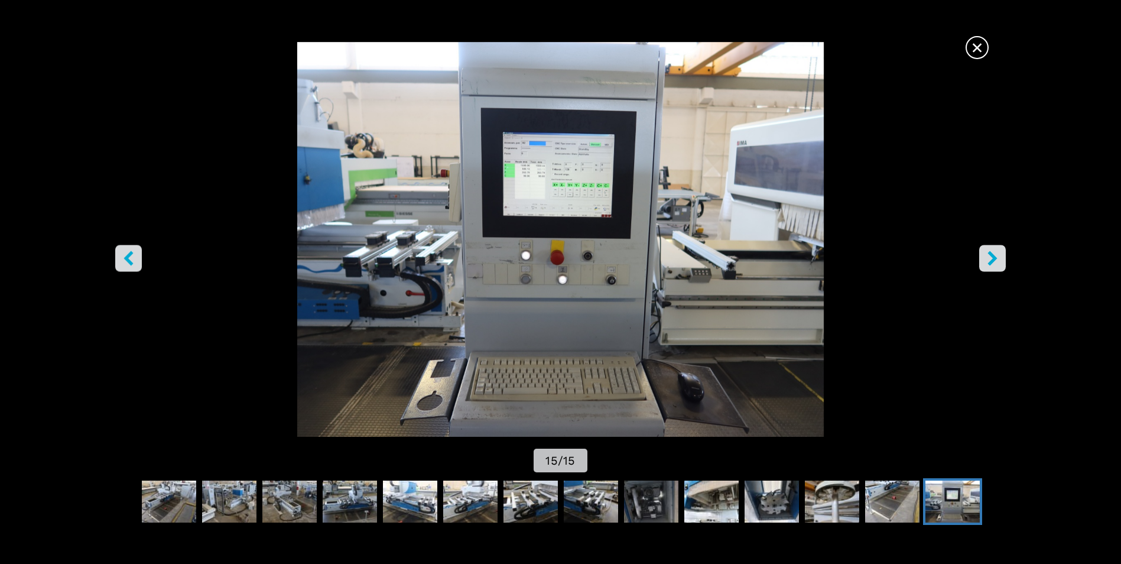
click at [974, 43] on span "×" at bounding box center [977, 45] width 21 height 21
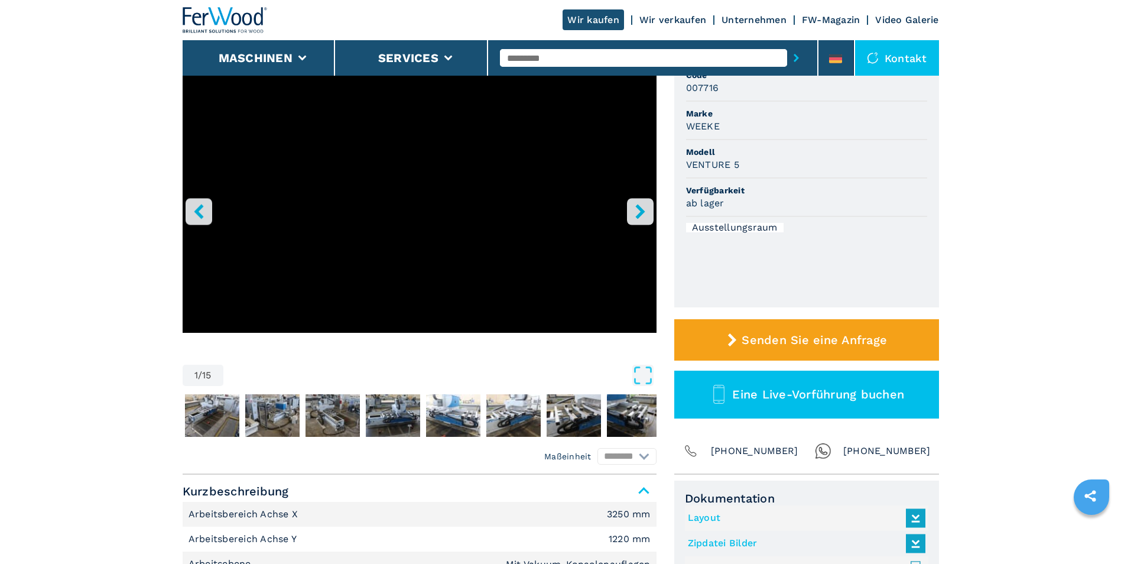
select select "**********"
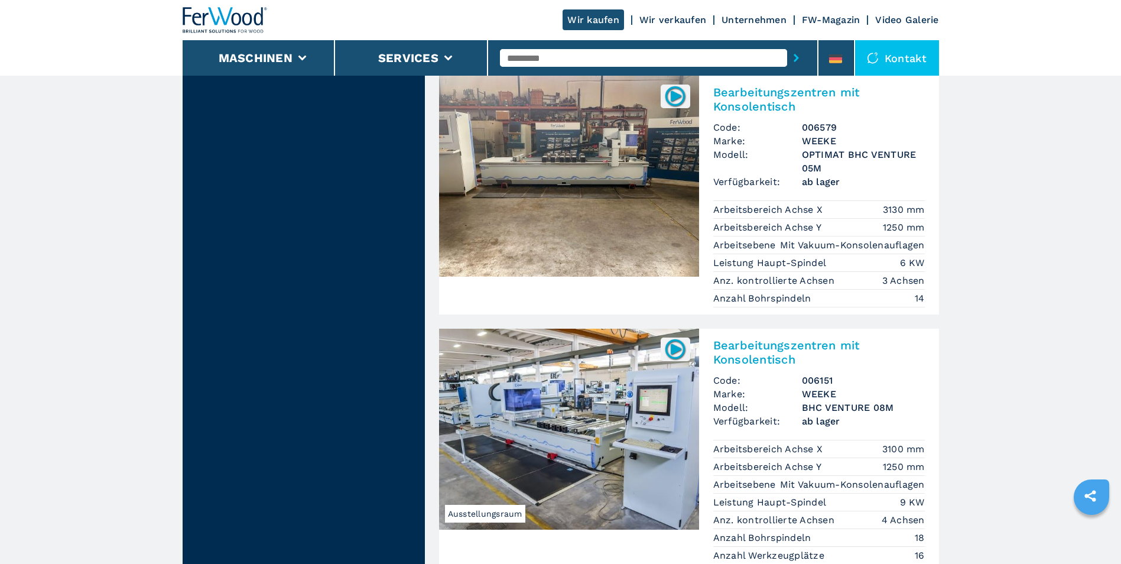
scroll to position [1714, 0]
